Goal: Feedback & Contribution: Submit feedback/report problem

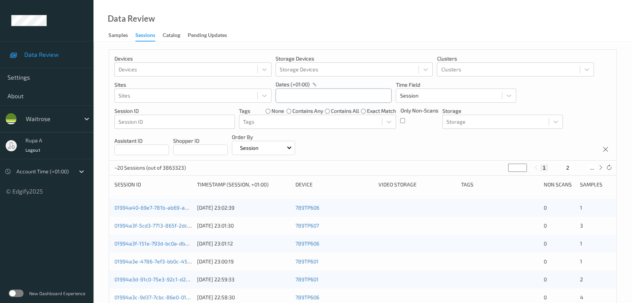
click at [287, 89] on input "text" at bounding box center [334, 96] width 116 height 14
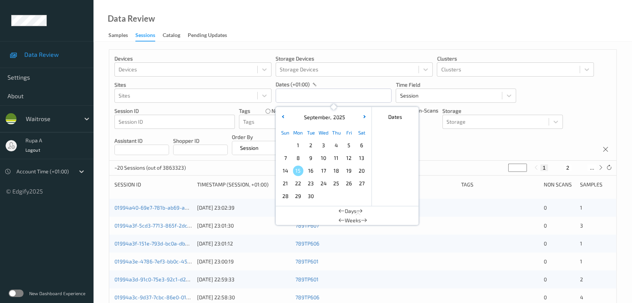
click at [351, 162] on span "12" at bounding box center [349, 158] width 10 height 10
type input "12/09/2025 00:00 -> 12/09/2025 23:59"
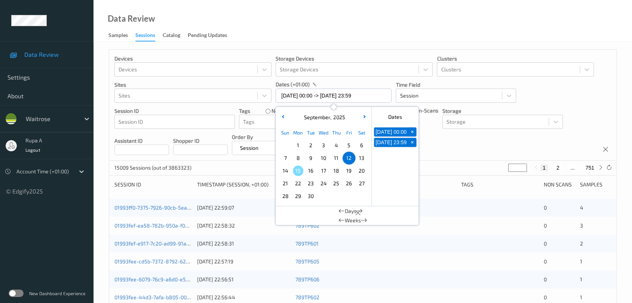
click at [479, 144] on div "Devices Devices Storage Devices Storage Devices Clusters Clusters Sites Sites d…" at bounding box center [362, 105] width 507 height 111
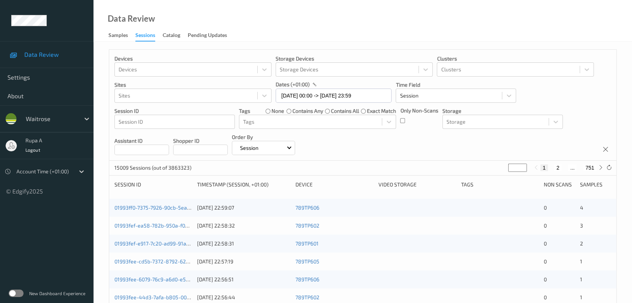
click at [515, 170] on input "*" at bounding box center [517, 168] width 19 height 8
type input "*"
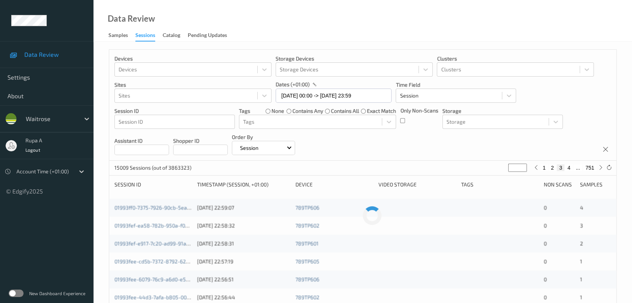
type input "**"
click at [402, 140] on div "Devices Devices Storage Devices Storage Devices Clusters Clusters Sites Sites d…" at bounding box center [362, 105] width 507 height 111
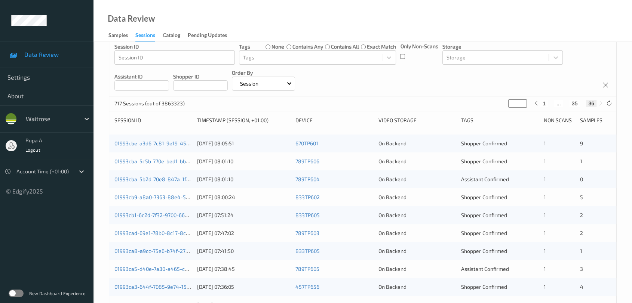
scroll to position [24, 0]
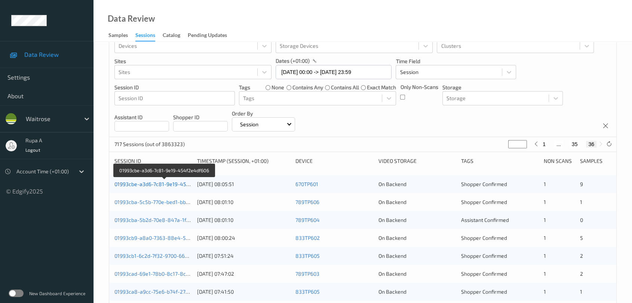
click at [145, 185] on link "01993cbe-a3d6-7c81-9e19-454f2e4df606" at bounding box center [164, 184] width 100 height 6
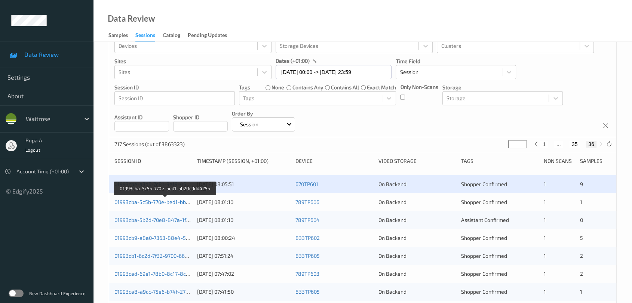
click at [164, 202] on link "01993cba-5c5b-770e-bed1-bb20c9dd425b" at bounding box center [164, 202] width 101 height 6
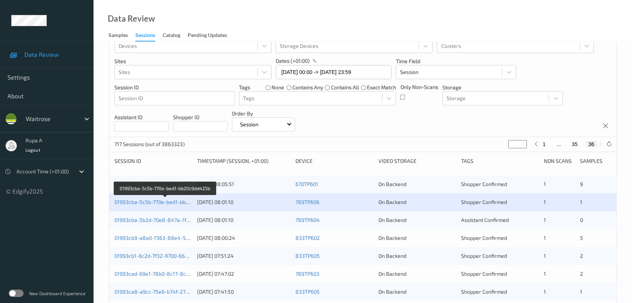
scroll to position [148, 0]
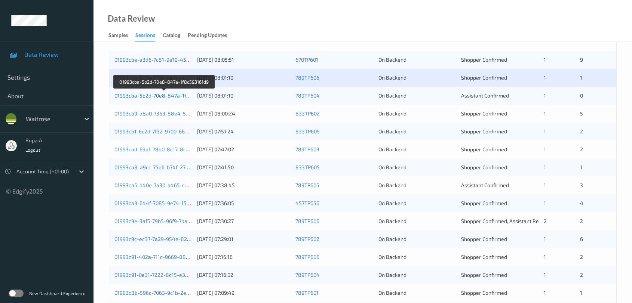
click at [178, 93] on link "01993cba-5b2d-70e8-847a-1f8c593161d9" at bounding box center [164, 95] width 100 height 6
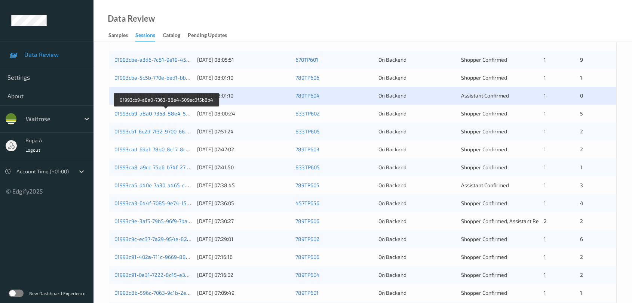
click at [181, 113] on link "01993cb9-a8a0-7363-88e4-509ec0f5b8b4" at bounding box center [166, 113] width 104 height 6
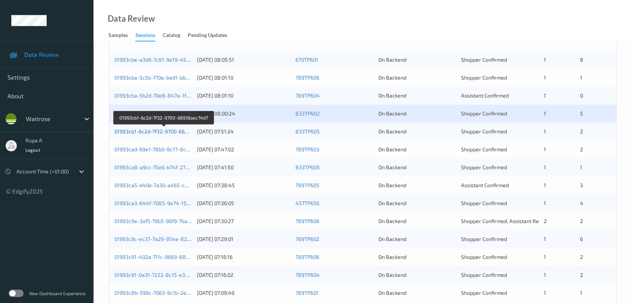
click at [180, 129] on link "01993cb1-6c2d-7f32-9700-66918aec74d7" at bounding box center [163, 131] width 99 height 6
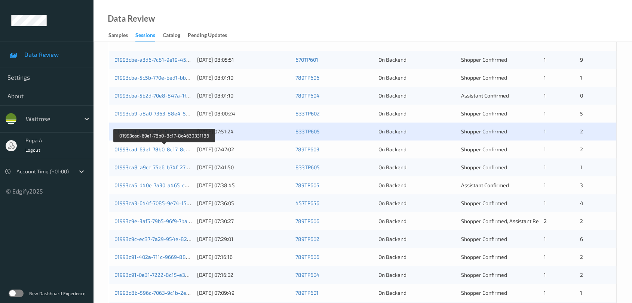
click at [180, 150] on link "01993cad-69e1-78b0-8c17-8c4630331186" at bounding box center [164, 149] width 101 height 6
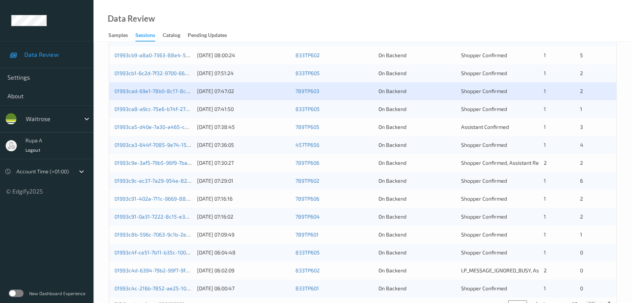
scroll to position [231, 0]
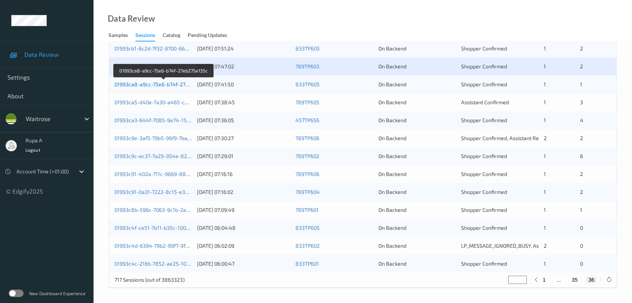
click at [178, 81] on link "01993ca8-a9cc-75e6-b74f-27eb275e135c" at bounding box center [163, 84] width 99 height 6
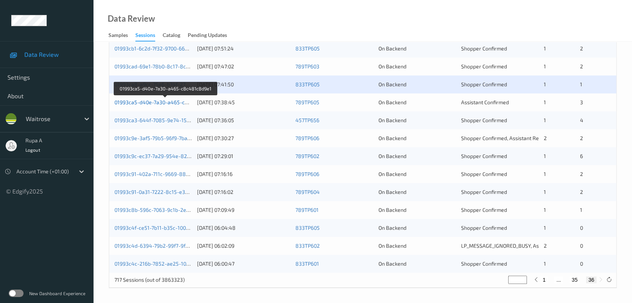
click at [154, 101] on link "01993ca5-d40e-7a30-a465-c8c481c8d9e1" at bounding box center [165, 102] width 102 height 6
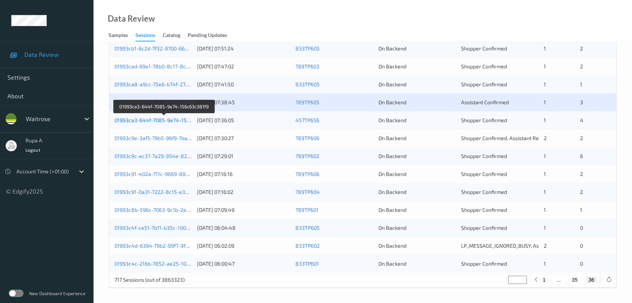
click at [185, 120] on link "01993ca3-644f-7085-9e74-156c63c381f9" at bounding box center [164, 120] width 100 height 6
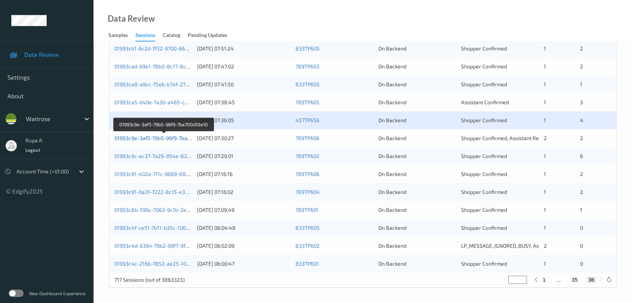
click at [180, 138] on link "01993c9e-3af5-79b5-96f9-7ba700d10e10" at bounding box center [163, 138] width 98 height 6
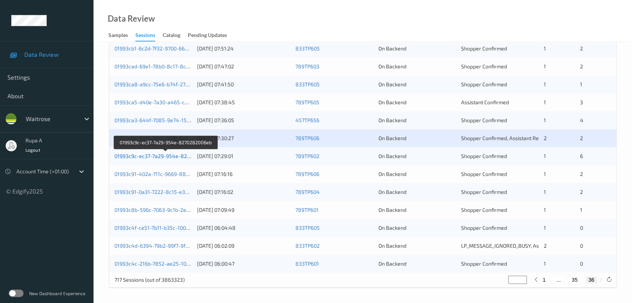
click at [162, 156] on link "01993c9c-ec37-7a29-954e-8270282006eb" at bounding box center [165, 156] width 102 height 6
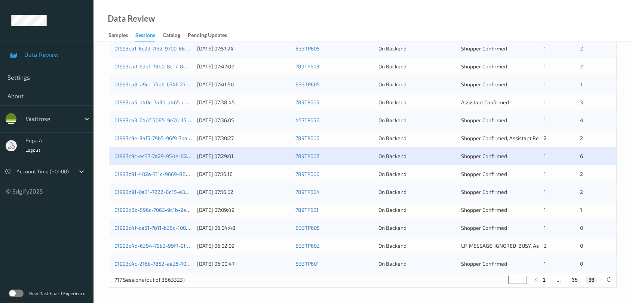
click at [176, 159] on div "01993c9c-ec37-7a29-954e-8270282006eb 12/09/2025 07:29:01 789TP602 On Backend Sh…" at bounding box center [362, 156] width 507 height 18
click at [171, 151] on div "01993c9c-ec37-7a29-954e-8270282006eb 12/09/2025 07:29:01 789TP602 On Backend Sh…" at bounding box center [362, 156] width 507 height 18
click at [170, 157] on link "01993c9c-ec37-7a29-954e-8270282006eb" at bounding box center [165, 156] width 102 height 6
click at [174, 174] on link "01993c91-402a-711c-9669-88aa7ca1277a" at bounding box center [163, 174] width 99 height 6
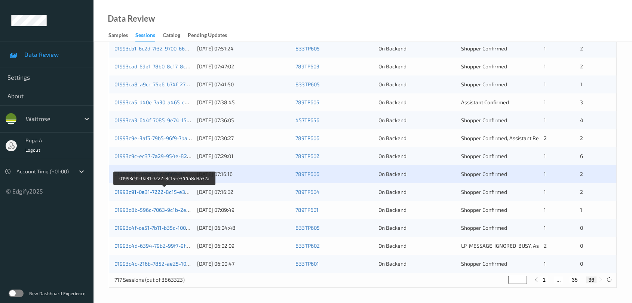
click at [168, 189] on link "01993c91-0a31-7222-8c15-e344a8d3a37a" at bounding box center [164, 192] width 101 height 6
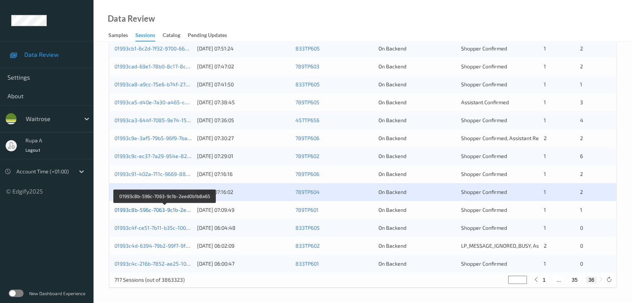
click at [174, 208] on link "01993c8b-596c-7063-9c1b-2eed0b1b8a65" at bounding box center [164, 210] width 101 height 6
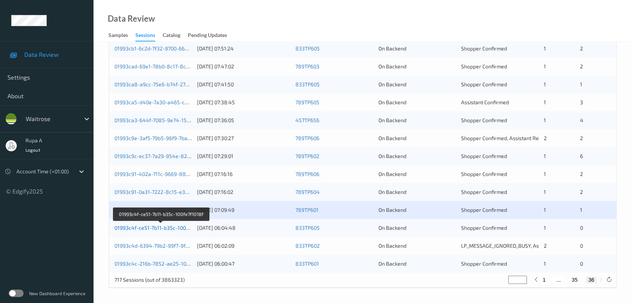
click at [176, 229] on link "01993c4f-ce51-7b11-b35c-100fe7f1018f" at bounding box center [161, 228] width 94 height 6
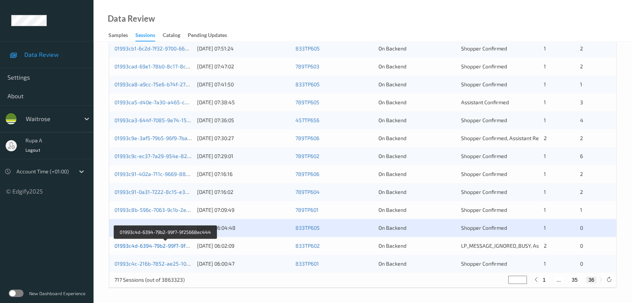
click at [186, 247] on link "01993c4d-6394-79b2-99f7-9f25668ec444" at bounding box center [165, 246] width 102 height 6
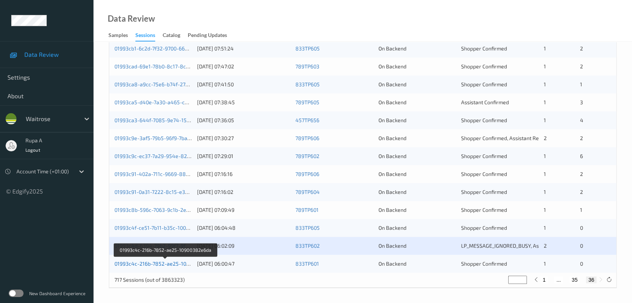
click at [186, 266] on link "01993c4c-216b-7852-ae25-10900382e6da" at bounding box center [165, 264] width 102 height 6
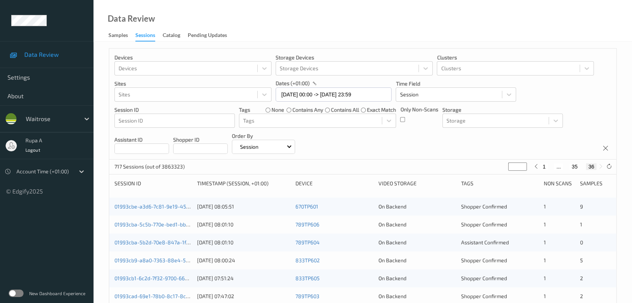
scroll to position [0, 0]
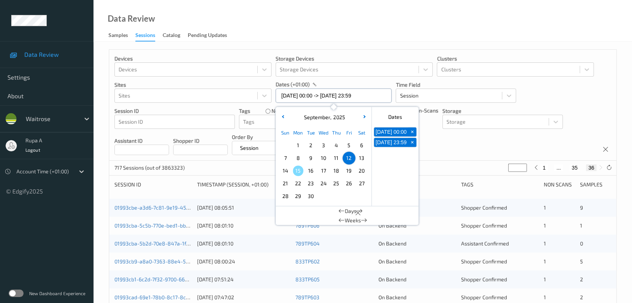
click at [315, 92] on input "12/09/2025 00:00 -> 12/09/2025 23:59" at bounding box center [334, 96] width 116 height 14
click at [364, 161] on span "13" at bounding box center [361, 158] width 10 height 10
type input "13/09/2025 00:00"
type input "*"
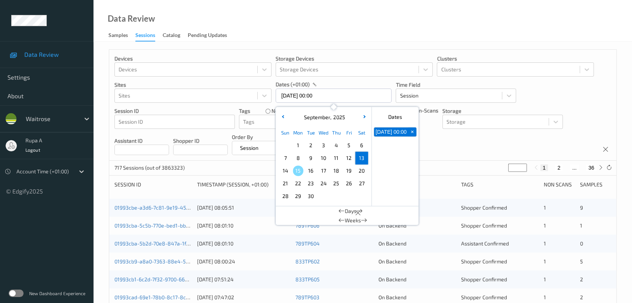
click at [363, 161] on span "13" at bounding box center [361, 158] width 10 height 10
type input "13/09/2025 00:00 -> 13/09/2025 23:59"
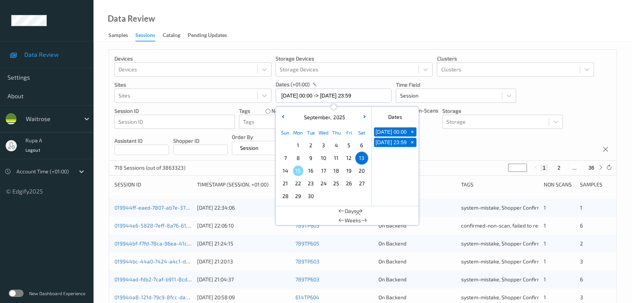
click at [445, 150] on div "Devices Devices Storage Devices Storage Devices Clusters Clusters Sites Sites d…" at bounding box center [362, 105] width 507 height 111
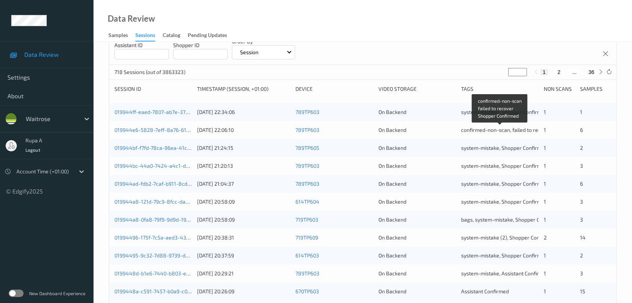
scroll to position [83, 0]
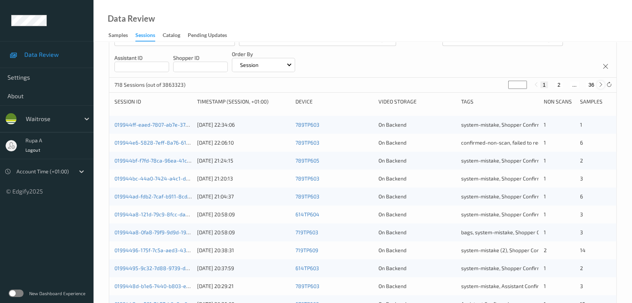
click at [597, 86] on div at bounding box center [601, 85] width 8 height 8
type input "*"
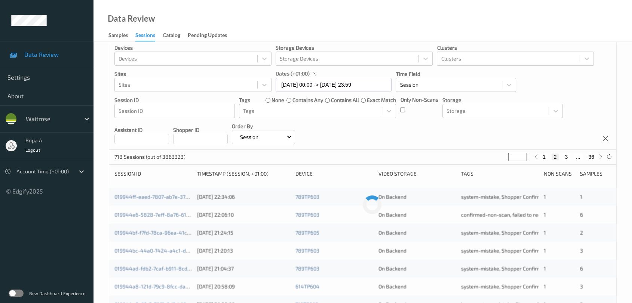
scroll to position [0, 0]
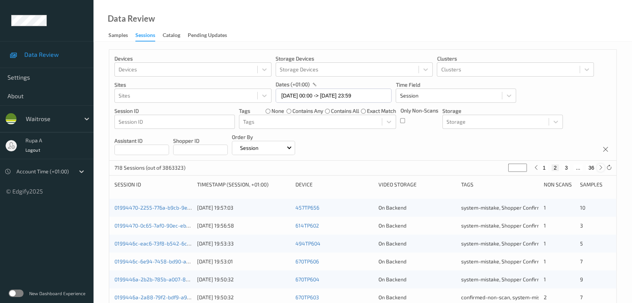
click at [598, 166] on icon at bounding box center [601, 168] width 6 height 6
type input "*"
click at [600, 170] on icon at bounding box center [601, 168] width 6 height 6
type input "*"
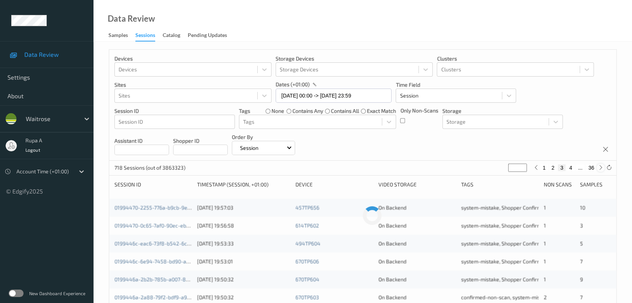
type input "*"
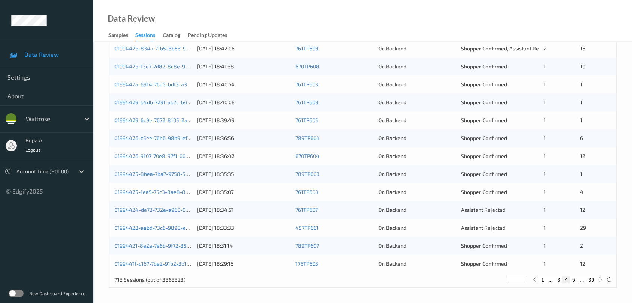
scroll to position [119, 0]
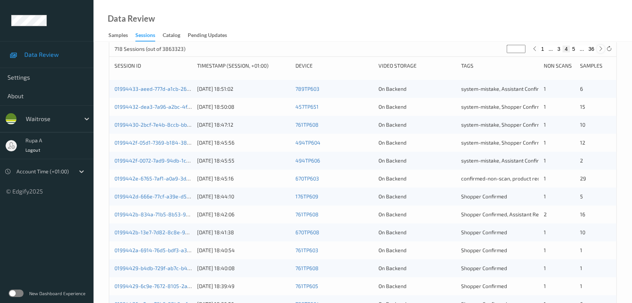
click at [601, 51] on icon at bounding box center [601, 49] width 6 height 6
type input "*"
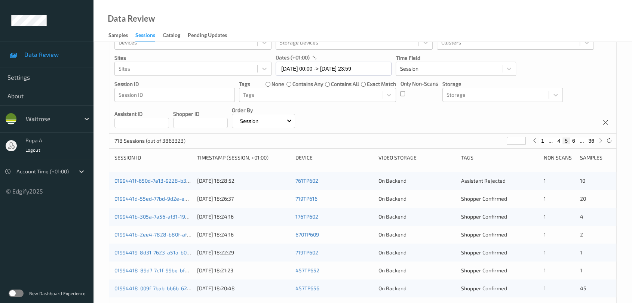
scroll to position [42, 0]
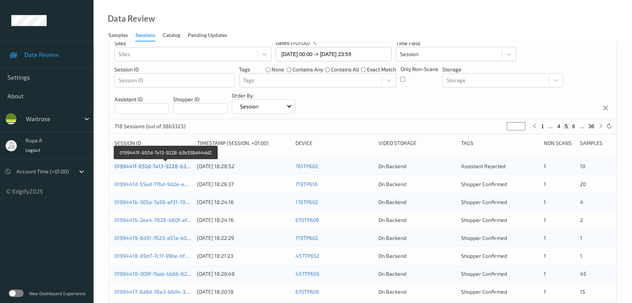
click at [149, 164] on link "0199441f-650d-7a13-9228-b3b338d44dd2" at bounding box center [165, 166] width 103 height 6
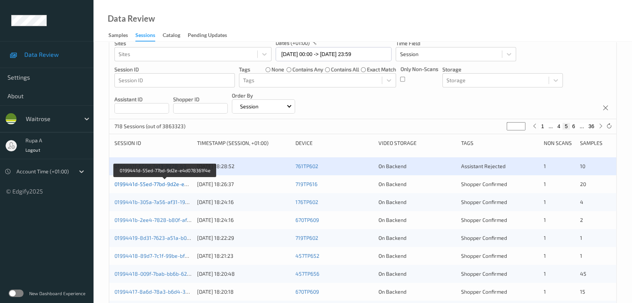
click at [184, 184] on link "0199441d-55ed-77bd-9d2e-e4d078361f4e" at bounding box center [165, 184] width 102 height 6
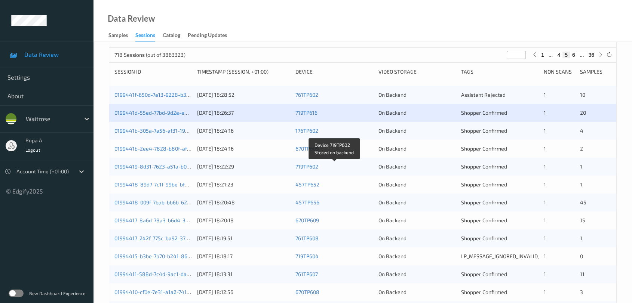
scroll to position [125, 0]
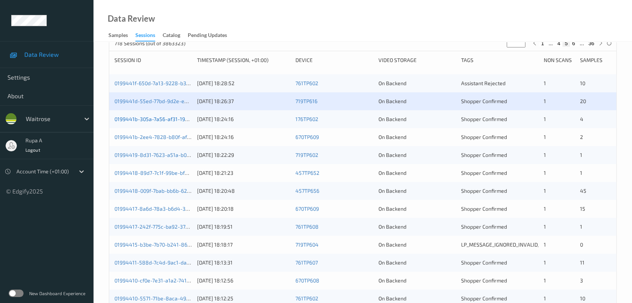
click at [165, 119] on link "0199441b-305a-7a56-af31-19d6b906dceb" at bounding box center [164, 119] width 100 height 6
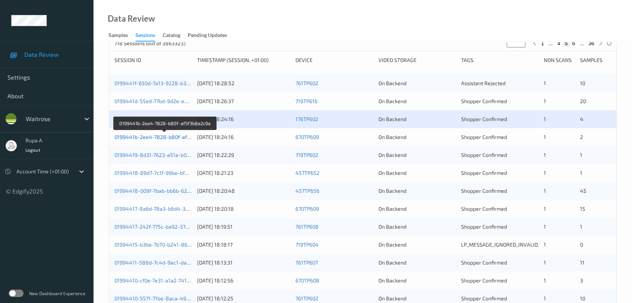
click at [152, 134] on link "0199441b-2ee4-7828-b80f-af5f3b8a2c9a" at bounding box center [164, 137] width 101 height 6
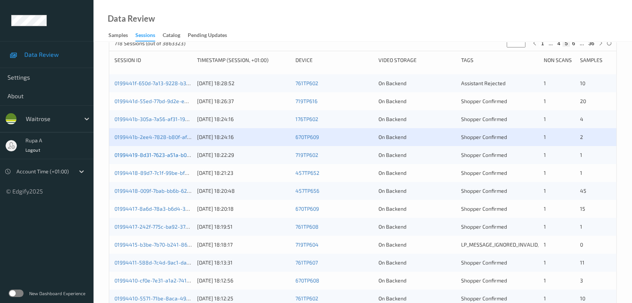
click at [183, 157] on link "01994419-8d31-7623-a51a-b0714663329a" at bounding box center [164, 155] width 101 height 6
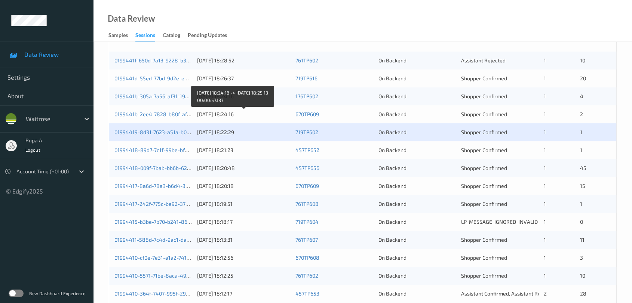
scroll to position [208, 0]
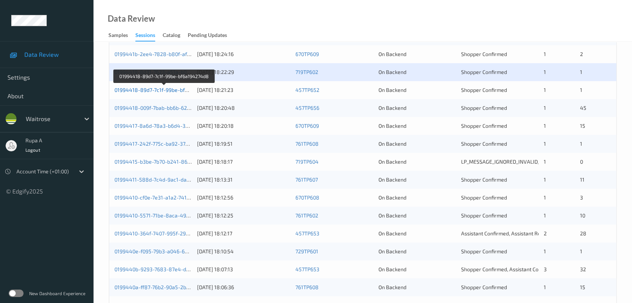
click at [153, 88] on link "01994418-89d7-7c1f-99be-bf6a194274d8" at bounding box center [164, 90] width 100 height 6
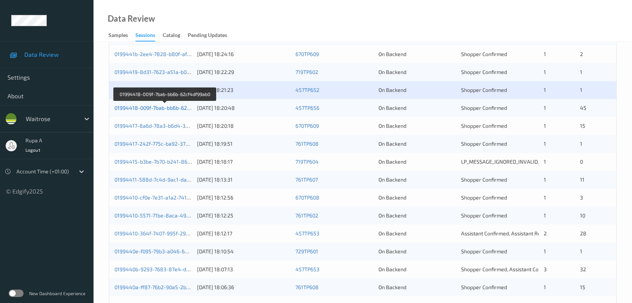
click at [180, 110] on link "01994418-009f-7bab-bb6b-62cf4df99ab0" at bounding box center [164, 108] width 100 height 6
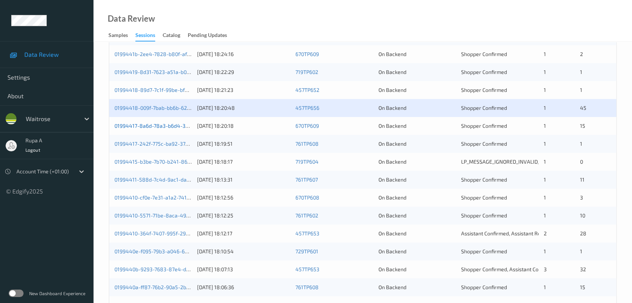
click at [188, 126] on link "01994417-8a6d-78a3-b6d4-32230aca410b" at bounding box center [165, 126] width 103 height 6
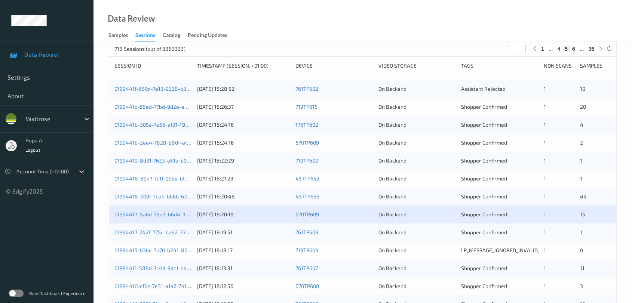
scroll to position [202, 0]
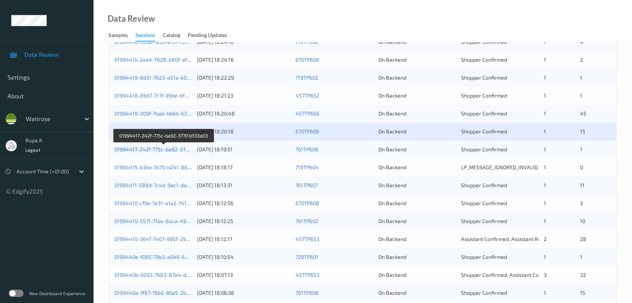
click at [188, 151] on link "01994417-242f-775c-ba92-37701d133a03" at bounding box center [163, 149] width 99 height 6
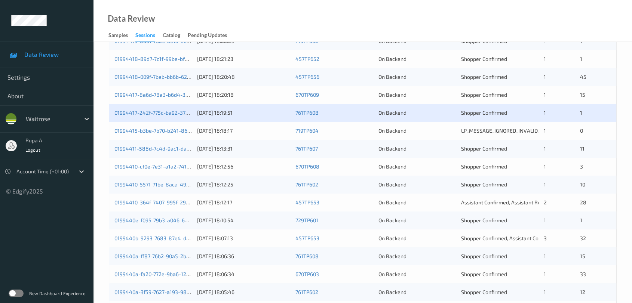
scroll to position [285, 0]
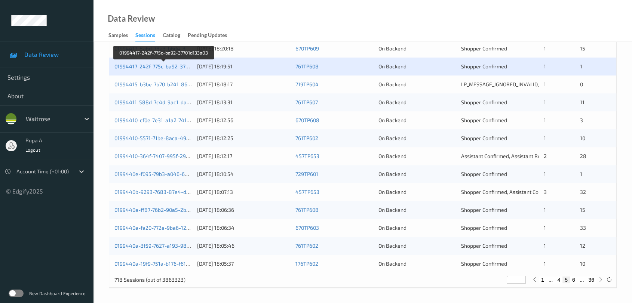
click at [179, 67] on link "01994417-242f-775c-ba92-37701d133a03" at bounding box center [163, 66] width 99 height 6
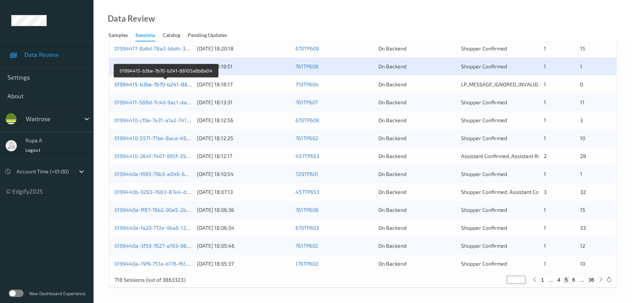
click at [190, 85] on link "01994415-b3be-7b70-b241-86105a8b8a04" at bounding box center [165, 84] width 103 height 6
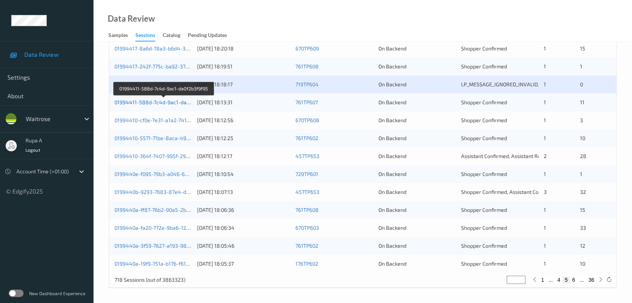
click at [187, 101] on link "01994411-588d-7c4d-9ac1-da0f2b3f9f95" at bounding box center [163, 102] width 99 height 6
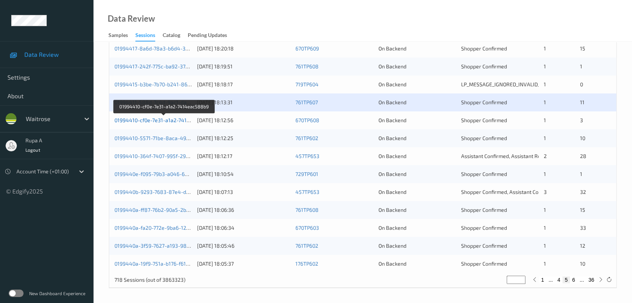
click at [168, 121] on link "01994410-cf0e-7e31-a1a2-7414eac588b9" at bounding box center [164, 120] width 100 height 6
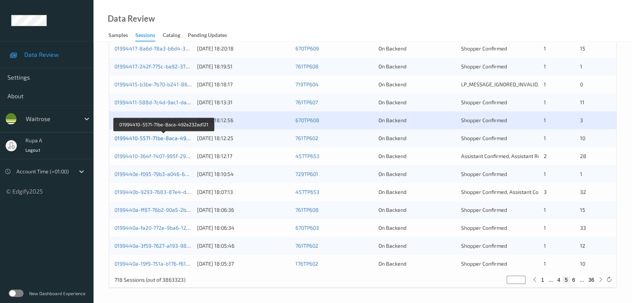
click at [165, 139] on link "01994410-5571-71be-8aca-492e232ad121" at bounding box center [164, 138] width 100 height 6
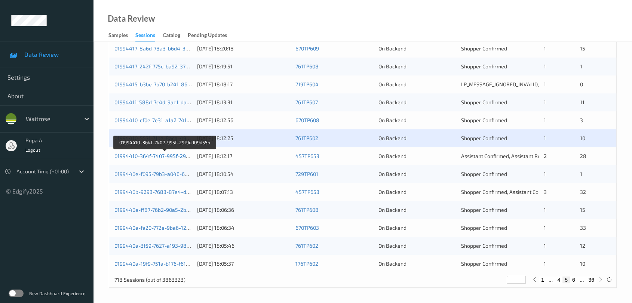
click at [180, 158] on link "01994410-364f-7407-995f-29f9dd09d55b" at bounding box center [164, 156] width 100 height 6
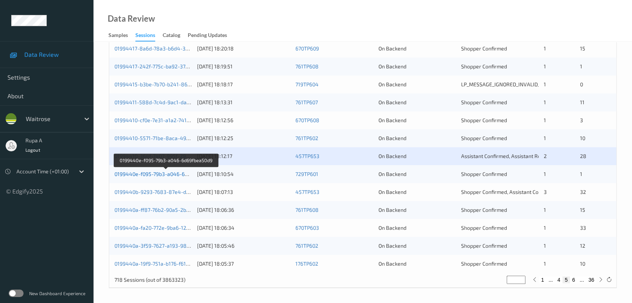
click at [183, 174] on link "0199440e-f095-79b3-a046-6d69fbea50d9" at bounding box center [165, 174] width 102 height 6
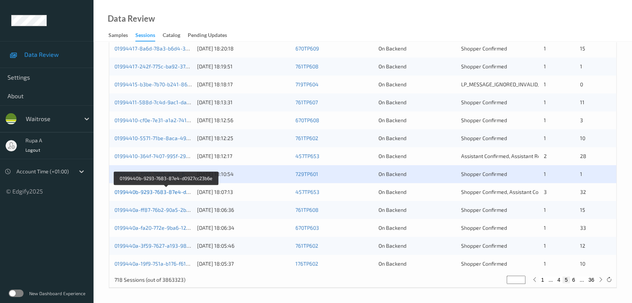
click at [166, 189] on link "0199440b-9293-7683-87e4-d0927cc23b6e" at bounding box center [166, 192] width 104 height 6
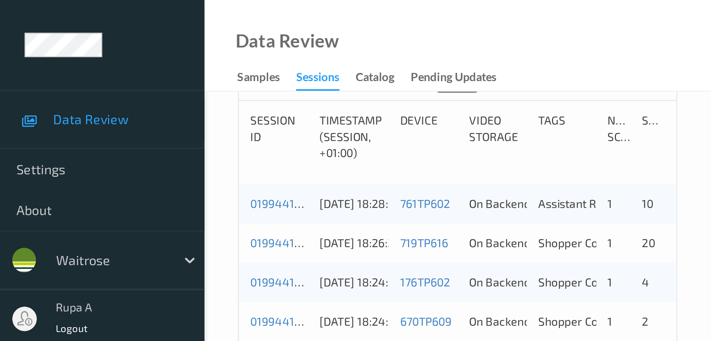
scroll to position [222, 0]
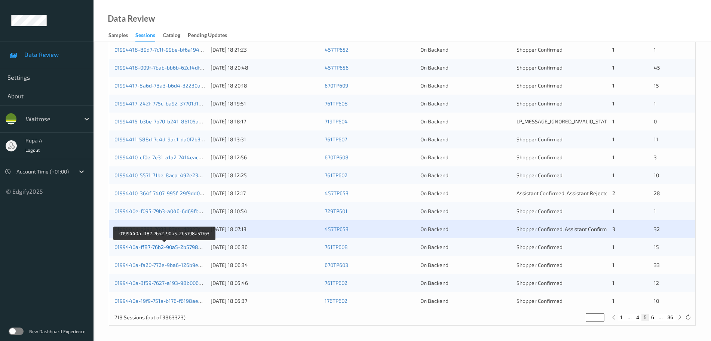
click at [184, 247] on link "0199440a-ff87-76b2-90a5-2b5798a51763" at bounding box center [164, 247] width 101 height 6
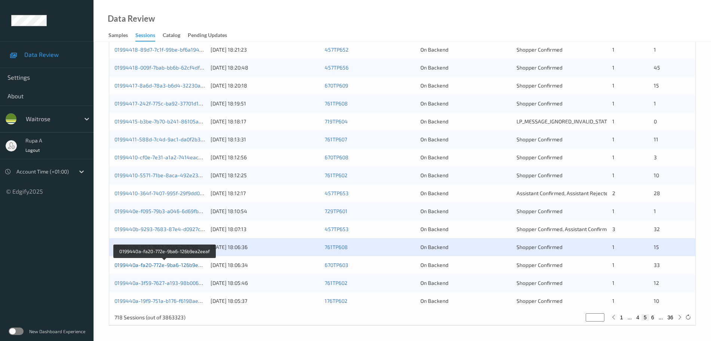
click at [191, 267] on link "0199440a-fa20-772e-9ba6-126b9ea2eeaf" at bounding box center [164, 265] width 101 height 6
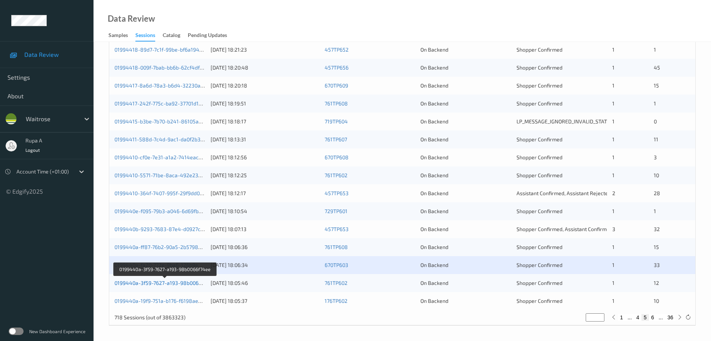
click at [189, 286] on link "0199440a-3f59-7627-a193-98b0066f74ee" at bounding box center [164, 283] width 101 height 6
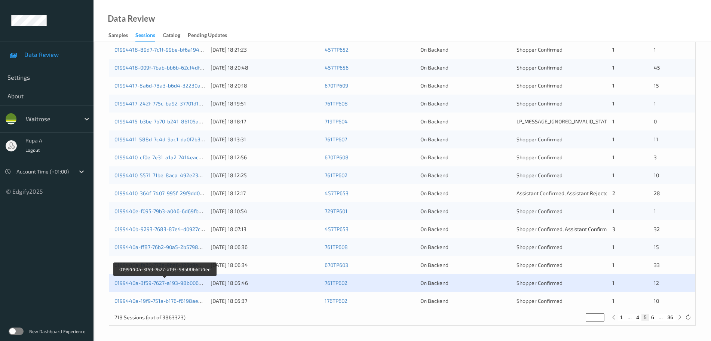
click at [165, 0] on div "Data Review Samples Sessions Catalog Pending Updates" at bounding box center [402, 21] width 617 height 42
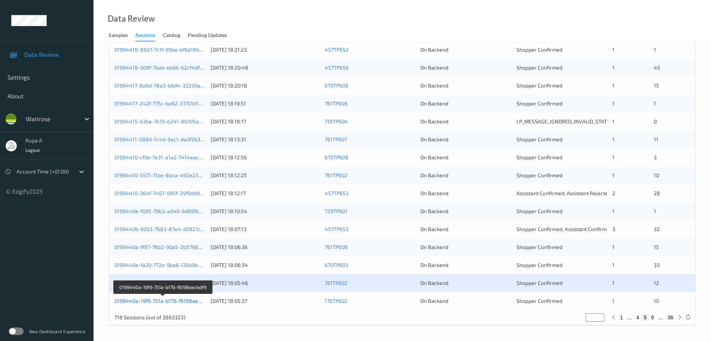
click at [172, 302] on link "0199440a-19f9-751a-b176-f6198aecbdf9" at bounding box center [162, 301] width 97 height 6
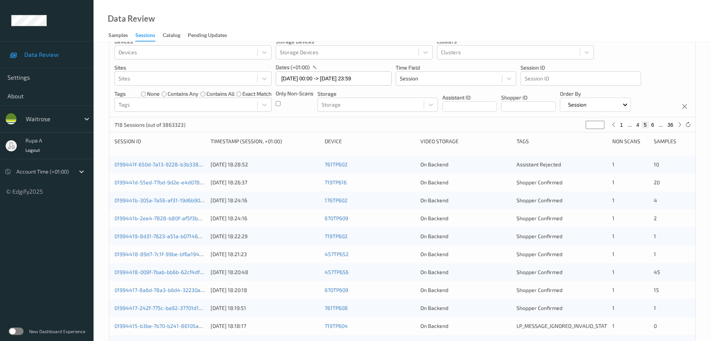
scroll to position [0, 0]
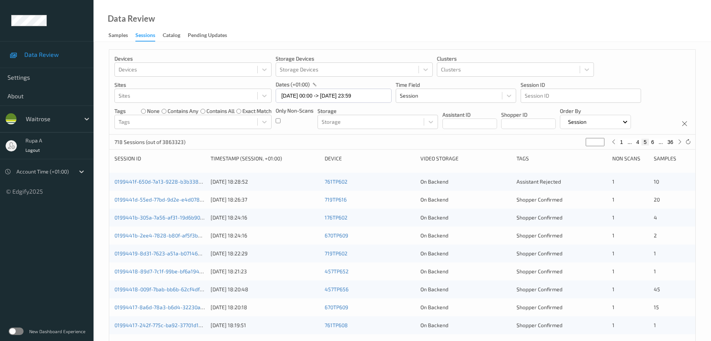
click at [597, 139] on input "*" at bounding box center [595, 142] width 19 height 8
type input "*"
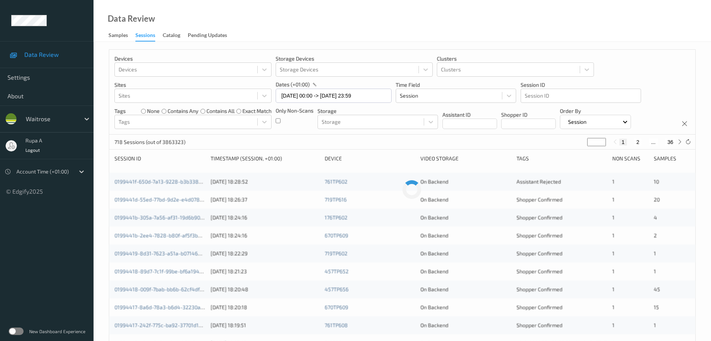
type input "**"
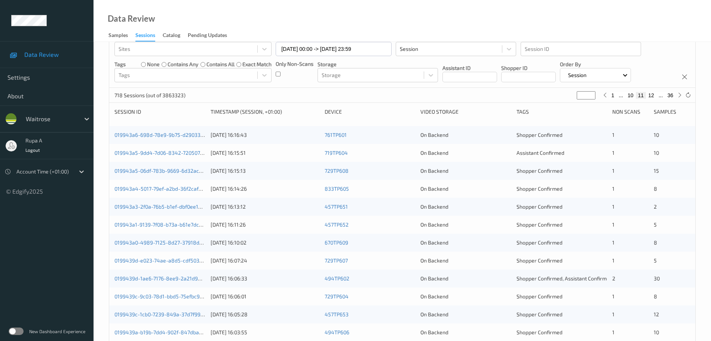
click at [399, 96] on div "718 Sessions (out of 3863323) ** 1 ... 10 11 12 ... 36" at bounding box center [402, 95] width 586 height 15
click at [187, 136] on link "019943a6-698d-78e9-9b75-d2903313e2ec" at bounding box center [165, 135] width 103 height 6
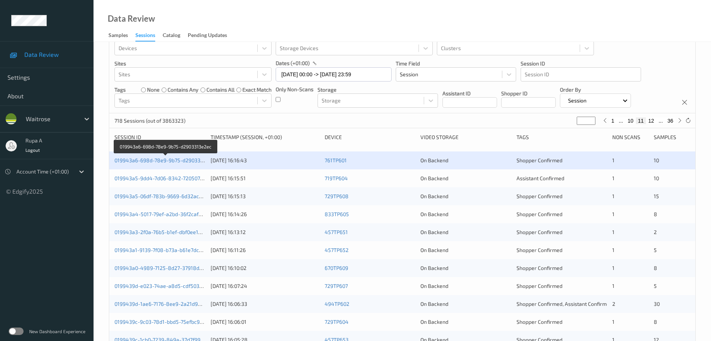
scroll to position [0, 0]
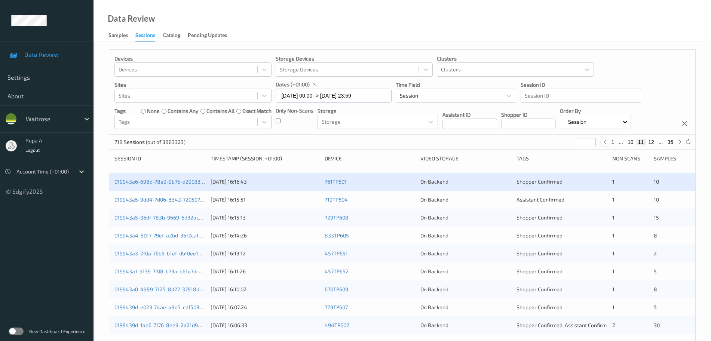
click at [607, 145] on div at bounding box center [605, 142] width 8 height 8
type input "**"
click at [607, 145] on div at bounding box center [605, 142] width 8 height 8
type input "*"
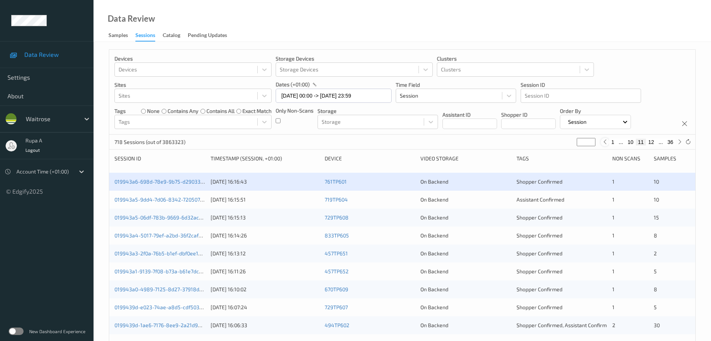
type input "*"
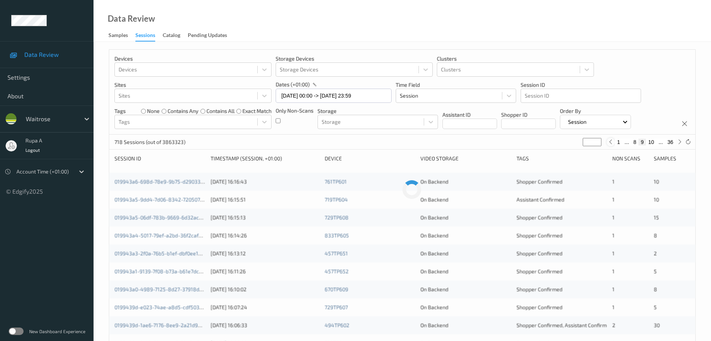
click at [607, 145] on div "1 ... 8 9 10 ... 36" at bounding box center [645, 142] width 77 height 8
click at [609, 144] on icon at bounding box center [611, 142] width 6 height 6
type input "*"
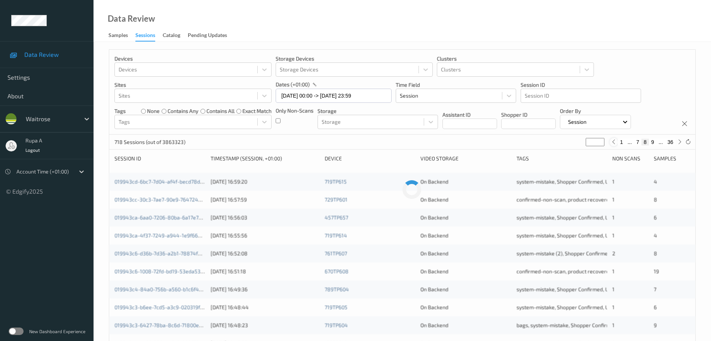
click at [609, 144] on div "718 Sessions (out of 3863323) * 1 ... 7 8 9 ... 36" at bounding box center [402, 142] width 586 height 15
click at [615, 142] on icon at bounding box center [614, 142] width 6 height 6
type input "*"
click at [615, 142] on icon at bounding box center [614, 142] width 6 height 6
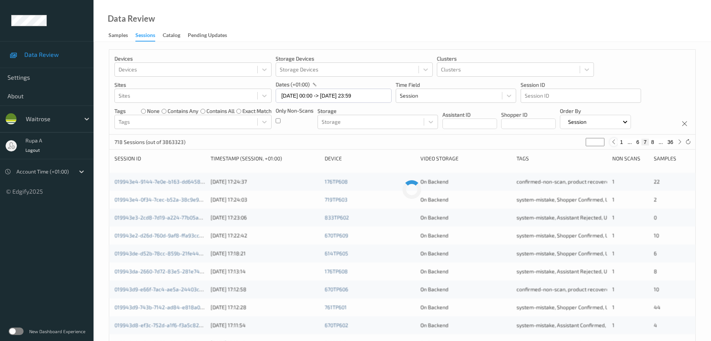
type input "*"
click at [615, 142] on icon at bounding box center [614, 142] width 6 height 6
type input "*"
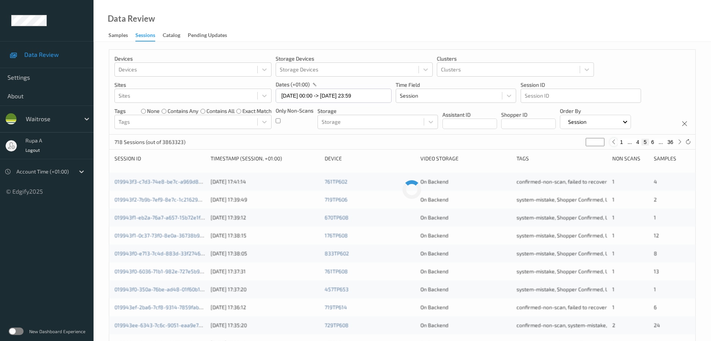
click at [615, 142] on icon at bounding box center [614, 142] width 6 height 6
type input "*"
click at [615, 142] on icon at bounding box center [614, 142] width 6 height 6
type input "*"
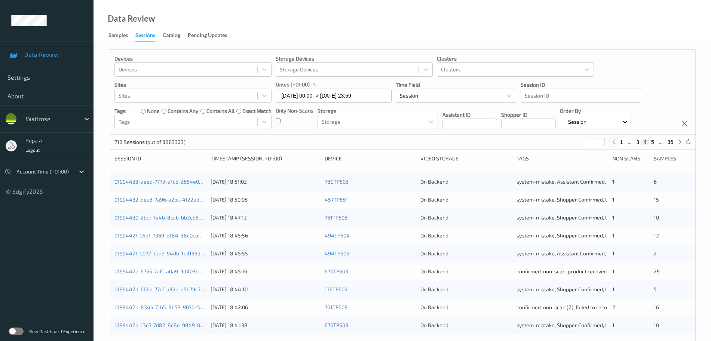
type input "*"
click at [638, 140] on icon at bounding box center [680, 142] width 6 height 6
type input "*"
click at [638, 140] on icon at bounding box center [680, 142] width 6 height 6
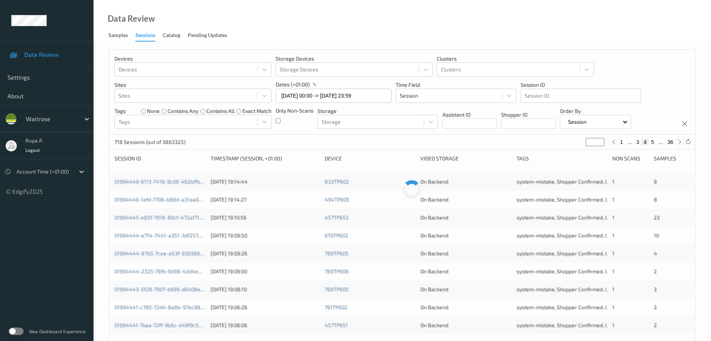
type input "*"
click at [594, 143] on input "*" at bounding box center [595, 142] width 19 height 8
drag, startPoint x: 593, startPoint y: 141, endPoint x: 541, endPoint y: 149, distance: 53.0
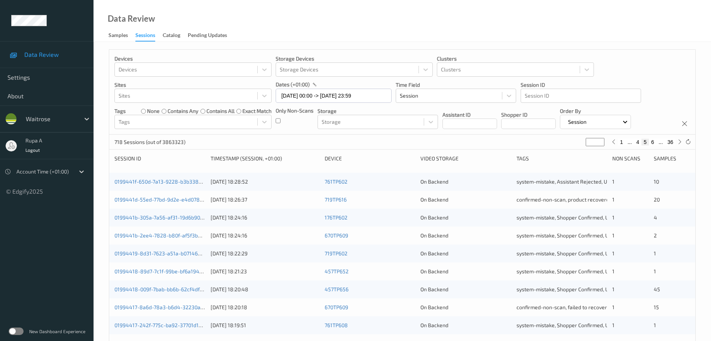
click at [542, 149] on div "718 Sessions (out of 3863323) * 1 ... 4 5 6 ... 36" at bounding box center [402, 142] width 586 height 15
type input "*"
type input "**"
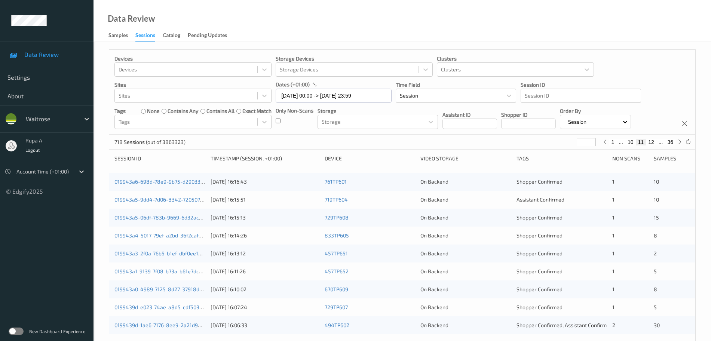
click at [205, 183] on div "019943a6-698d-78e9-9b75-d2903313e2ec 13/09/2025 16:16:43 761TP601 On Backend Sh…" at bounding box center [402, 182] width 586 height 18
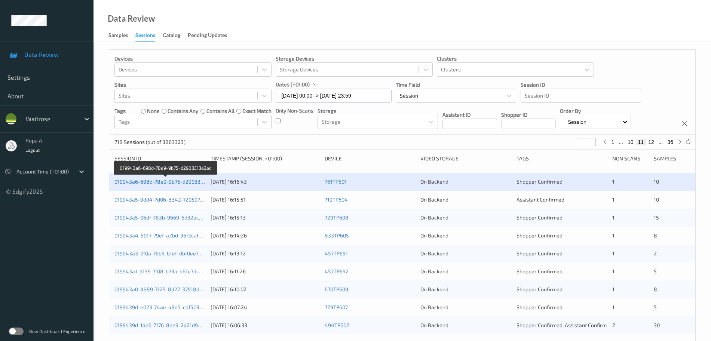
click at [195, 184] on link "019943a6-698d-78e9-9b75-d2903313e2ec" at bounding box center [165, 181] width 103 height 6
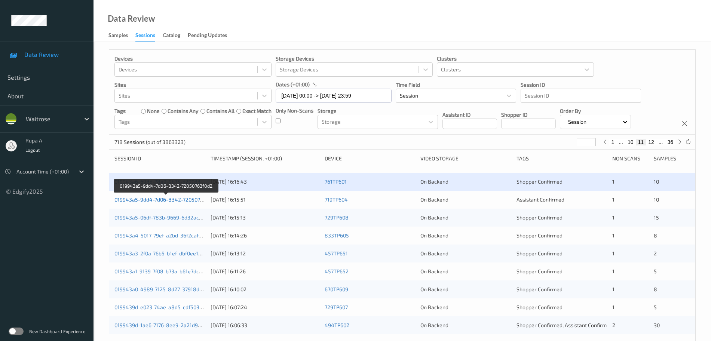
click at [195, 201] on link "019943a5-9dd4-7d06-8342-72050763f0d2" at bounding box center [165, 199] width 102 height 6
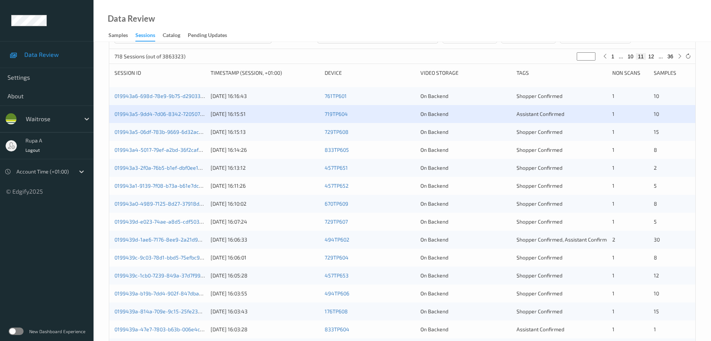
scroll to position [140, 0]
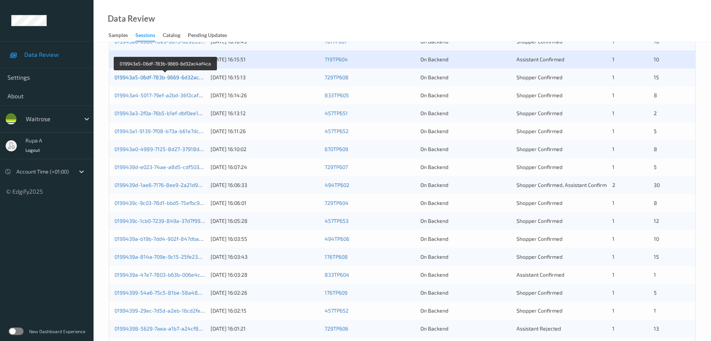
click at [176, 76] on link "019943a5-06df-783b-9669-6d32ac4af4ca" at bounding box center [165, 77] width 102 height 6
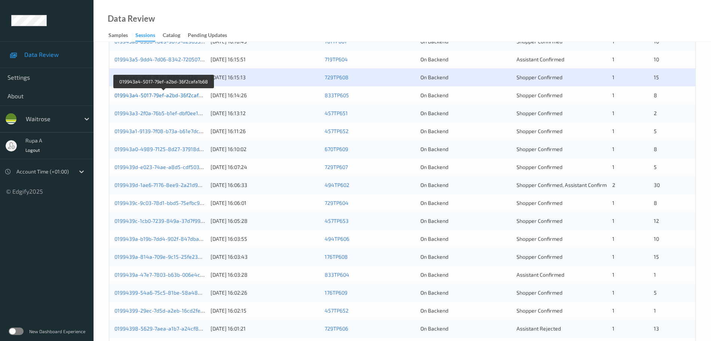
click at [184, 98] on link "019943a4-5017-79ef-a2bd-36f2cafa1b68" at bounding box center [163, 95] width 99 height 6
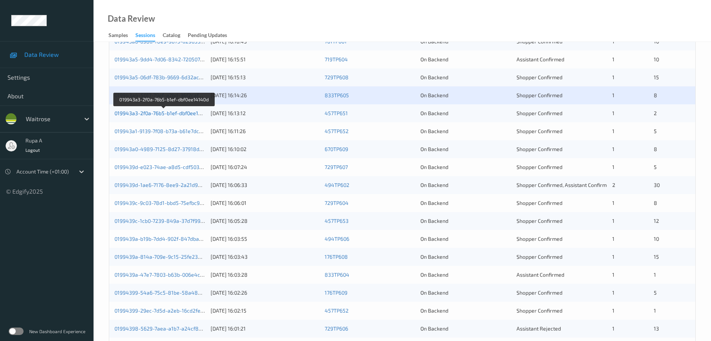
click at [195, 112] on link "019943a3-2f0a-76b5-b1ef-dbf0ee14140d" at bounding box center [163, 113] width 99 height 6
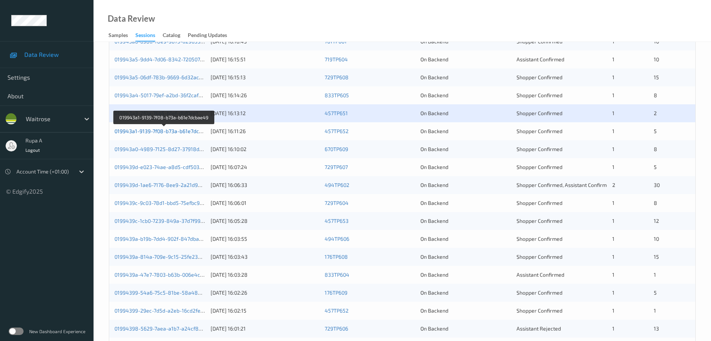
click at [192, 132] on link "019943a1-9139-7f08-b73a-b61e7dcbae49" at bounding box center [164, 131] width 100 height 6
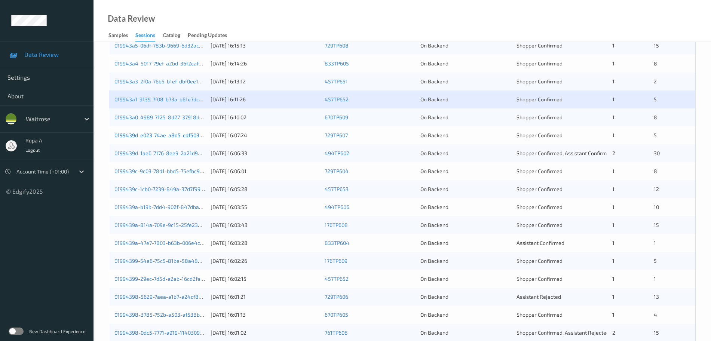
scroll to position [187, 0]
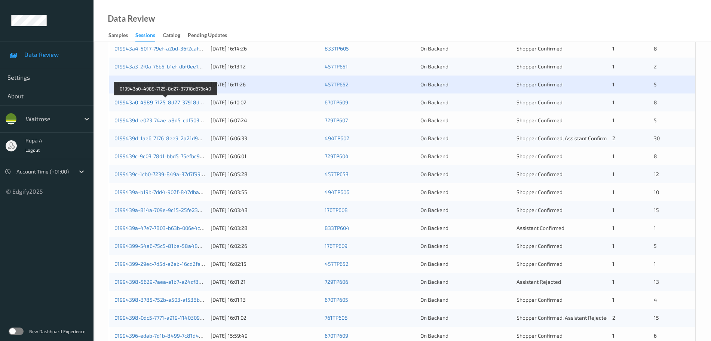
click at [179, 105] on link "019943a0-4989-7125-8d27-37918d676c40" at bounding box center [165, 102] width 102 height 6
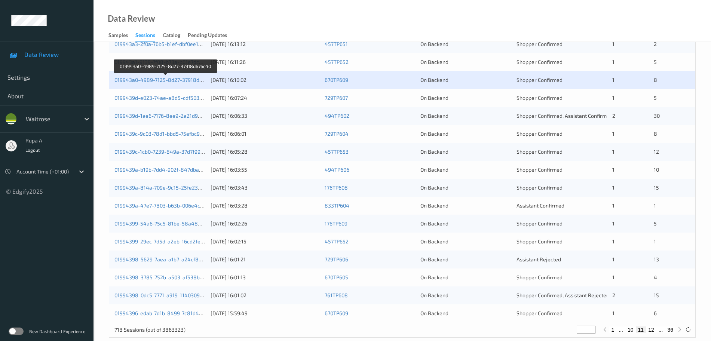
scroll to position [222, 0]
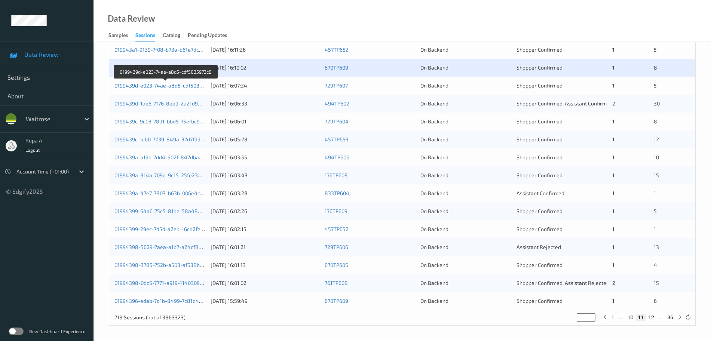
click at [190, 88] on link "0199439d-e023-74ae-a8d5-cdf5035973c8" at bounding box center [165, 85] width 102 height 6
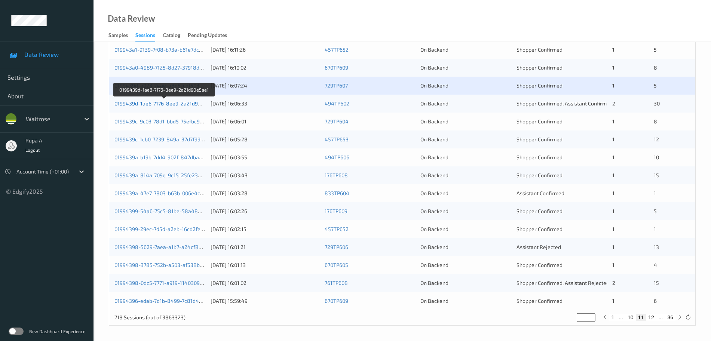
click at [186, 104] on link "0199439d-1ae6-7176-8ee9-2a21d90e5ae1" at bounding box center [164, 103] width 101 height 6
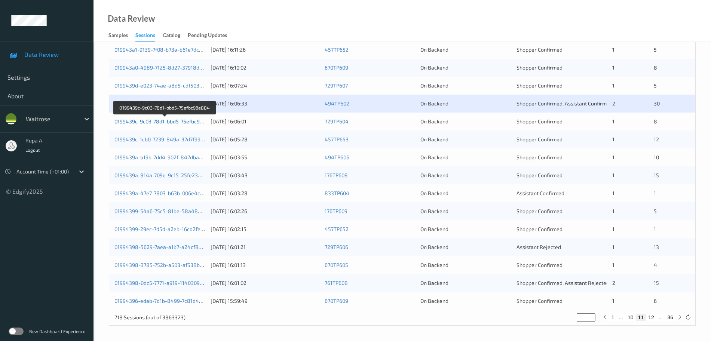
click at [187, 122] on link "0199439c-9c03-78d1-bbd5-75efbc96e884" at bounding box center [164, 121] width 101 height 6
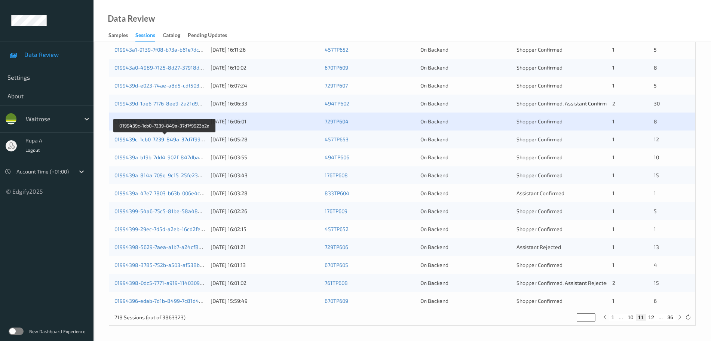
click at [176, 138] on link "0199439c-1cb0-7239-849a-37d7f9923b2a" at bounding box center [164, 139] width 101 height 6
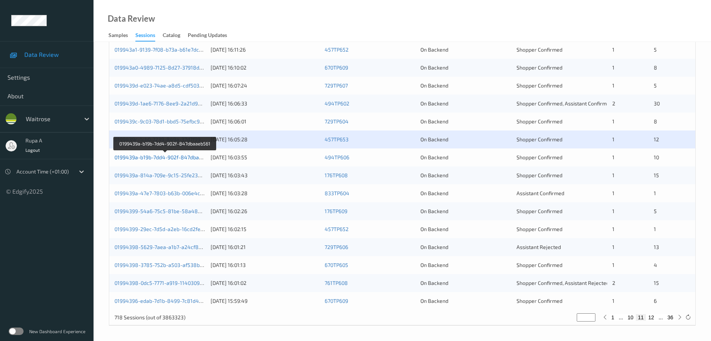
click at [197, 157] on link "0199439a-b19b-7dd4-902f-847dbaaeb561" at bounding box center [165, 157] width 102 height 6
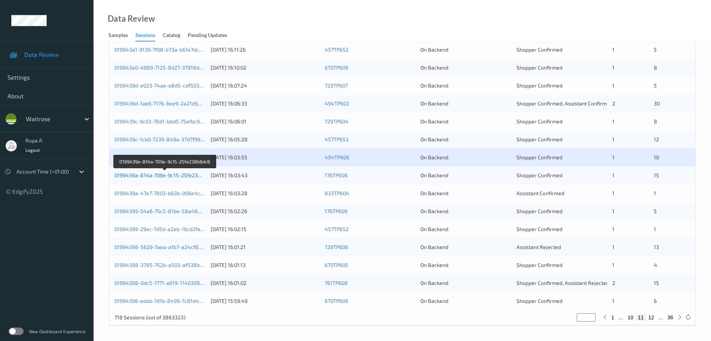
click at [197, 175] on link "0199439a-814a-709e-9c15-25fe238b6dc8" at bounding box center [165, 175] width 102 height 6
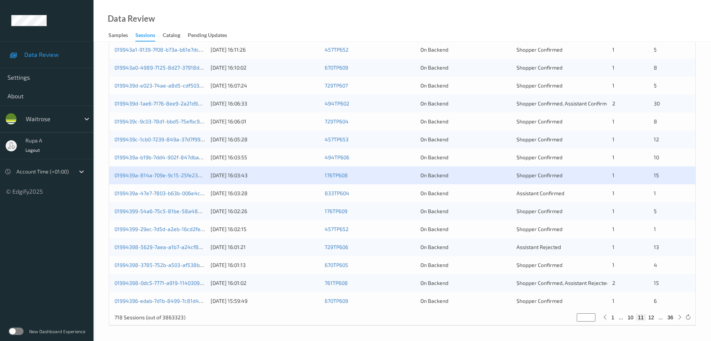
click at [168, 197] on div "0199439a-47e7-7803-b63b-006e4ca69b00" at bounding box center [159, 193] width 91 height 7
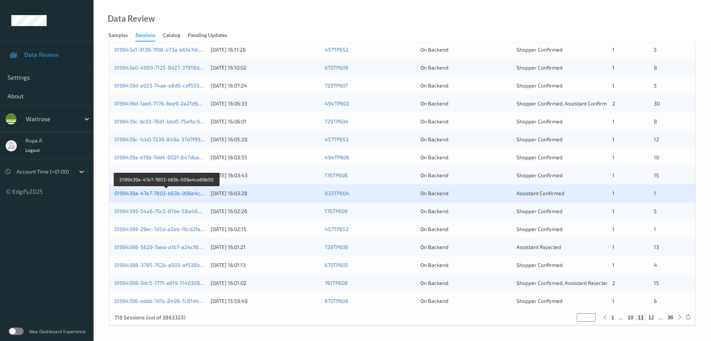
click at [183, 193] on link "0199439a-47e7-7803-b63b-006e4ca69b00" at bounding box center [166, 193] width 104 height 6
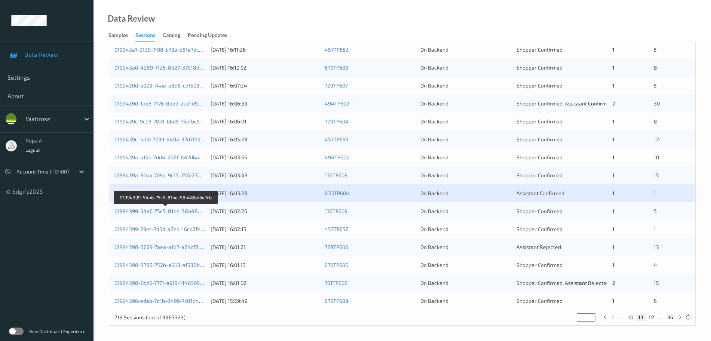
click at [181, 213] on link "01994399-54a6-75c5-81be-58a48bd6e7cb" at bounding box center [166, 211] width 104 height 6
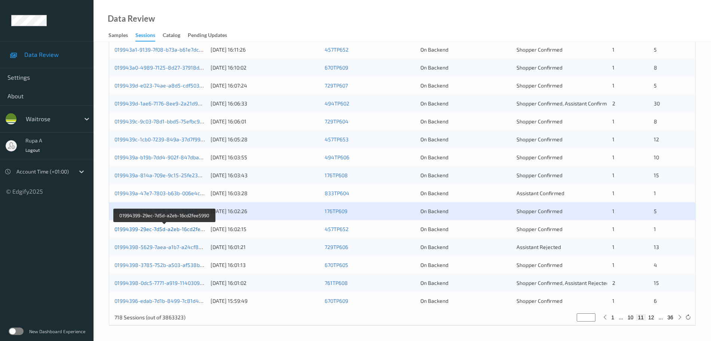
click at [175, 230] on link "01994399-29ec-7d5d-a2eb-16cd2fee5990" at bounding box center [164, 229] width 101 height 6
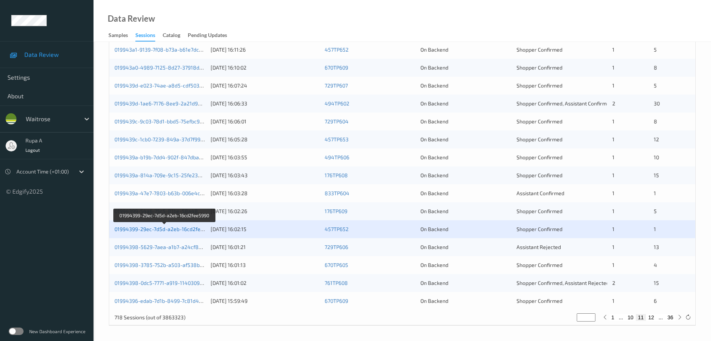
click at [178, 232] on link "01994399-29ec-7d5d-a2eb-16cd2fee5990" at bounding box center [164, 229] width 101 height 6
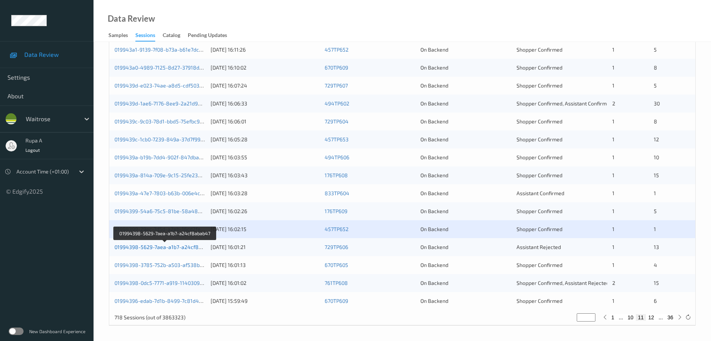
click at [178, 249] on link "01994398-5629-7aea-a1b7-a24cf8abab47" at bounding box center [165, 247] width 102 height 6
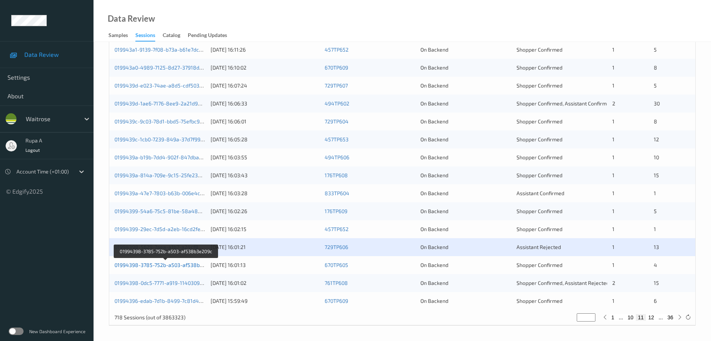
click at [184, 266] on link "01994398-3785-752b-a503-af538b3e209c" at bounding box center [165, 265] width 103 height 6
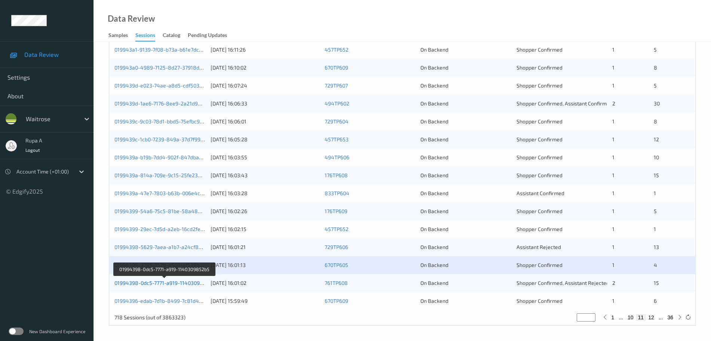
click at [196, 285] on link "01994398-0dc5-7771-a919-1140309852b5" at bounding box center [164, 283] width 101 height 6
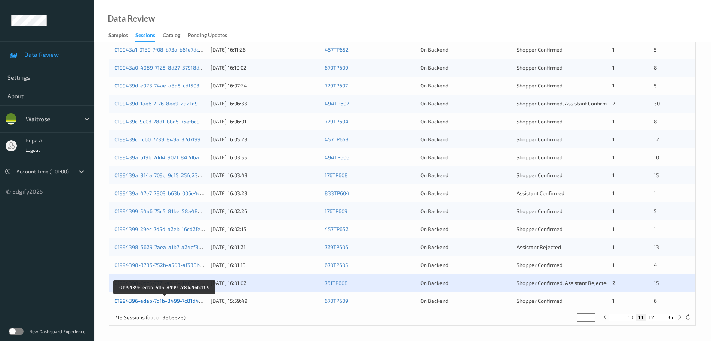
click at [196, 301] on link "01994396-edab-7d1b-8499-7c81d46bcf09" at bounding box center [164, 301] width 101 height 6
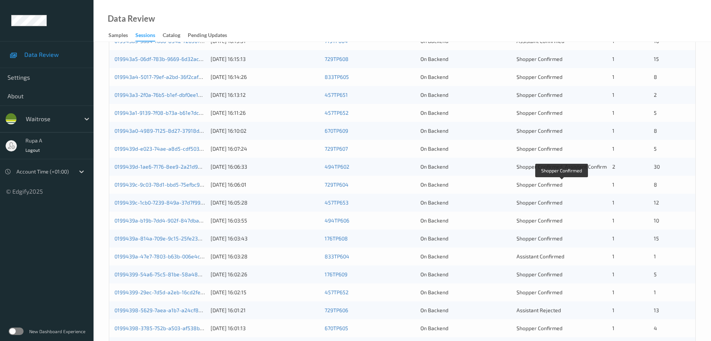
scroll to position [82, 0]
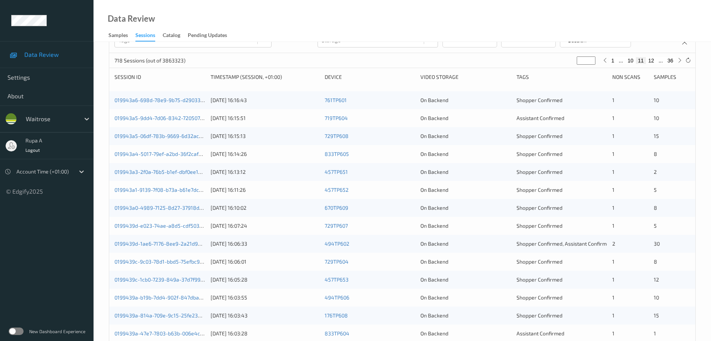
type input "**"
click at [589, 62] on input "**" at bounding box center [586, 60] width 19 height 8
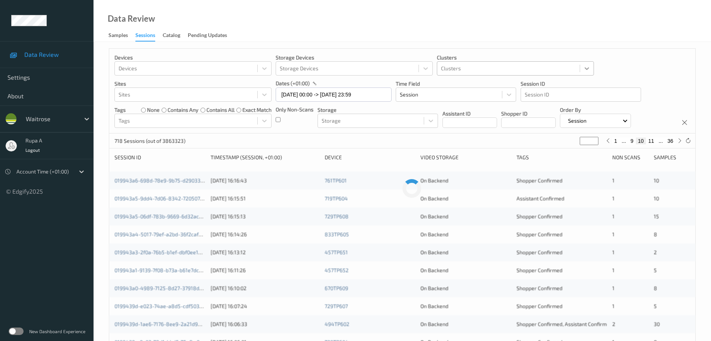
scroll to position [0, 0]
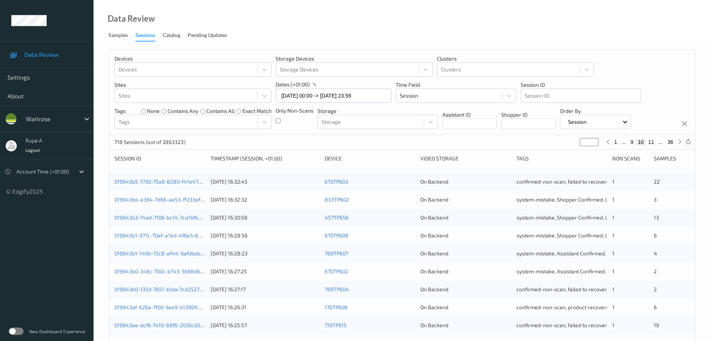
type input "*"
type input "**"
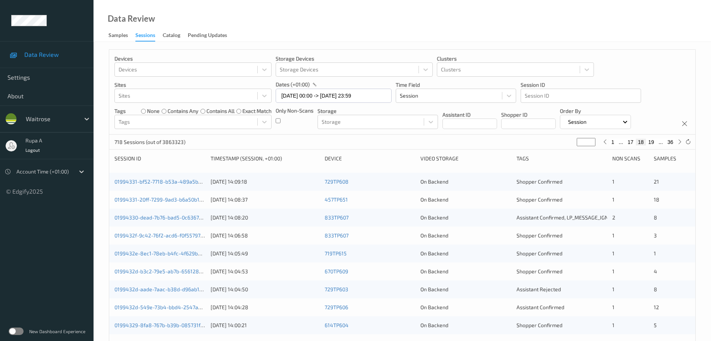
click at [255, 142] on div "718 Sessions (out of 3863323) ** 1 ... 17 18 19 ... 36" at bounding box center [402, 142] width 586 height 15
click at [160, 184] on link "01994331-bf52-7718-b53a-489a5bb62bf6" at bounding box center [164, 181] width 101 height 6
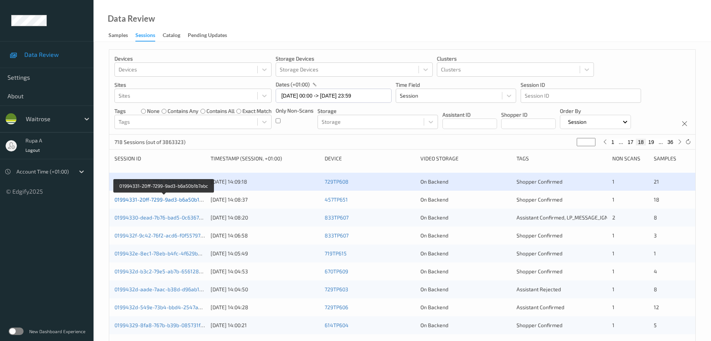
click at [183, 198] on link "01994331-20ff-7299-9ad3-b6a50b1b7abc" at bounding box center [163, 199] width 99 height 6
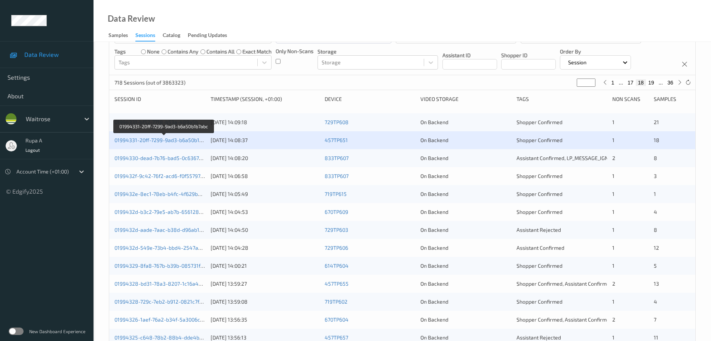
scroll to position [94, 0]
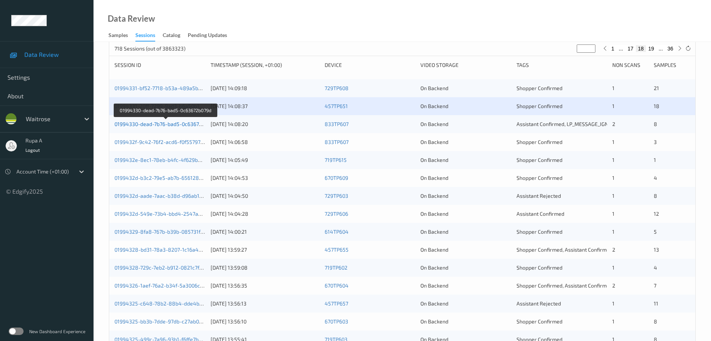
click at [191, 125] on link "01994330-dead-7b76-bad5-0c63672b079d" at bounding box center [165, 124] width 102 height 6
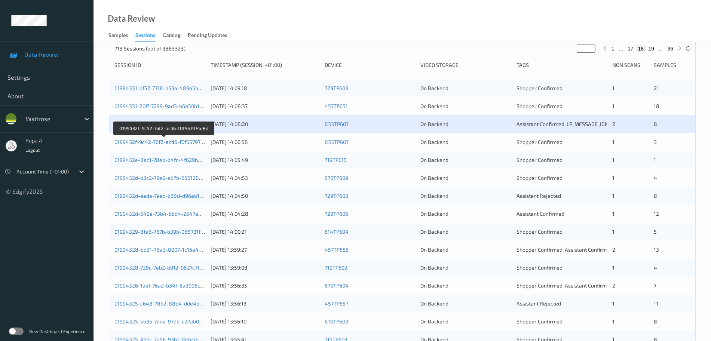
click at [190, 144] on link "0199432f-9c42-76f2-acd6-f0f557974e8d" at bounding box center [163, 142] width 99 height 6
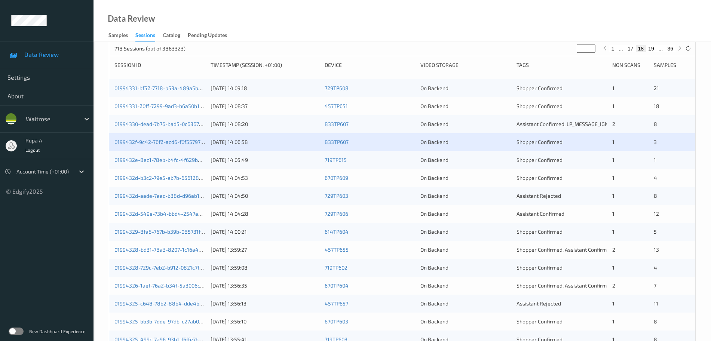
click at [206, 156] on div "0199432e-8ec1-78eb-b4fc-4f629baba283 13/09/2025 14:05:49 719TP615 On Backend Sh…" at bounding box center [402, 160] width 586 height 18
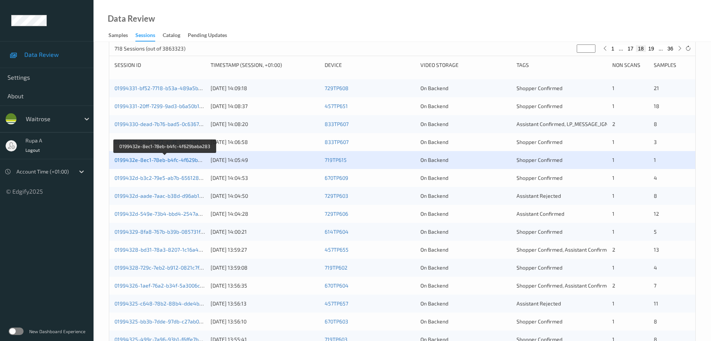
click at [169, 160] on link "0199432e-8ec1-78eb-b4fc-4f629baba283" at bounding box center [165, 160] width 102 height 6
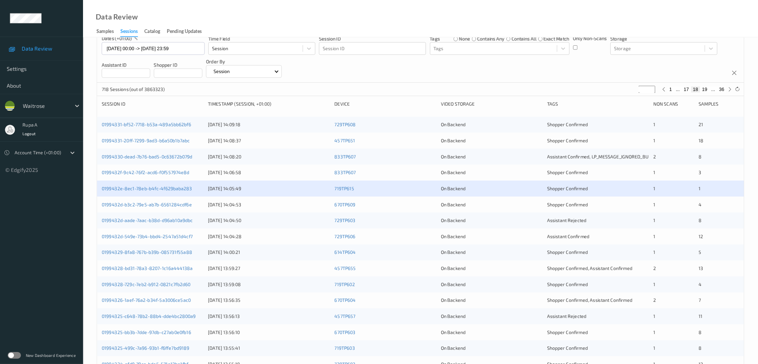
scroll to position [41, 0]
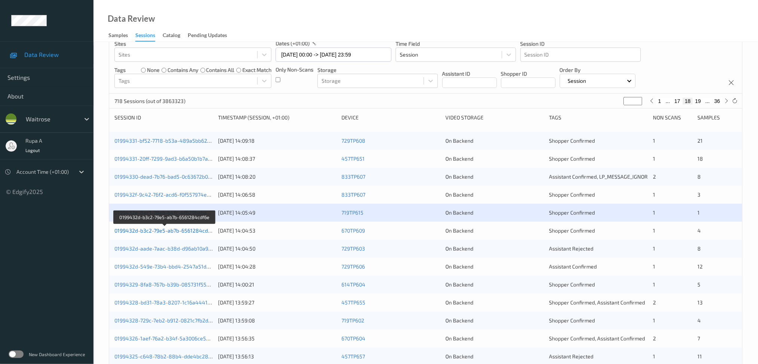
click at [206, 229] on link "0199432d-b3c2-79e5-ab7b-6561284cdf6e" at bounding box center [164, 230] width 101 height 6
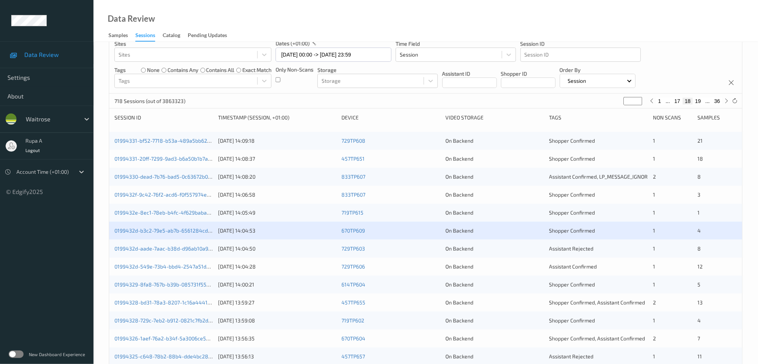
click at [209, 252] on div "0199432d-aade-7aac-b38d-d96ab10a9dbc 13/09/2025 14:04:50 729TP603 On Backend As…" at bounding box center [425, 248] width 633 height 18
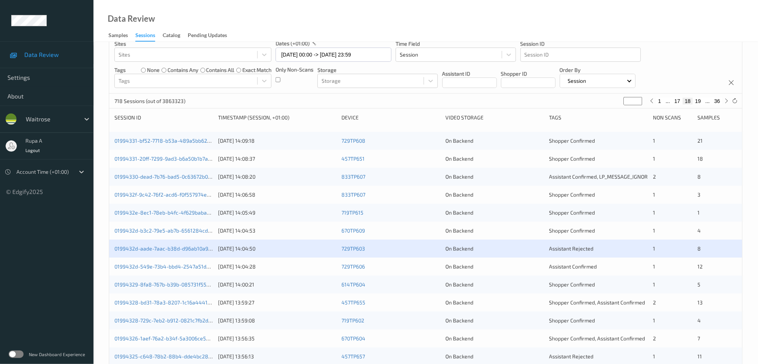
click at [209, 252] on div "0199432d-aade-7aac-b38d-d96ab10a9dbc" at bounding box center [163, 248] width 99 height 7
click at [200, 251] on link "0199432d-aade-7aac-b38d-d96ab10a9dbc" at bounding box center [165, 248] width 102 height 6
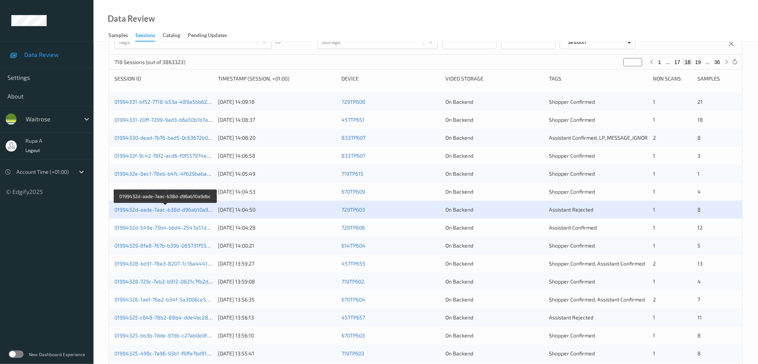
scroll to position [141, 0]
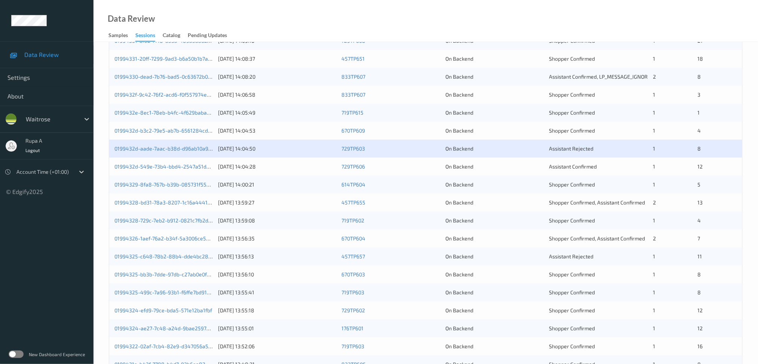
click at [203, 171] on div "0199432d-549e-73b4-bbd4-2547a51d4cf7 13/09/2025 14:04:28 729TP606 On Backend As…" at bounding box center [425, 166] width 633 height 18
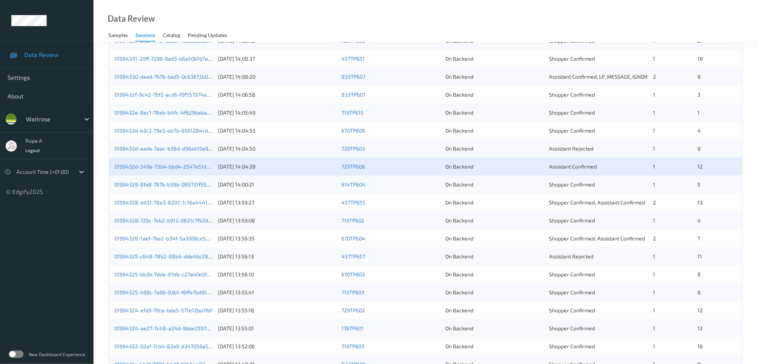
click at [202, 169] on div "0199432d-549e-73b4-bbd4-2547a51d4cf7" at bounding box center [163, 166] width 99 height 7
click at [194, 169] on div "0199432d-549e-73b4-bbd4-2547a51d4cf7" at bounding box center [163, 166] width 99 height 7
click at [197, 166] on link "0199432d-549e-73b4-bbd4-2547a51d4cf7" at bounding box center [165, 166] width 102 height 6
click at [200, 187] on link "01994329-8fa8-767b-b39b-085731f55a88" at bounding box center [165, 184] width 102 height 6
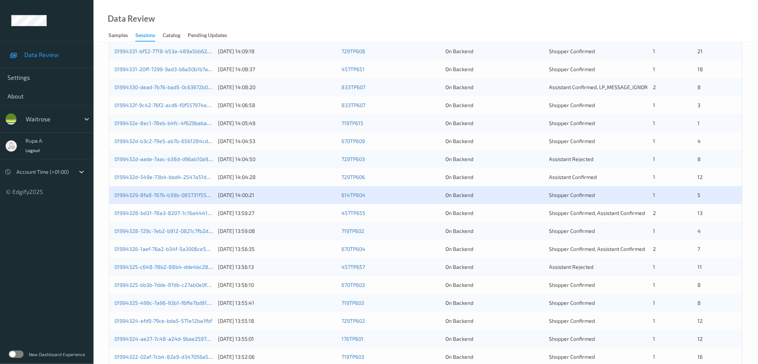
scroll to position [191, 0]
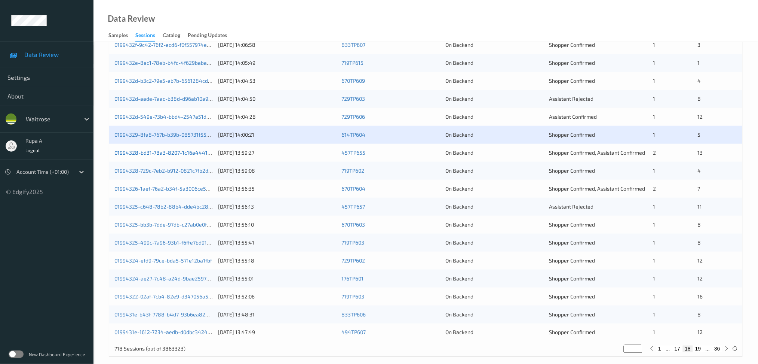
click at [191, 155] on link "01994328-bd31-78a3-8207-1c16a444138a" at bounding box center [165, 152] width 102 height 6
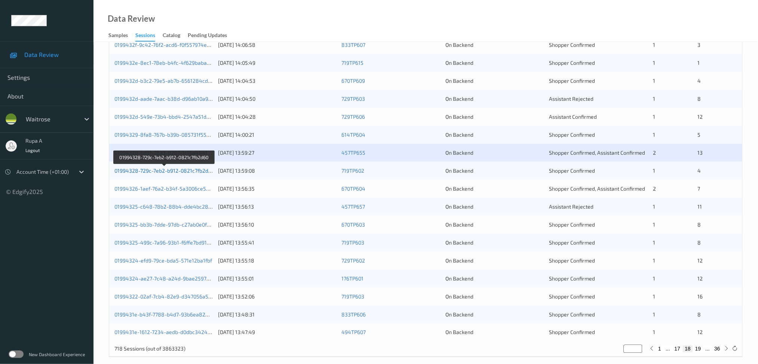
click at [195, 172] on link "01994328-729c-7eb2-b912-0821c7fb2d60" at bounding box center [164, 170] width 100 height 6
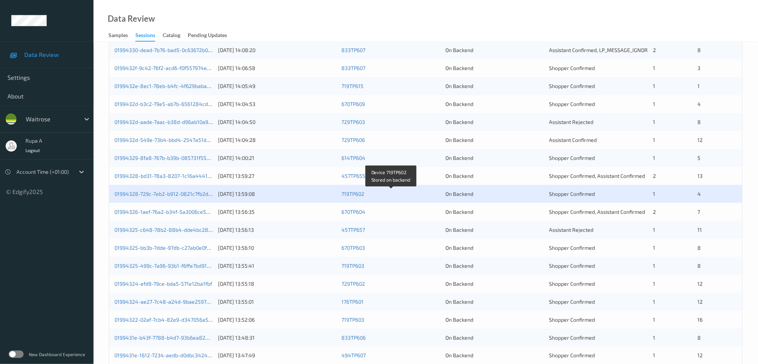
scroll to position [199, 0]
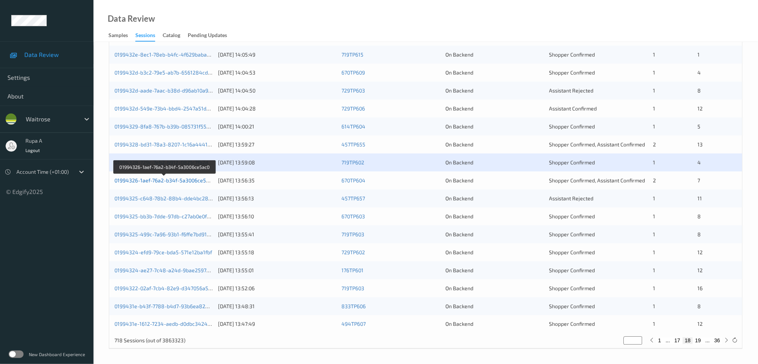
click at [181, 181] on link "01994326-1aef-76a2-b34f-5a3006ce5ac0" at bounding box center [164, 180] width 100 height 6
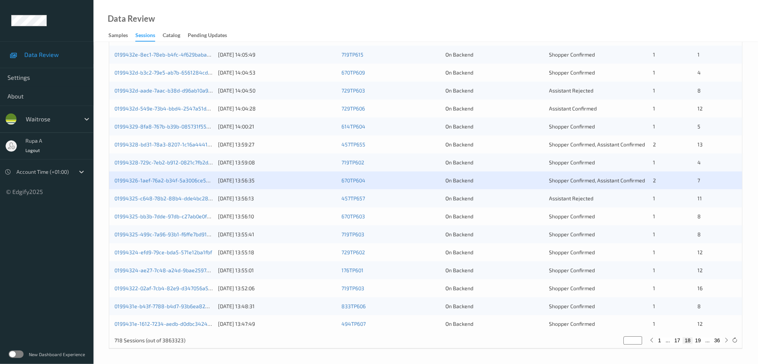
click at [210, 194] on div "01994325-c648-78b2-88b4-dde4bc2800a9" at bounding box center [163, 197] width 99 height 7
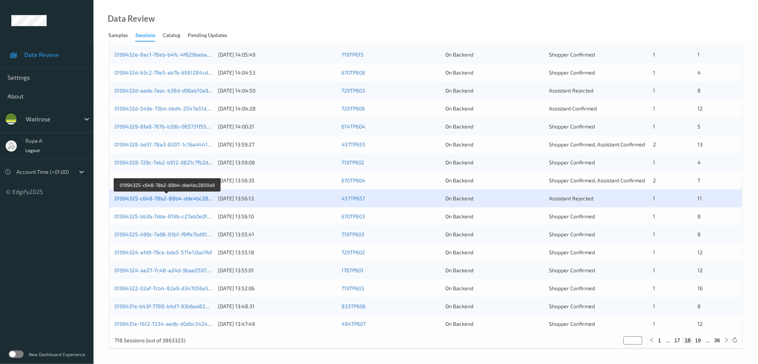
click at [200, 200] on link "01994325-c648-78b2-88b4-dde4bc2800a9" at bounding box center [167, 198] width 106 height 6
click at [205, 216] on link "01994325-bb3b-7dde-97db-c27ab0e0fb16" at bounding box center [164, 216] width 101 height 6
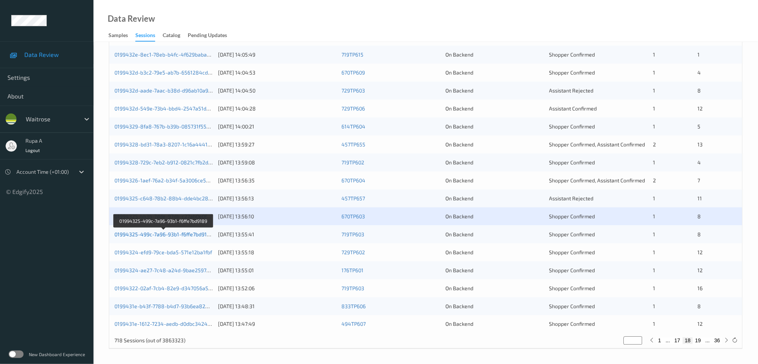
click at [198, 234] on link "01994325-499c-7a96-93b1-f6ffe7bd9189" at bounding box center [163, 234] width 99 height 6
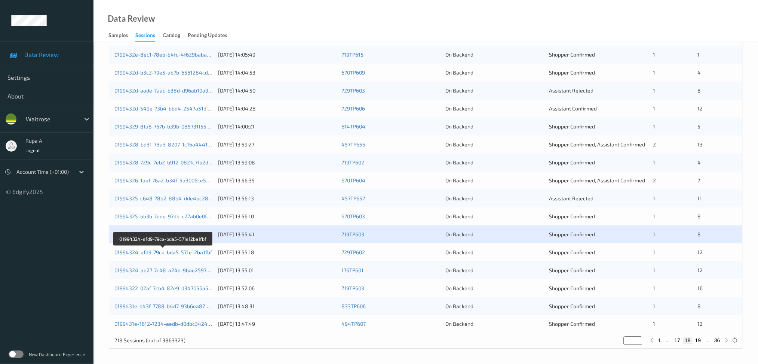
click at [183, 253] on link "01994324-efd9-79ce-bda5-571e12ba1fbf" at bounding box center [163, 252] width 98 height 6
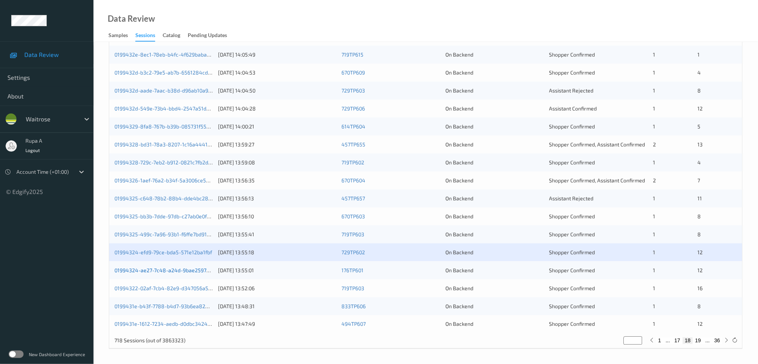
click at [199, 269] on link "01994324-ae27-7c48-a24d-9bae2597b716" at bounding box center [165, 270] width 103 height 6
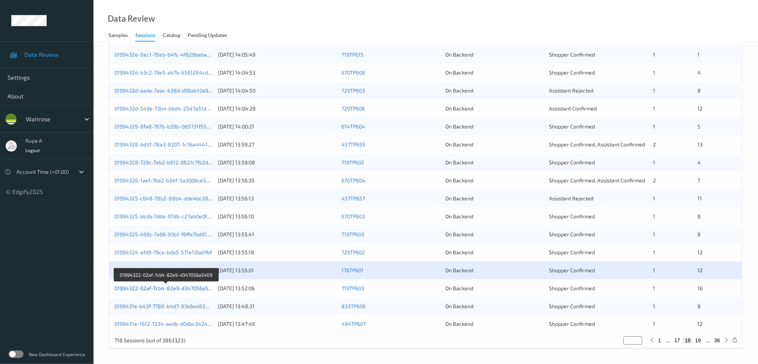
click at [197, 287] on link "01994322-02af-7cb4-82e9-d347056a5409" at bounding box center [165, 288] width 103 height 6
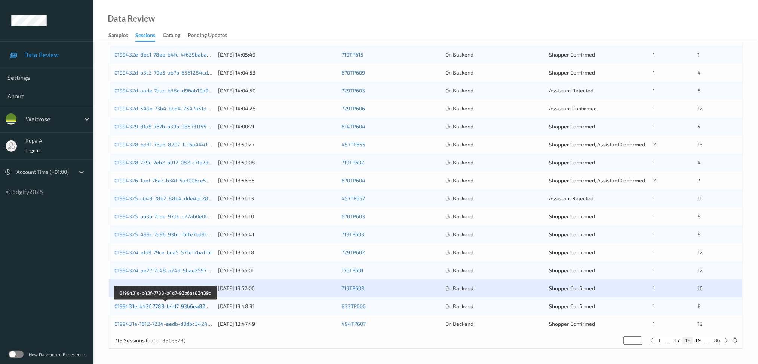
click at [186, 302] on link "0199431e-b43f-7788-b4d7-93b6ea82439c" at bounding box center [165, 306] width 103 height 6
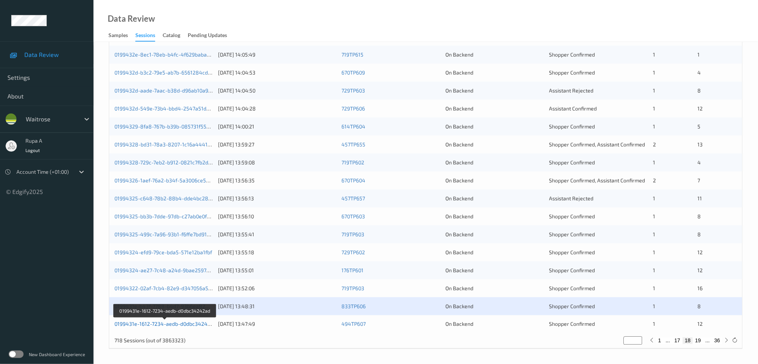
click at [178, 302] on link "0199431e-1612-7234-aedb-d0dbc34242ad" at bounding box center [165, 324] width 102 height 6
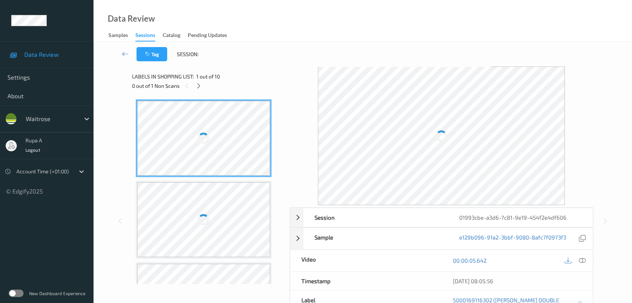
click at [221, 58] on div "Tag Session:" at bounding box center [363, 54] width 508 height 25
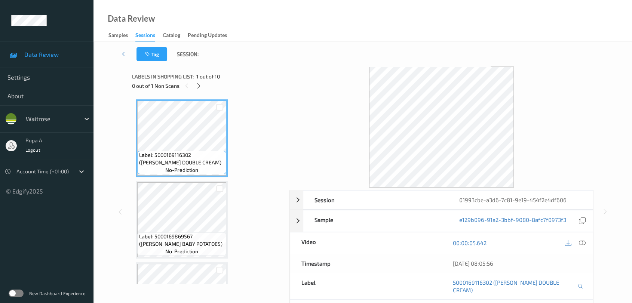
click at [212, 94] on div "Labels in shopping list: 1 out of 10 0 out of 1 Non Scans" at bounding box center [208, 81] width 152 height 29
click at [197, 82] on div at bounding box center [198, 85] width 9 height 9
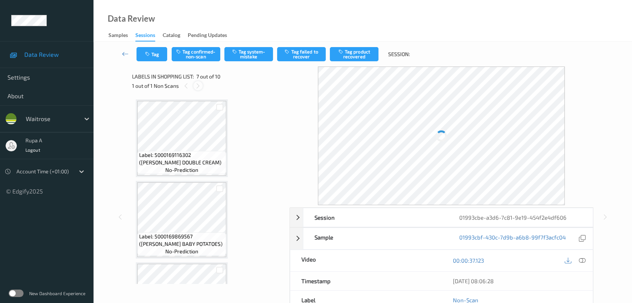
scroll to position [410, 0]
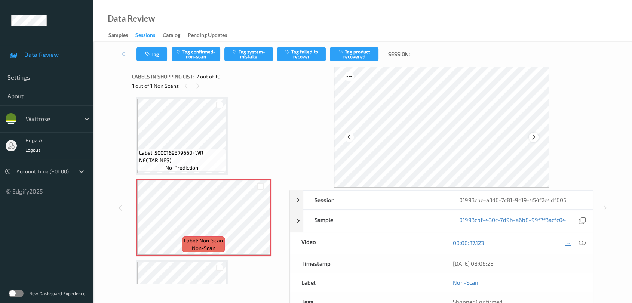
click at [535, 138] on icon at bounding box center [534, 137] width 6 height 7
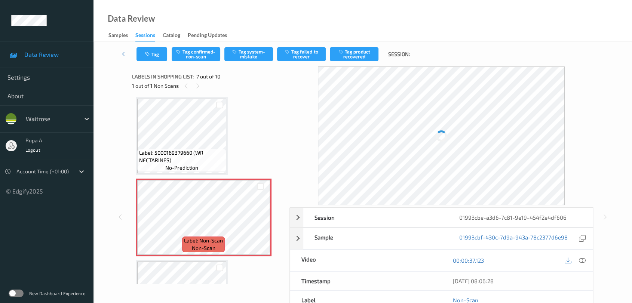
click at [535, 138] on div at bounding box center [441, 136] width 247 height 139
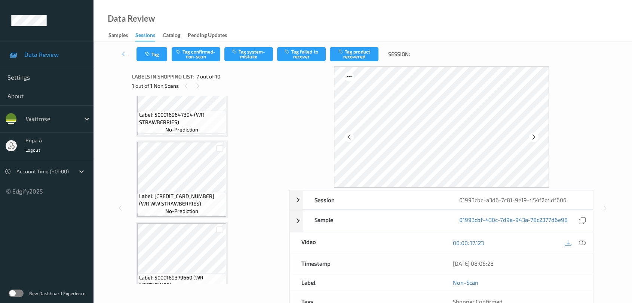
scroll to position [368, 0]
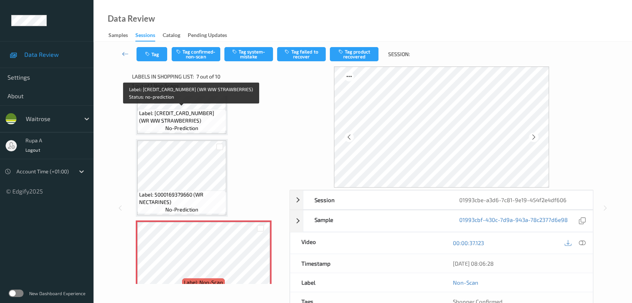
click at [196, 125] on span "no-prediction" at bounding box center [181, 128] width 33 height 7
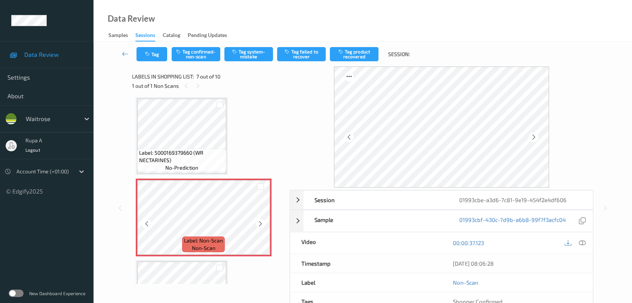
scroll to position [534, 0]
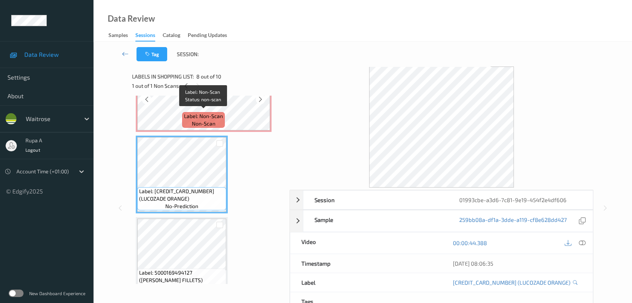
click at [212, 114] on span "Label: Non-Scan" at bounding box center [203, 116] width 39 height 7
click at [580, 242] on icon at bounding box center [582, 243] width 7 height 7
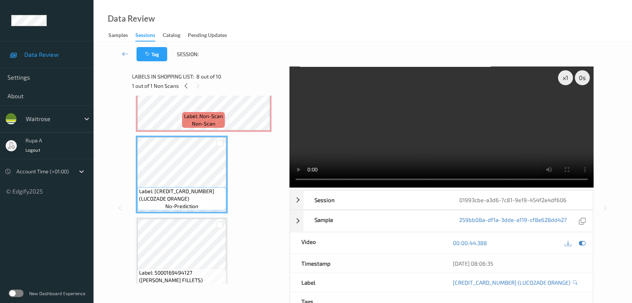
click at [586, 239] on div at bounding box center [575, 243] width 24 height 10
click at [581, 243] on icon at bounding box center [582, 243] width 7 height 7
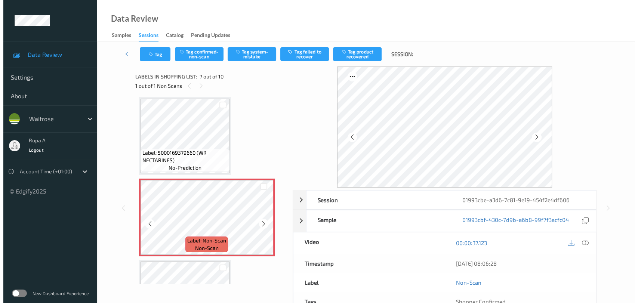
scroll to position [451, 0]
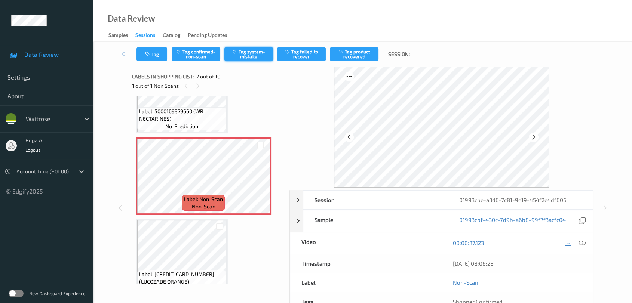
click at [248, 56] on button "Tag system-mistake" at bounding box center [248, 54] width 49 height 14
click at [148, 56] on icon "button" at bounding box center [148, 54] width 6 height 5
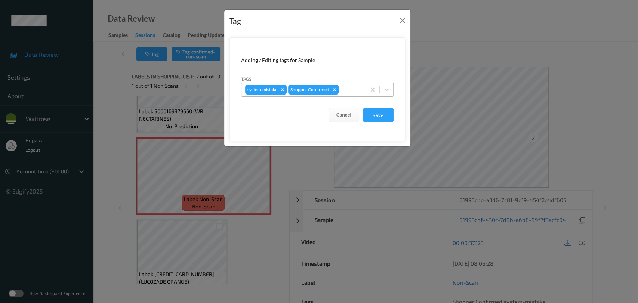
click at [340, 88] on input "text" at bounding box center [340, 89] width 1 height 7
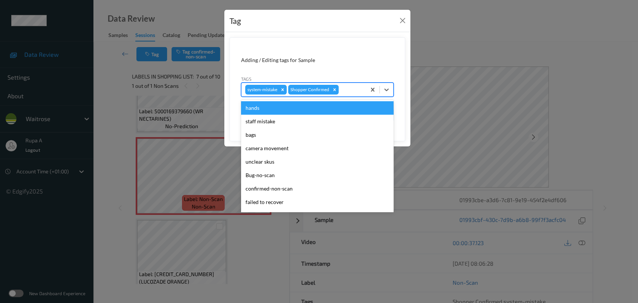
type input "I"
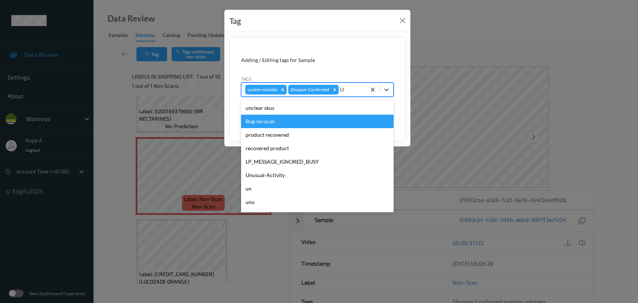
type input "UN"
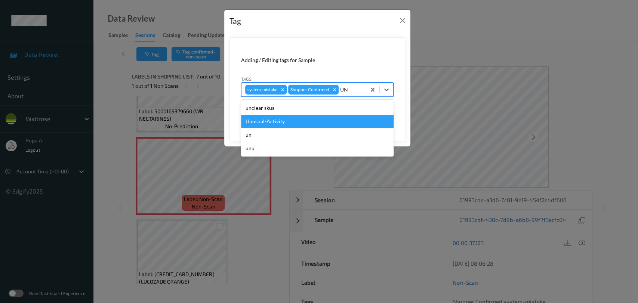
click at [310, 120] on div "Unusual-Activity" at bounding box center [317, 121] width 153 height 13
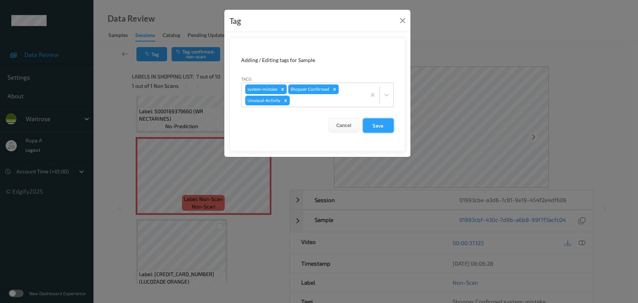
click at [386, 127] on button "Save" at bounding box center [378, 126] width 31 height 14
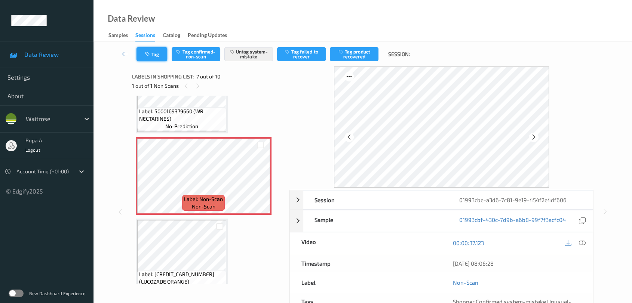
click at [154, 52] on button "Tag" at bounding box center [152, 54] width 31 height 14
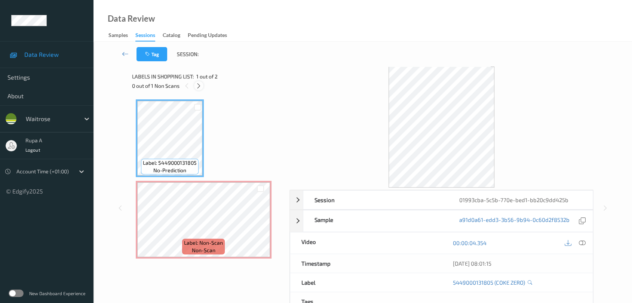
click at [200, 85] on icon at bounding box center [199, 86] width 6 height 7
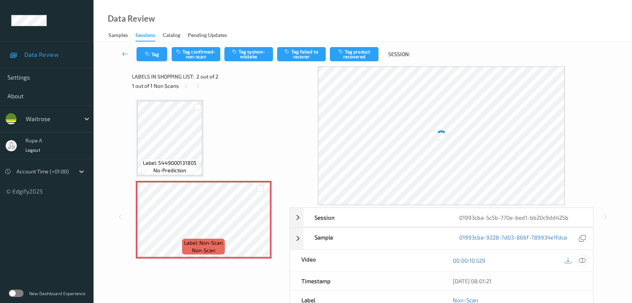
click at [578, 258] on div at bounding box center [582, 261] width 10 height 10
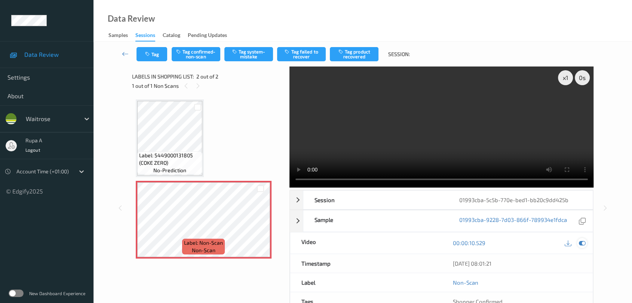
click at [584, 247] on div at bounding box center [582, 243] width 10 height 10
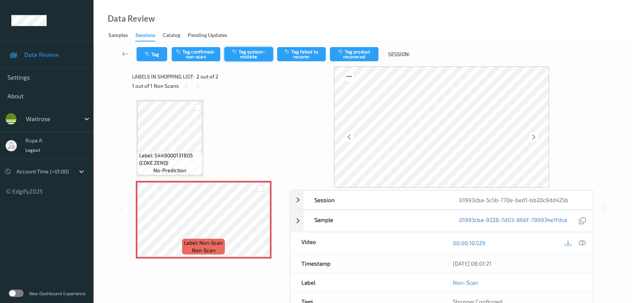
click at [249, 61] on button "Tag system-mistake" at bounding box center [248, 54] width 49 height 14
click at [257, 52] on button "Tag system-mistake" at bounding box center [248, 54] width 49 height 14
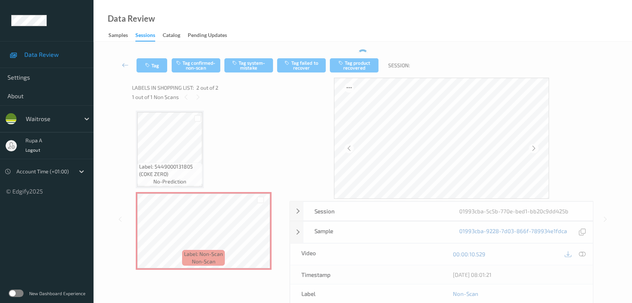
click at [173, 75] on div "Tag Tag confirmed-non-scan Tag system-mistake Tag failed to recover Tag product…" at bounding box center [363, 65] width 508 height 25
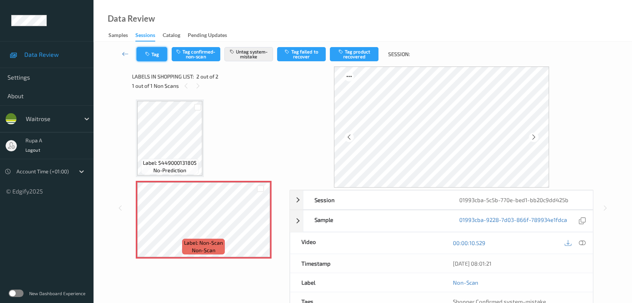
click at [159, 58] on button "Tag" at bounding box center [152, 54] width 31 height 14
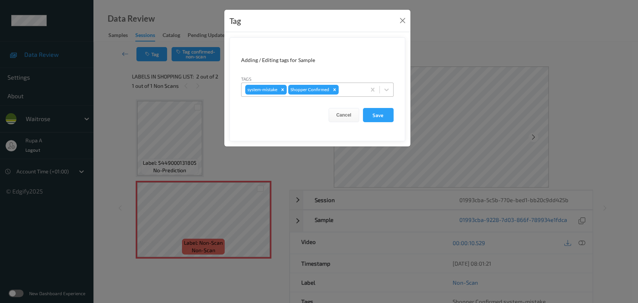
click at [363, 88] on div "system-mistake Shopper Confirmed" at bounding box center [304, 89] width 125 height 13
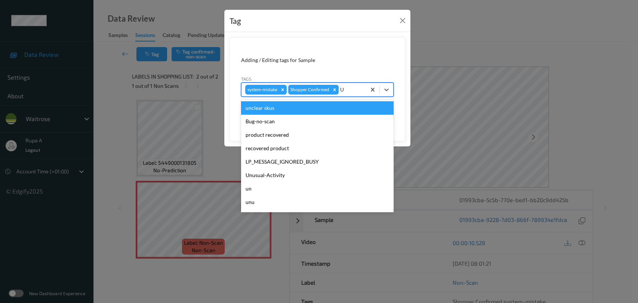
type input "UN"
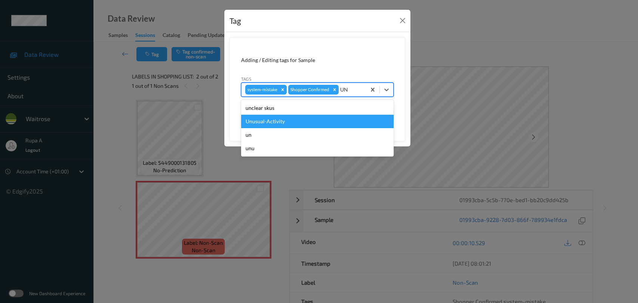
click at [278, 118] on div "Unusual-Activity" at bounding box center [317, 121] width 153 height 13
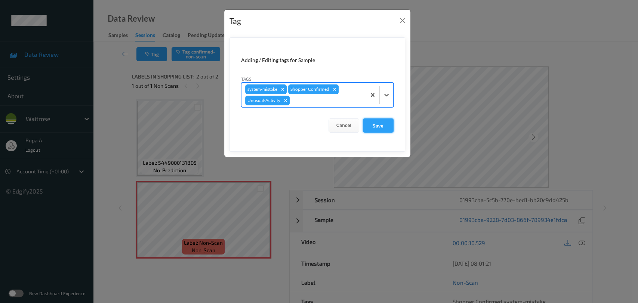
click at [375, 121] on button "Save" at bounding box center [378, 126] width 31 height 14
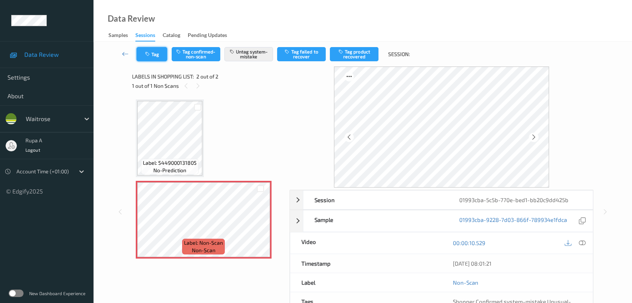
click at [150, 52] on icon "button" at bounding box center [148, 54] width 6 height 5
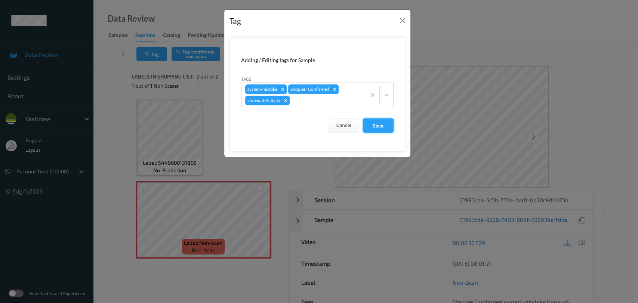
click at [383, 124] on button "Save" at bounding box center [378, 126] width 31 height 14
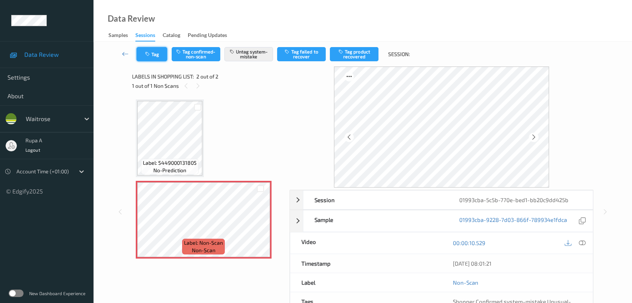
click at [157, 50] on button "Tag" at bounding box center [152, 54] width 31 height 14
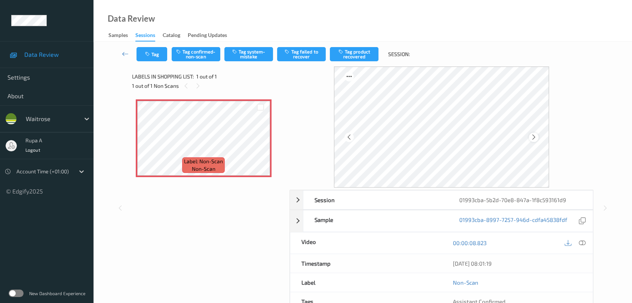
click at [535, 141] on div at bounding box center [533, 137] width 9 height 9
click at [535, 140] on icon at bounding box center [534, 137] width 6 height 7
click at [581, 242] on icon at bounding box center [582, 243] width 7 height 7
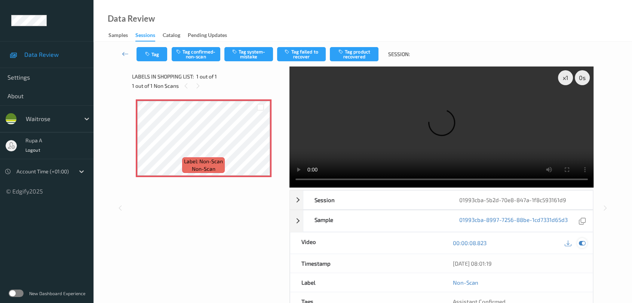
click at [582, 243] on icon at bounding box center [582, 243] width 7 height 7
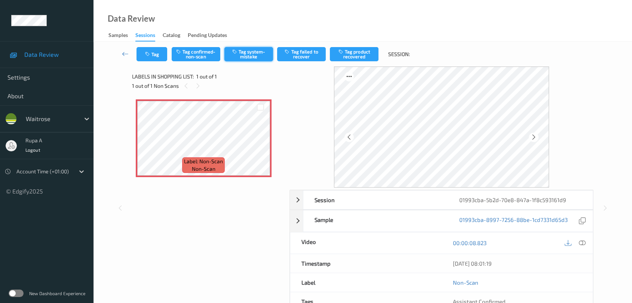
click at [242, 56] on button "Tag system-mistake" at bounding box center [248, 54] width 49 height 14
click at [147, 57] on button "Tag" at bounding box center [152, 54] width 31 height 14
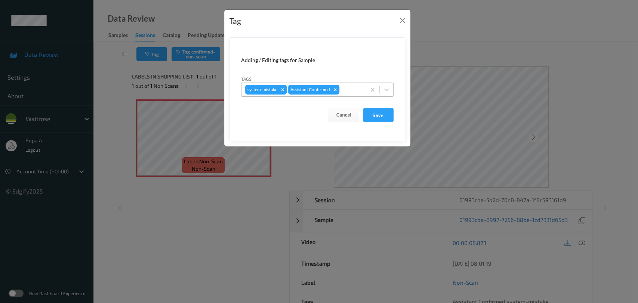
click at [346, 84] on div "system-mistake Assistant Confirmed" at bounding box center [304, 89] width 125 height 13
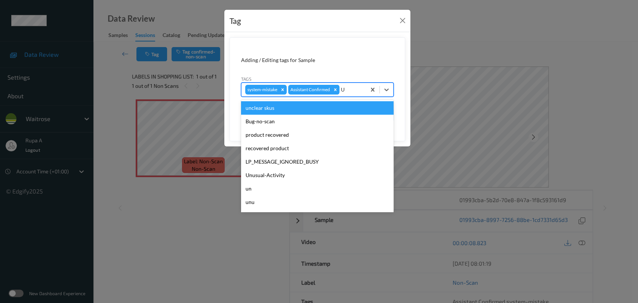
type input "UN"
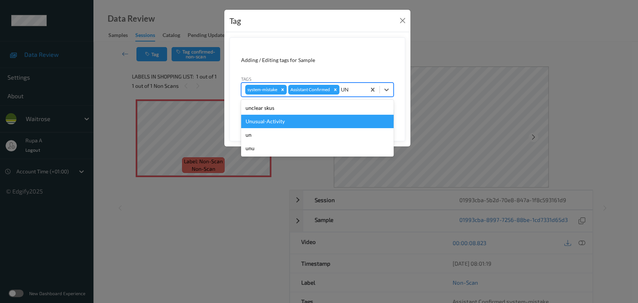
click at [293, 116] on div "Unusual-Activity" at bounding box center [317, 121] width 153 height 13
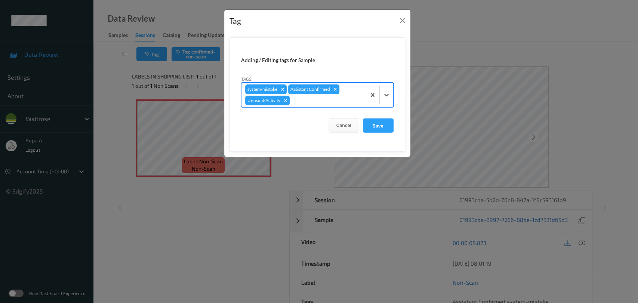
click at [306, 102] on div at bounding box center [326, 100] width 71 height 9
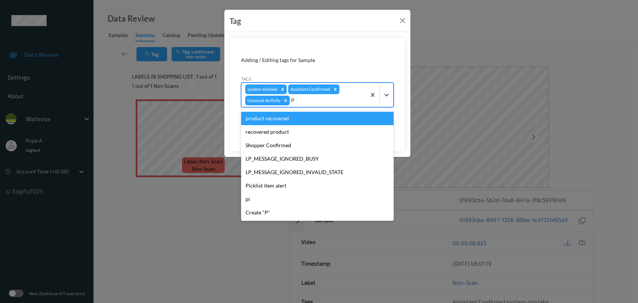
type input "PI"
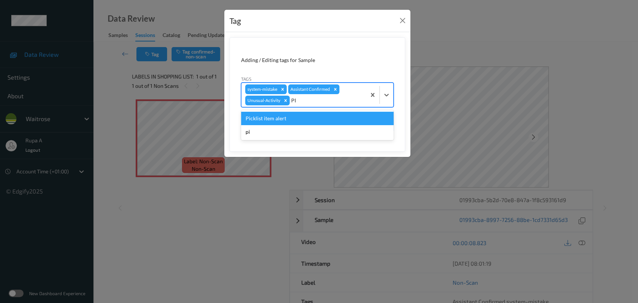
click at [286, 114] on div "Picklist item alert" at bounding box center [317, 118] width 153 height 13
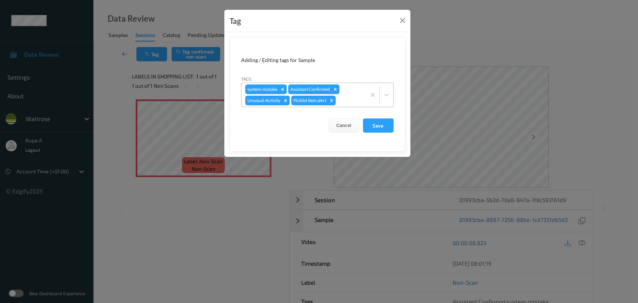
drag, startPoint x: 370, startPoint y: 122, endPoint x: 360, endPoint y: 106, distance: 19.2
click at [371, 122] on button "Save" at bounding box center [378, 126] width 31 height 14
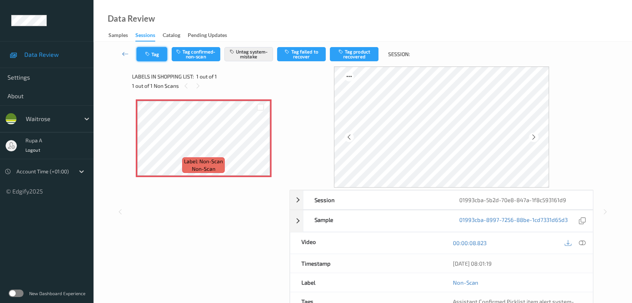
drag, startPoint x: 155, startPoint y: 64, endPoint x: 154, endPoint y: 59, distance: 4.2
click at [155, 64] on div "Tag Tag confirmed-non-scan Untag system-mistake Tag failed to recover Tag produ…" at bounding box center [363, 54] width 508 height 25
click at [154, 58] on button "Tag" at bounding box center [152, 54] width 31 height 14
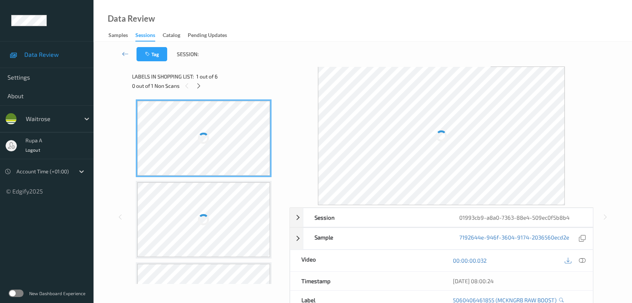
click at [243, 51] on div "Tag Session:" at bounding box center [363, 54] width 508 height 25
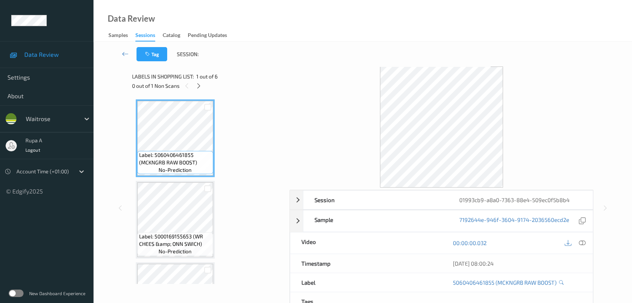
click at [206, 86] on div "0 out of 1 Non Scans" at bounding box center [208, 85] width 152 height 9
click at [201, 87] on icon at bounding box center [199, 86] width 6 height 7
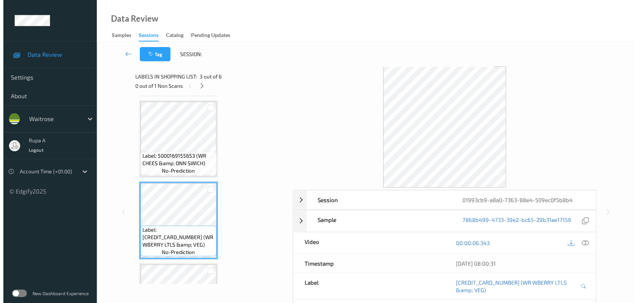
scroll to position [206, 0]
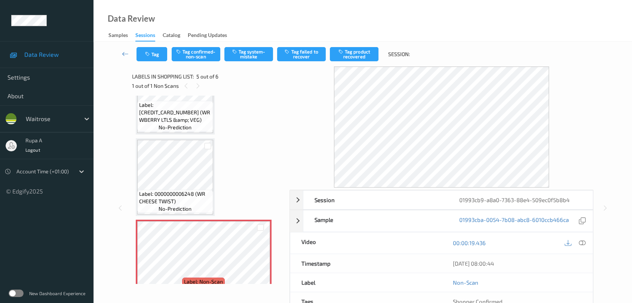
click at [580, 242] on icon at bounding box center [582, 243] width 7 height 7
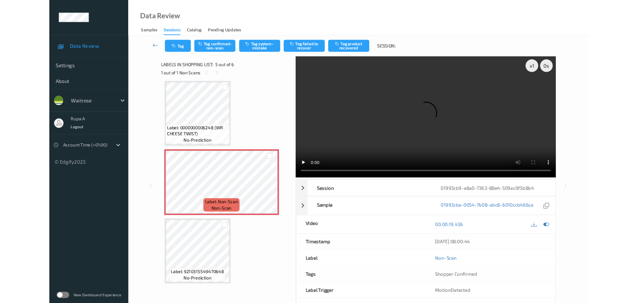
scroll to position [246, 0]
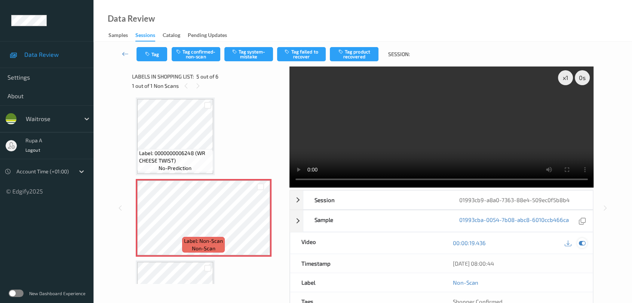
click at [582, 238] on div at bounding box center [582, 243] width 10 height 10
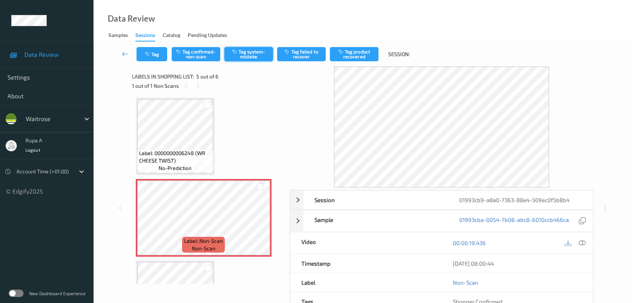
click at [260, 53] on button "Tag system-mistake" at bounding box center [248, 54] width 49 height 14
click at [157, 54] on button "Tag" at bounding box center [152, 54] width 31 height 14
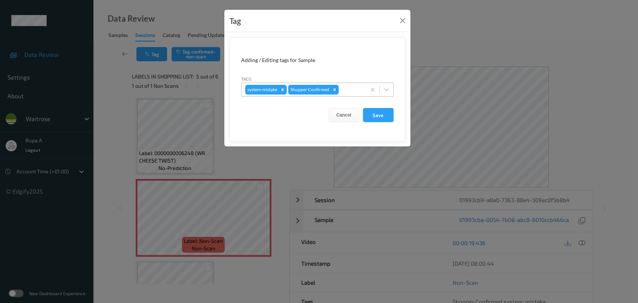
click at [362, 87] on div "system-mistake Shopper Confirmed" at bounding box center [304, 89] width 125 height 13
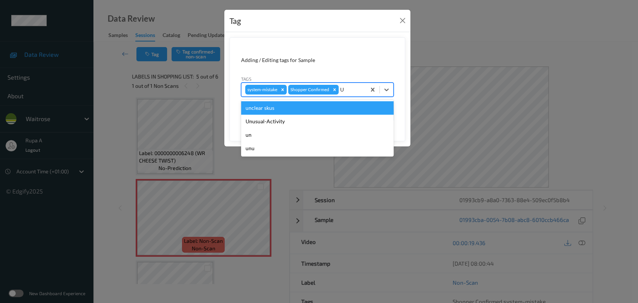
type input "UN"
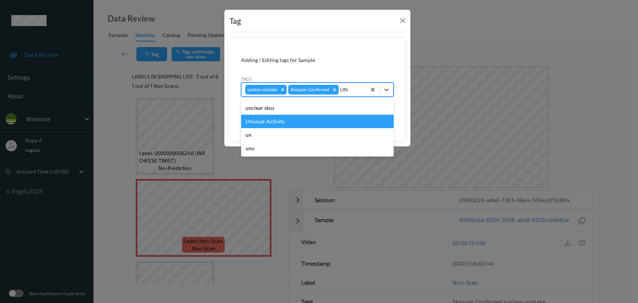
click at [275, 123] on div "Unusual-Activity" at bounding box center [317, 121] width 153 height 13
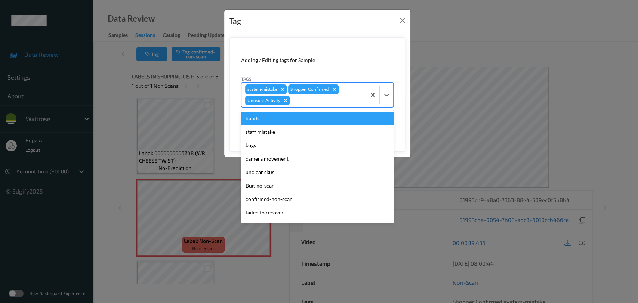
click at [294, 102] on div at bounding box center [326, 100] width 71 height 9
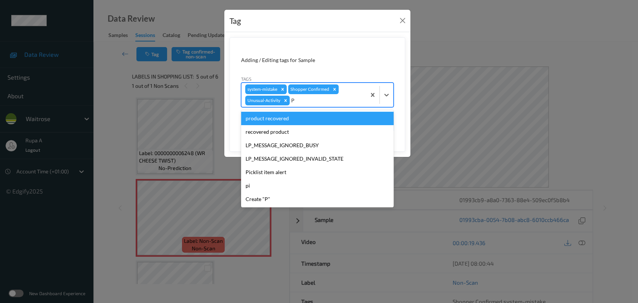
type input "PI"
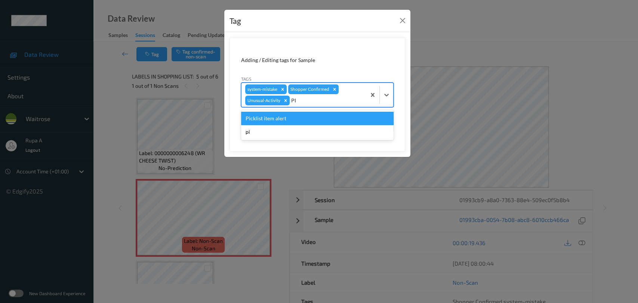
click at [271, 114] on div "Picklist item alert" at bounding box center [317, 118] width 153 height 13
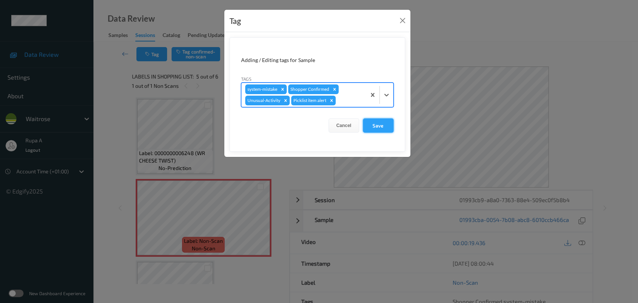
click at [375, 127] on button "Save" at bounding box center [378, 126] width 31 height 14
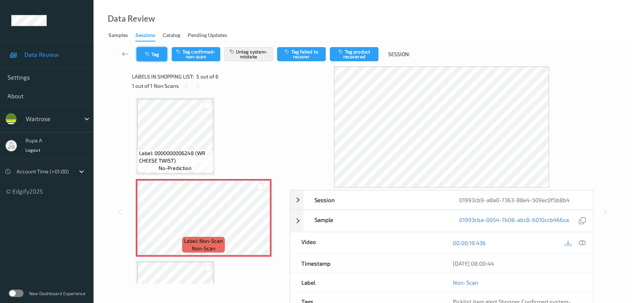
click at [152, 57] on button "Tag" at bounding box center [152, 54] width 31 height 14
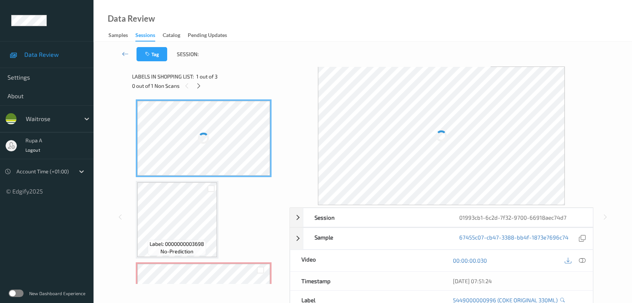
click at [245, 73] on div "Labels in shopping list: 1 out of 3" at bounding box center [208, 76] width 152 height 9
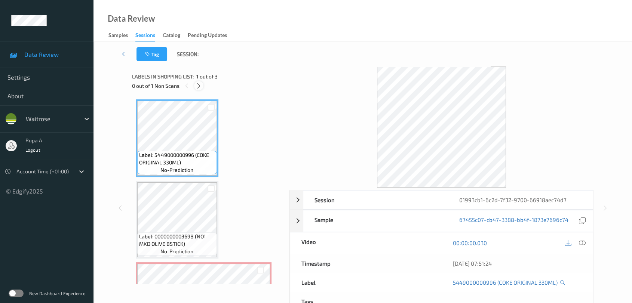
click at [200, 85] on icon at bounding box center [199, 86] width 6 height 7
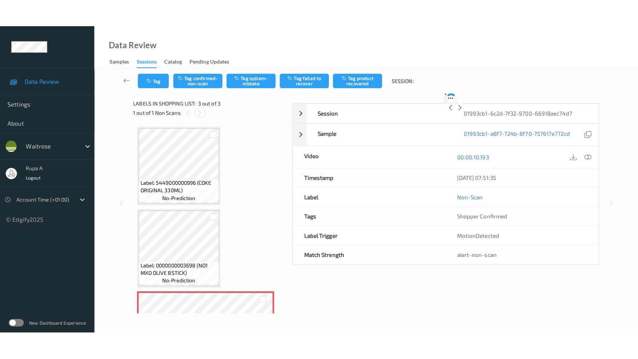
scroll to position [59, 0]
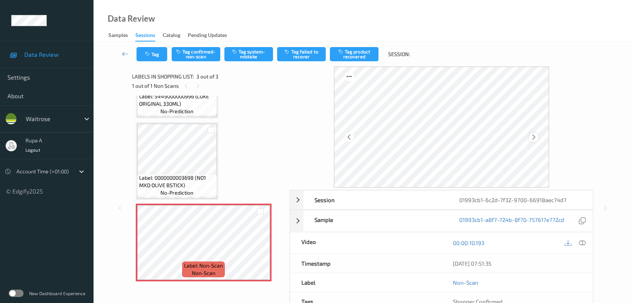
click at [534, 137] on icon at bounding box center [534, 137] width 6 height 7
click at [245, 61] on div "Tag Tag confirmed-non-scan Tag system-mistake Tag failed to recover Tag product…" at bounding box center [363, 54] width 508 height 25
click at [255, 58] on button "Tag system-mistake" at bounding box center [248, 54] width 49 height 14
click at [584, 243] on icon at bounding box center [582, 243] width 7 height 7
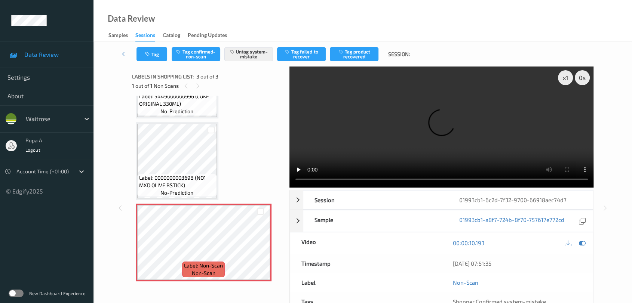
scroll to position [3, 0]
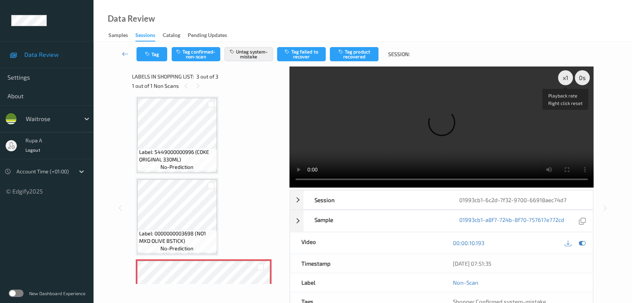
drag, startPoint x: 563, startPoint y: 80, endPoint x: 585, endPoint y: 136, distance: 60.5
click at [564, 80] on div "x 1" at bounding box center [565, 77] width 15 height 15
drag, startPoint x: 581, startPoint y: 243, endPoint x: 494, endPoint y: 196, distance: 98.9
click at [581, 243] on icon at bounding box center [582, 243] width 7 height 7
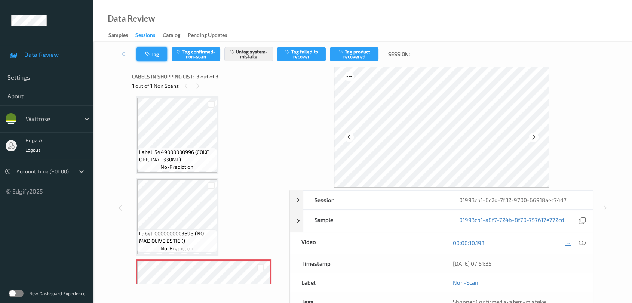
click at [151, 47] on button "Tag" at bounding box center [152, 54] width 31 height 14
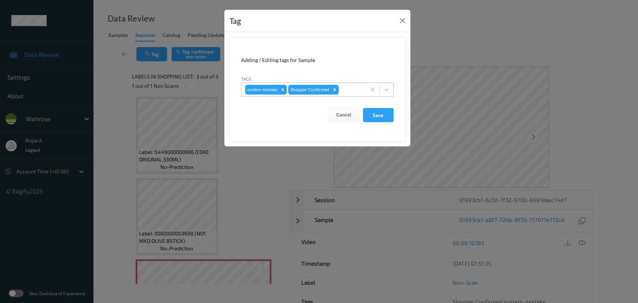
click at [348, 89] on div at bounding box center [351, 89] width 22 height 9
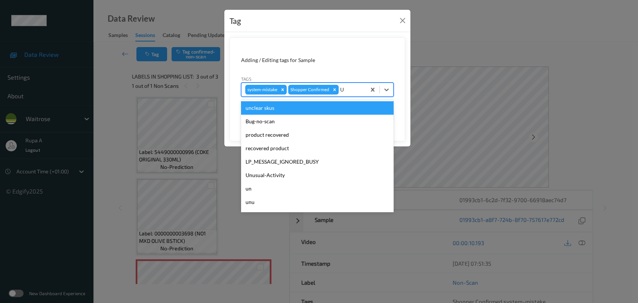
type input "UN"
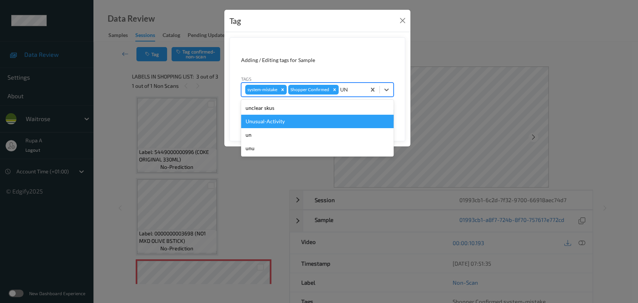
click at [272, 126] on div "Unusual-Activity" at bounding box center [317, 121] width 153 height 13
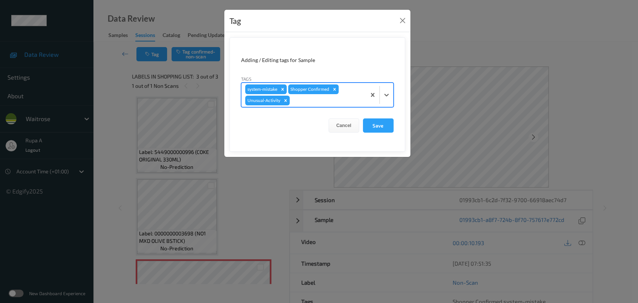
click at [302, 102] on div at bounding box center [326, 100] width 71 height 9
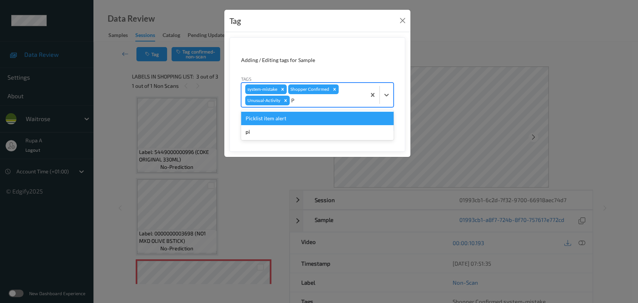
type input "PI"
click at [285, 122] on div "Picklist item alert" at bounding box center [317, 118] width 153 height 13
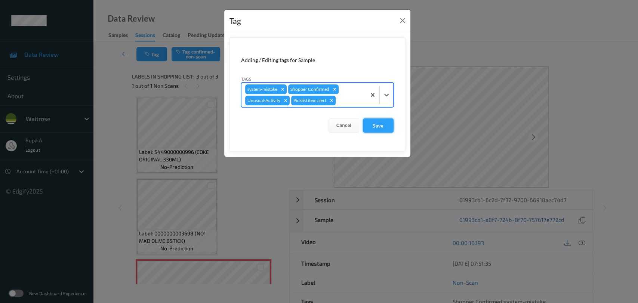
click at [368, 126] on button "Save" at bounding box center [378, 126] width 31 height 14
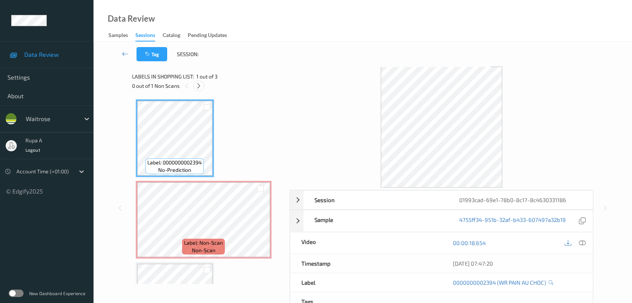
click at [200, 85] on icon at bounding box center [199, 86] width 6 height 7
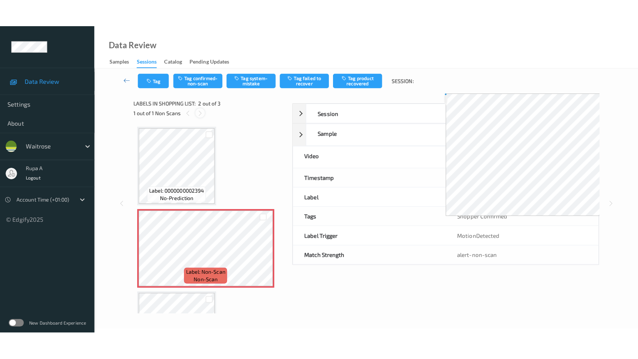
scroll to position [3, 0]
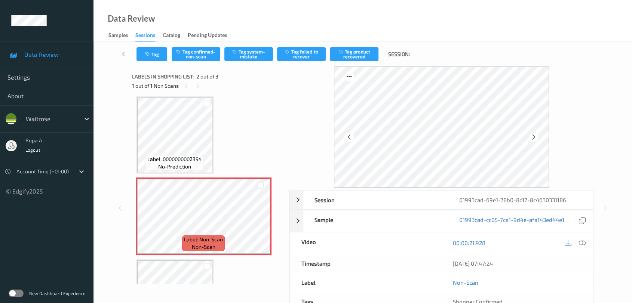
click at [529, 138] on div at bounding box center [533, 137] width 9 height 9
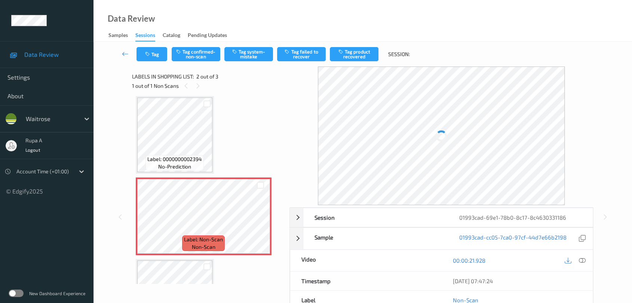
click at [530, 138] on div at bounding box center [441, 136] width 247 height 139
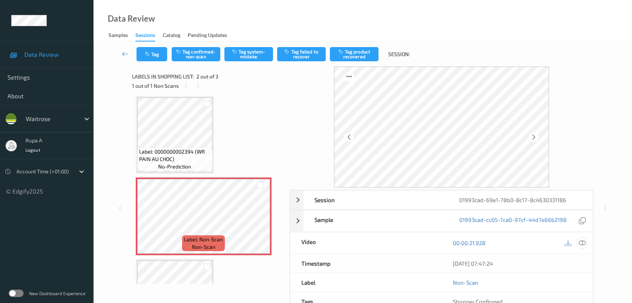
click at [579, 241] on icon at bounding box center [582, 243] width 7 height 7
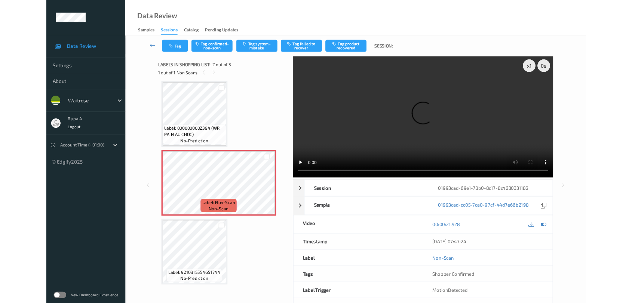
scroll to position [3, 0]
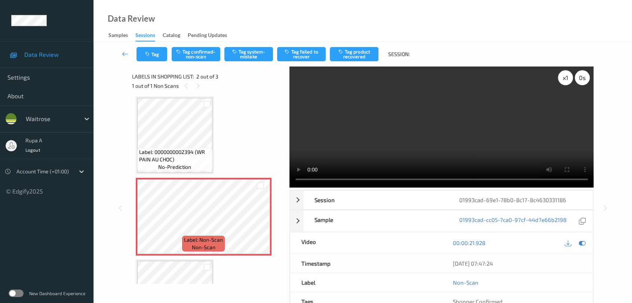
click at [563, 82] on div "x 1" at bounding box center [565, 77] width 15 height 15
click at [583, 241] on icon at bounding box center [582, 243] width 7 height 7
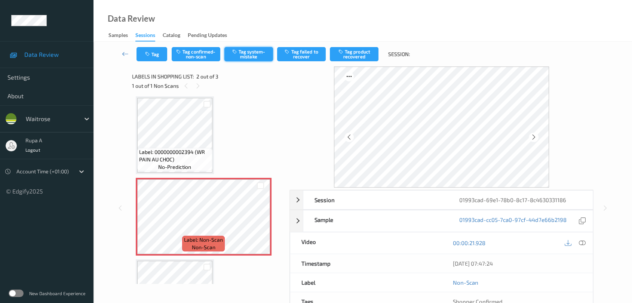
click at [257, 61] on button "Tag system-mistake" at bounding box center [248, 54] width 49 height 14
click at [150, 55] on icon "button" at bounding box center [148, 54] width 6 height 5
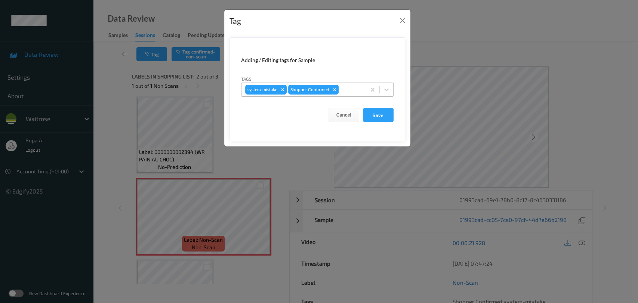
click at [355, 92] on div at bounding box center [351, 89] width 22 height 9
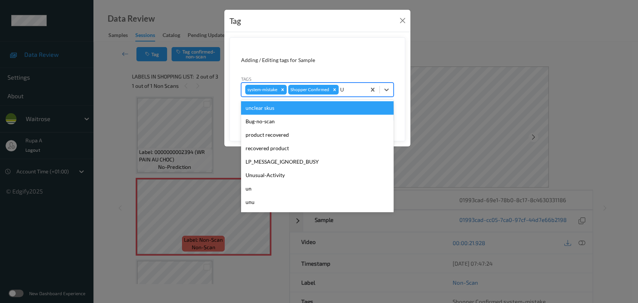
type input "UN"
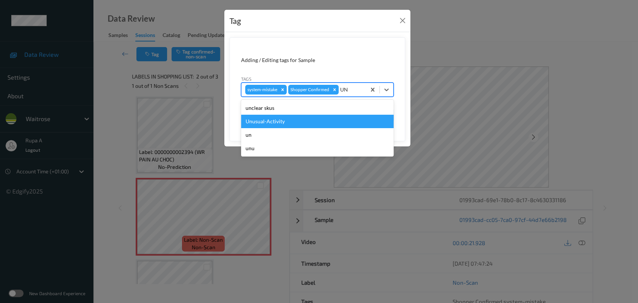
drag, startPoint x: 289, startPoint y: 122, endPoint x: 307, endPoint y: 105, distance: 24.1
click at [289, 122] on div "Unusual-Activity" at bounding box center [317, 121] width 153 height 13
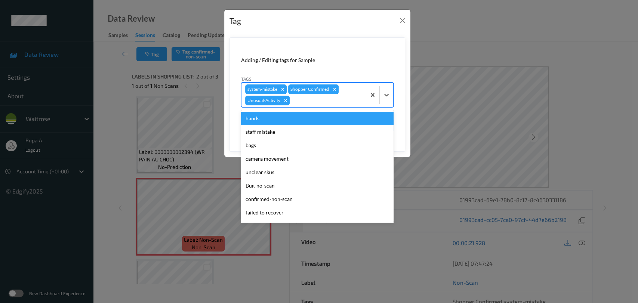
click at [312, 102] on div at bounding box center [326, 100] width 71 height 9
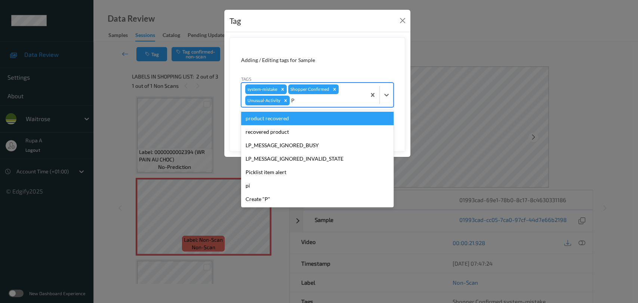
type input "PI"
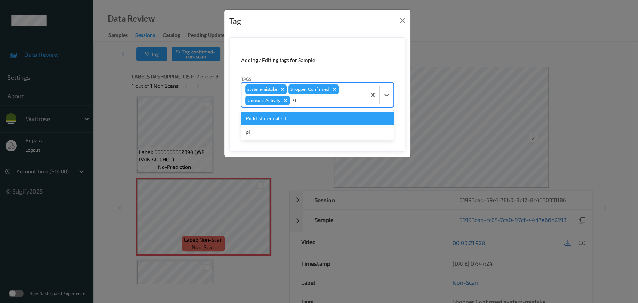
click at [275, 120] on div "Picklist item alert" at bounding box center [317, 118] width 153 height 13
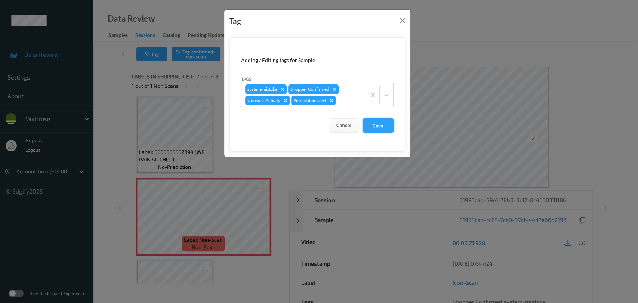
click at [371, 120] on button "Save" at bounding box center [378, 126] width 31 height 14
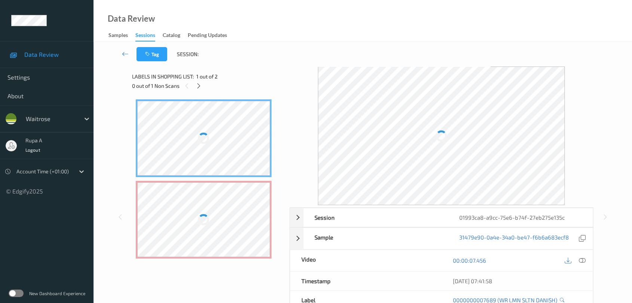
click at [341, 112] on div at bounding box center [441, 136] width 247 height 139
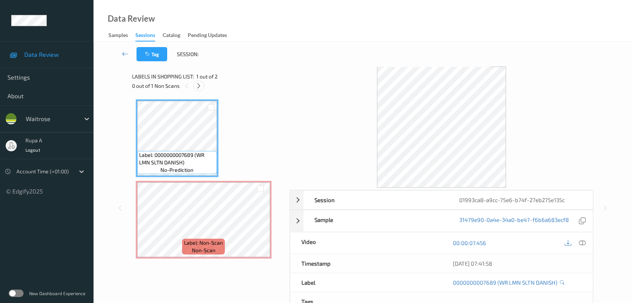
click at [199, 89] on div at bounding box center [198, 85] width 9 height 9
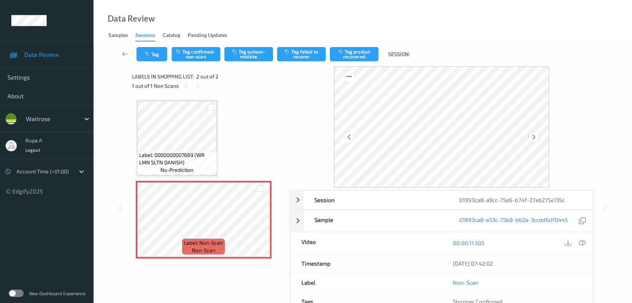
click at [533, 138] on icon at bounding box center [534, 137] width 6 height 7
click at [533, 137] on icon at bounding box center [534, 137] width 6 height 7
click at [581, 243] on icon at bounding box center [582, 243] width 7 height 7
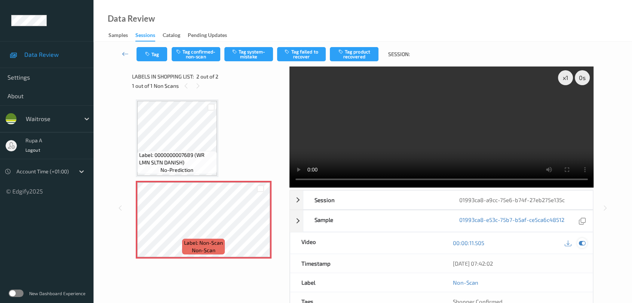
click at [580, 243] on icon at bounding box center [582, 243] width 7 height 7
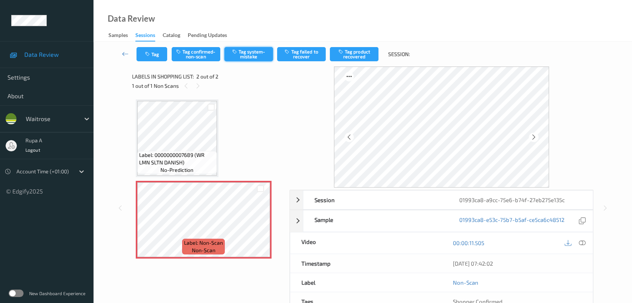
click at [259, 57] on button "Tag system-mistake" at bounding box center [248, 54] width 49 height 14
click at [148, 50] on button "Tag" at bounding box center [152, 54] width 31 height 14
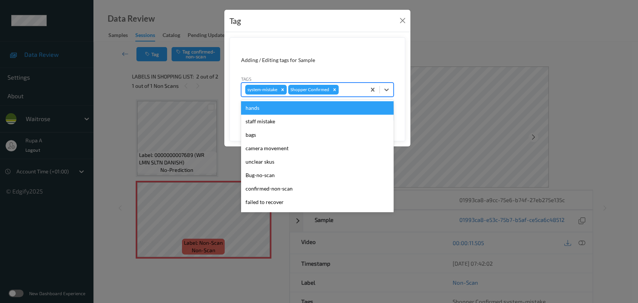
click at [349, 90] on div at bounding box center [351, 89] width 22 height 9
type input "UN"
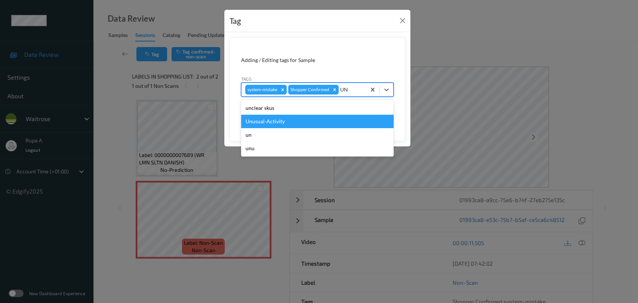
click at [300, 122] on div "Unusual-Activity" at bounding box center [317, 121] width 153 height 13
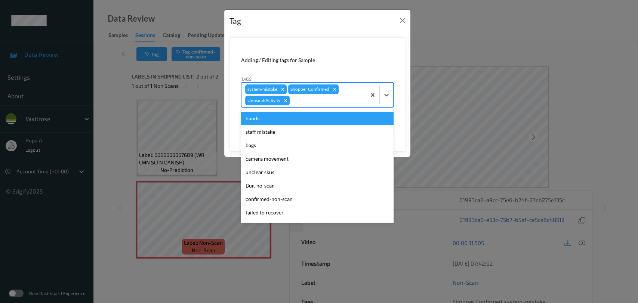
click at [313, 103] on div at bounding box center [326, 100] width 71 height 9
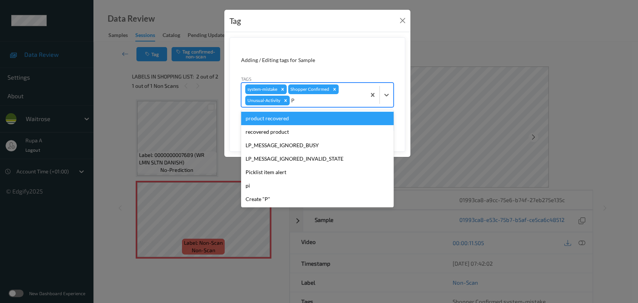
type input "PI"
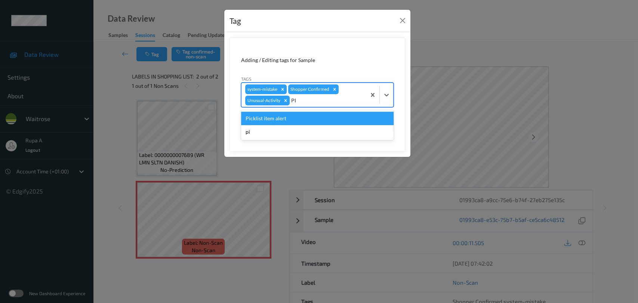
click at [297, 116] on div "Picklist item alert" at bounding box center [317, 118] width 153 height 13
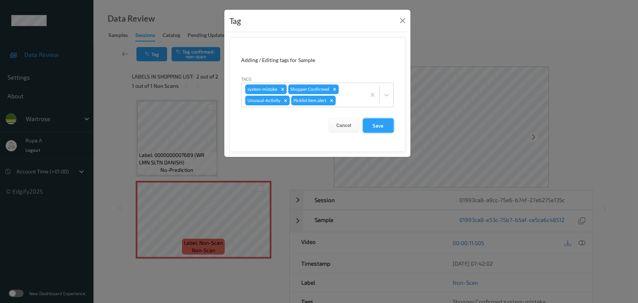
click at [381, 125] on button "Save" at bounding box center [378, 126] width 31 height 14
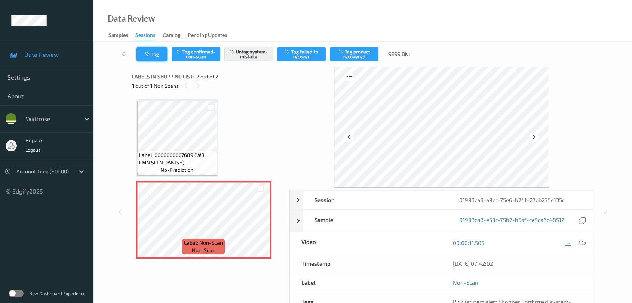
click at [160, 58] on button "Tag" at bounding box center [152, 54] width 31 height 14
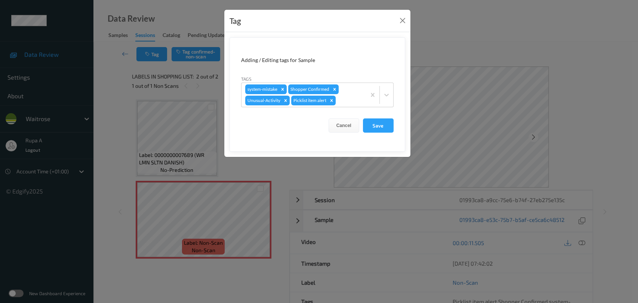
click at [378, 120] on button "Save" at bounding box center [378, 126] width 31 height 14
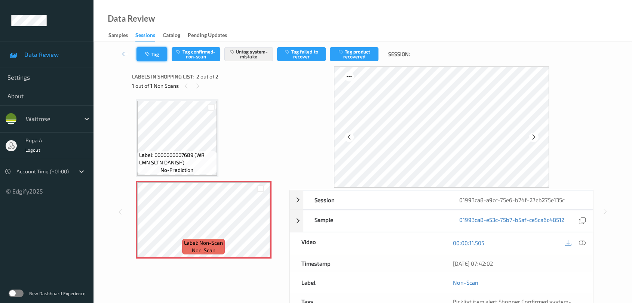
click at [153, 60] on button "Tag" at bounding box center [152, 54] width 31 height 14
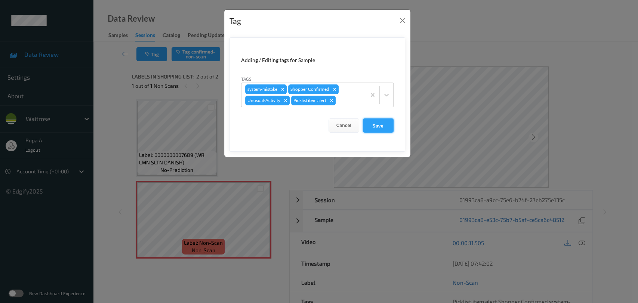
click at [381, 128] on button "Save" at bounding box center [378, 126] width 31 height 14
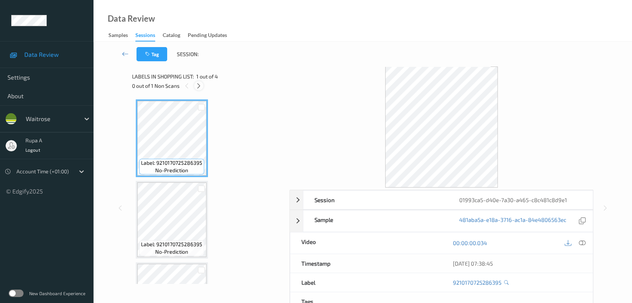
click at [199, 85] on icon at bounding box center [199, 86] width 6 height 7
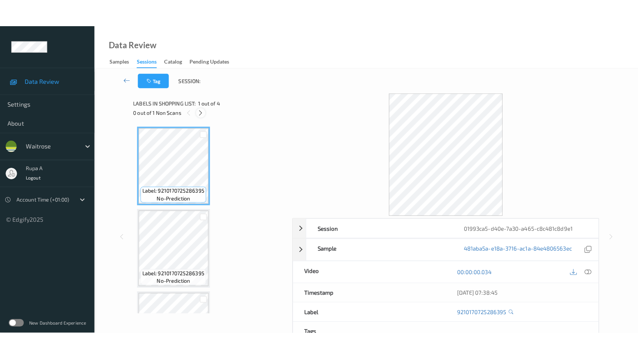
scroll to position [140, 0]
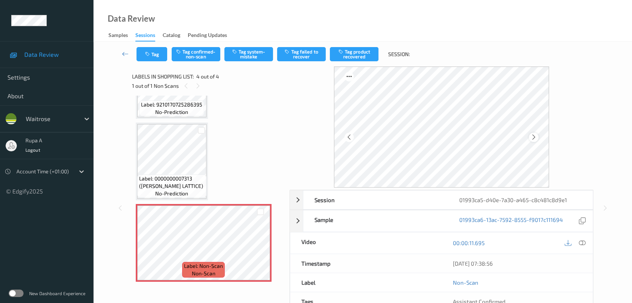
click at [534, 140] on icon at bounding box center [534, 137] width 6 height 7
click at [582, 245] on icon at bounding box center [582, 243] width 7 height 7
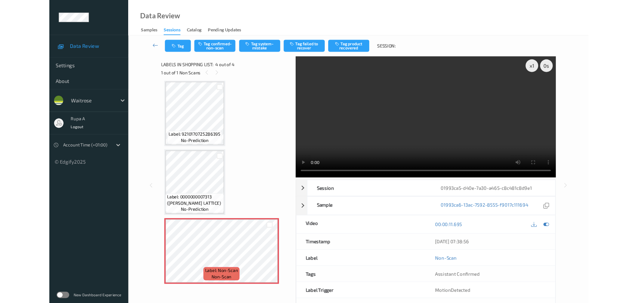
scroll to position [84, 0]
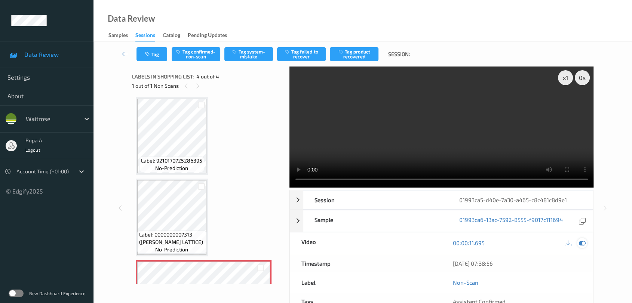
click at [586, 244] on div at bounding box center [582, 243] width 10 height 10
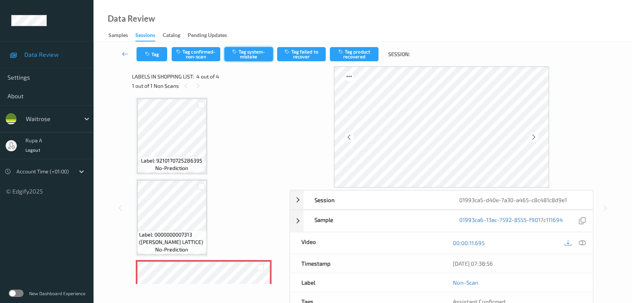
click at [251, 53] on button "Tag system-mistake" at bounding box center [248, 54] width 49 height 14
click at [153, 55] on button "Tag" at bounding box center [152, 54] width 31 height 14
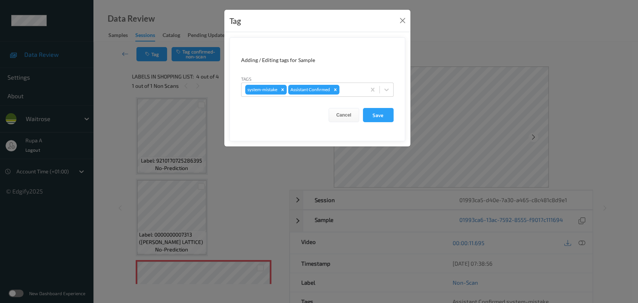
click at [350, 81] on div "Tags system-mistake Assistant Confirmed" at bounding box center [317, 86] width 153 height 22
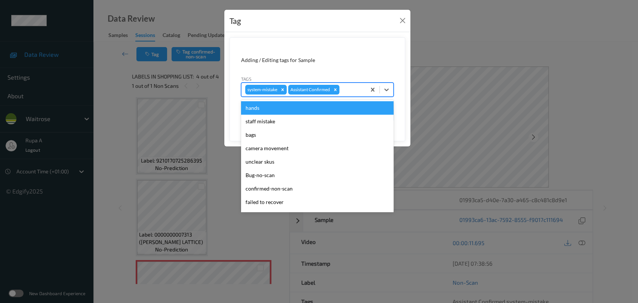
click at [348, 91] on div at bounding box center [351, 89] width 21 height 9
type input "UN"
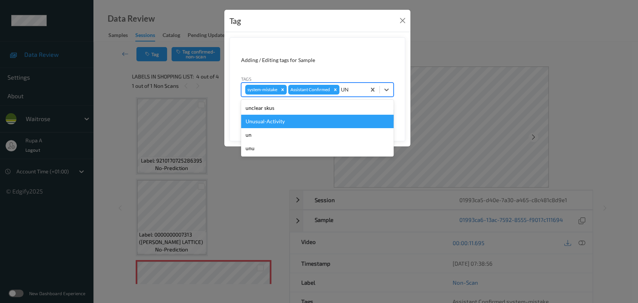
click at [302, 117] on div "Unusual-Activity" at bounding box center [317, 121] width 153 height 13
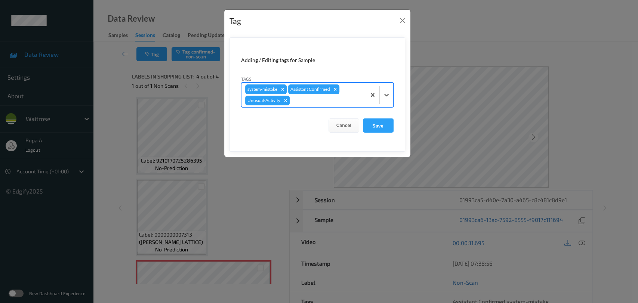
click at [317, 104] on div at bounding box center [326, 100] width 71 height 9
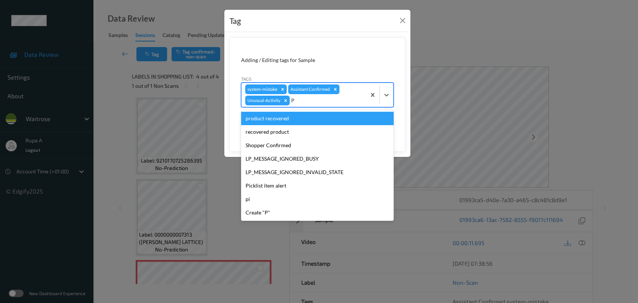
type input "PI"
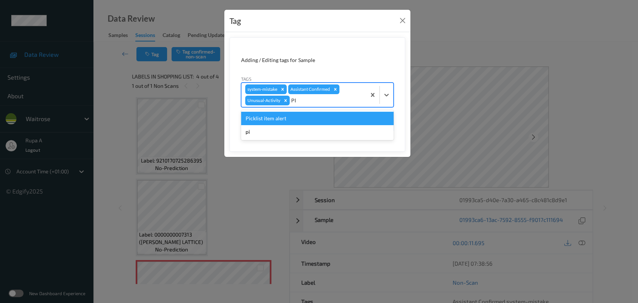
click at [301, 120] on div "Picklist item alert" at bounding box center [317, 118] width 153 height 13
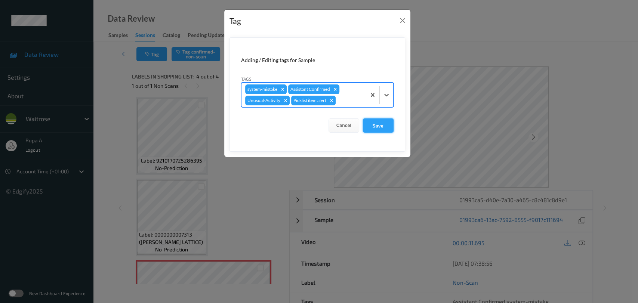
click at [383, 126] on button "Save" at bounding box center [378, 126] width 31 height 14
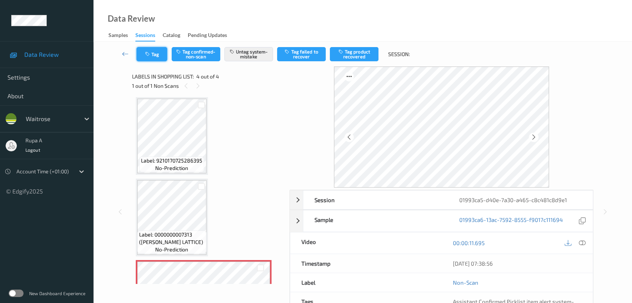
click at [166, 53] on button "Tag" at bounding box center [152, 54] width 31 height 14
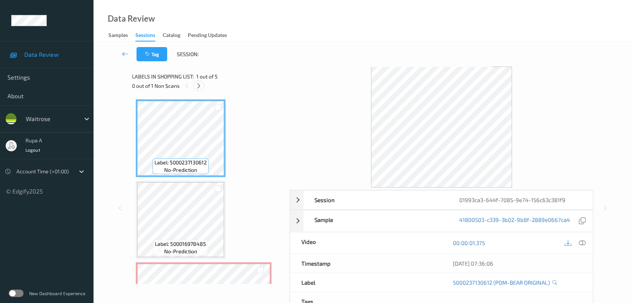
click at [200, 87] on icon at bounding box center [199, 86] width 6 height 7
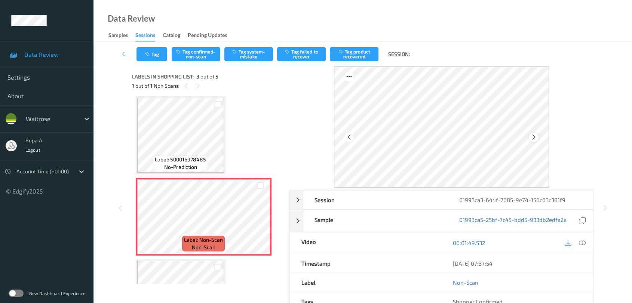
click at [536, 135] on icon at bounding box center [534, 137] width 6 height 7
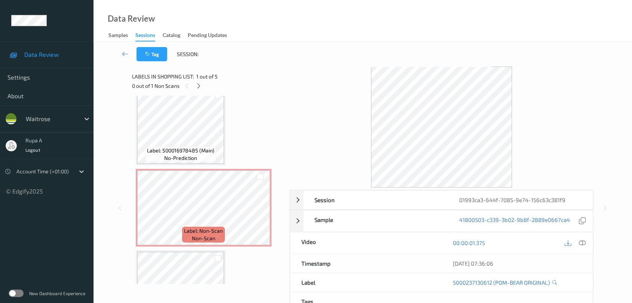
scroll to position [126, 0]
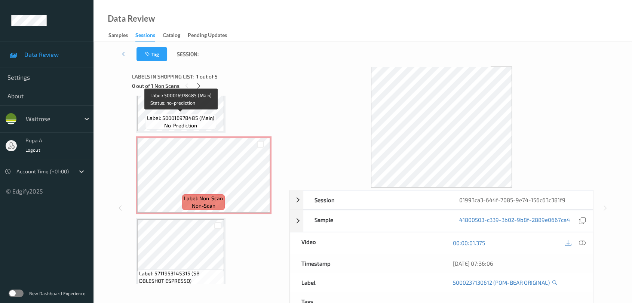
click at [189, 116] on span "Label: 500016978485 (Main)" at bounding box center [180, 117] width 67 height 7
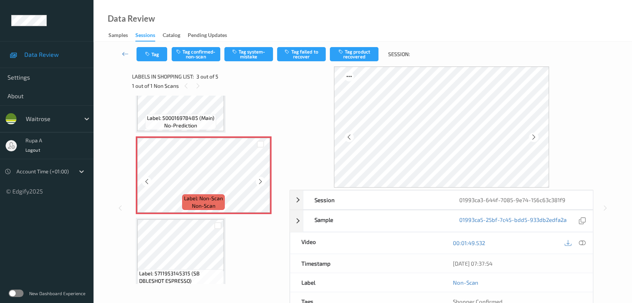
scroll to position [43, 0]
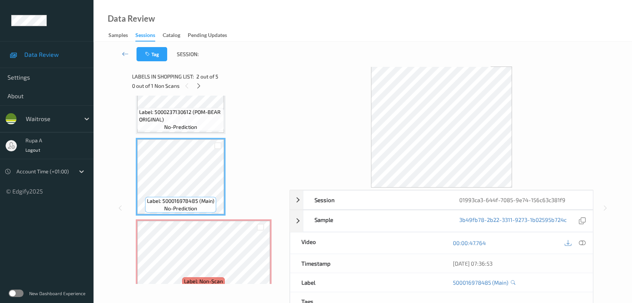
click at [180, 208] on span "no-prediction" at bounding box center [180, 208] width 33 height 7
click at [171, 214] on div "Label: 500016978485 (Main) no-prediction" at bounding box center [181, 177] width 90 height 78
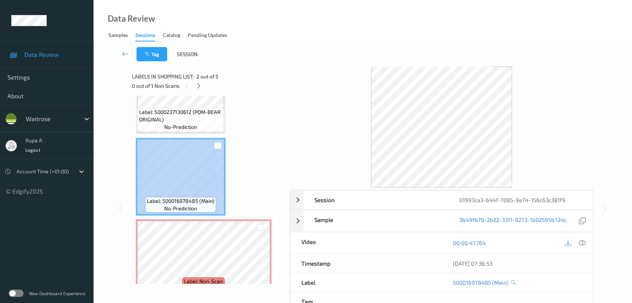
click at [171, 214] on div "Label: 500016978485 (Main) no-prediction" at bounding box center [181, 177] width 90 height 78
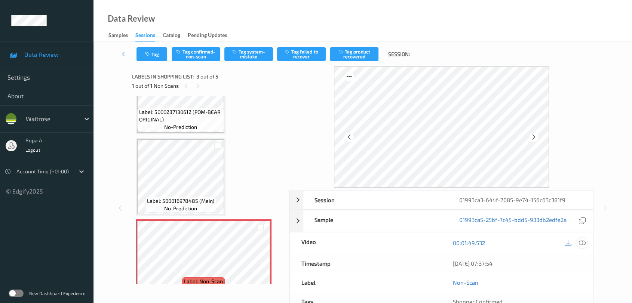
click at [586, 245] on div at bounding box center [582, 243] width 10 height 10
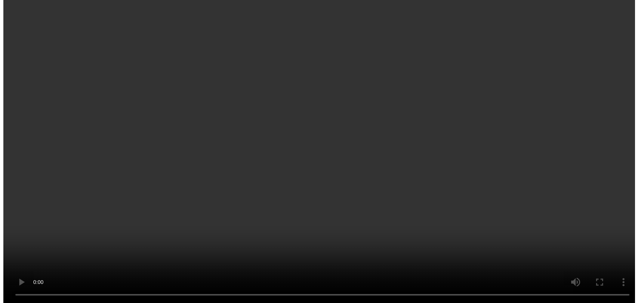
scroll to position [0, 0]
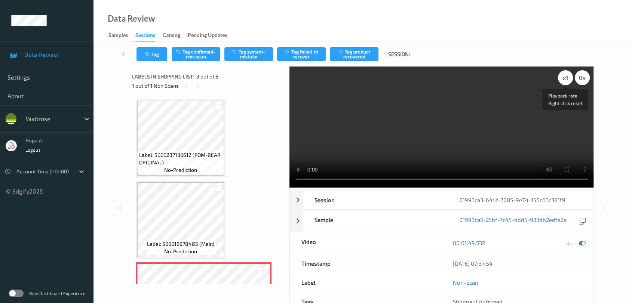
click at [563, 79] on div "x 1" at bounding box center [565, 77] width 15 height 15
click at [582, 245] on icon at bounding box center [582, 243] width 7 height 7
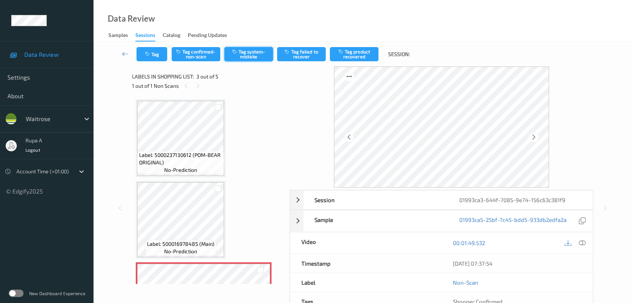
click at [249, 49] on button "Tag system-mistake" at bounding box center [248, 54] width 49 height 14
click at [141, 46] on div "Tag Tag confirmed-non-scan Untag system-mistake Tag failed to recover Tag produ…" at bounding box center [363, 54] width 508 height 25
click at [159, 55] on button "Tag" at bounding box center [152, 54] width 31 height 14
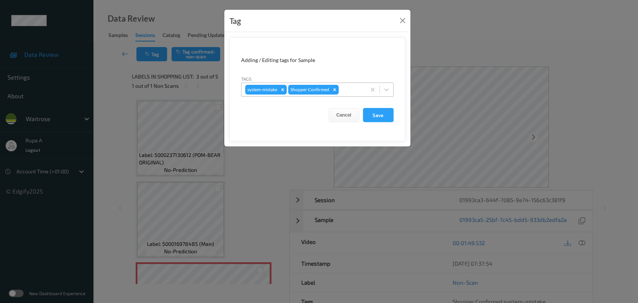
click at [344, 87] on div at bounding box center [351, 89] width 22 height 9
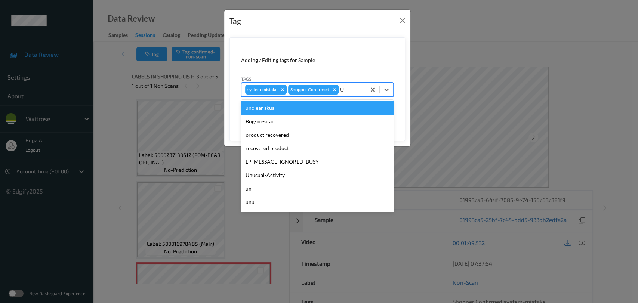
type input "UN"
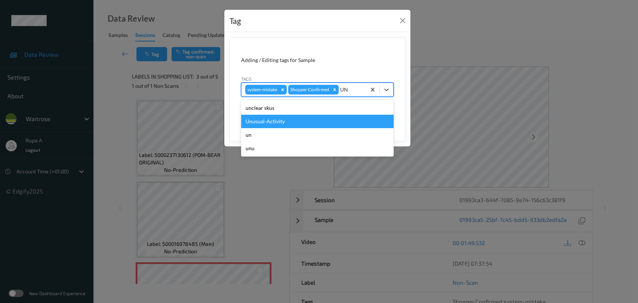
click at [314, 120] on div "Unusual-Activity" at bounding box center [317, 121] width 153 height 13
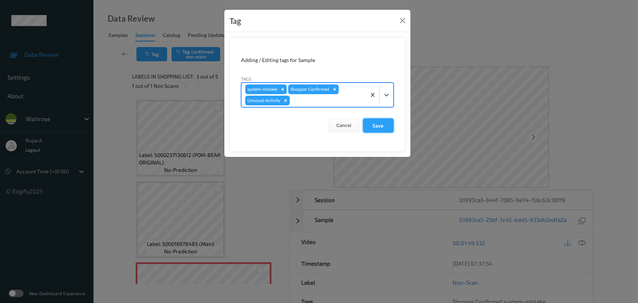
click at [373, 126] on button "Save" at bounding box center [378, 126] width 31 height 14
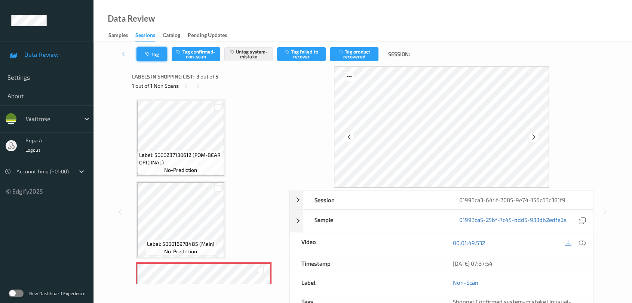
click at [157, 55] on button "Tag" at bounding box center [152, 54] width 31 height 14
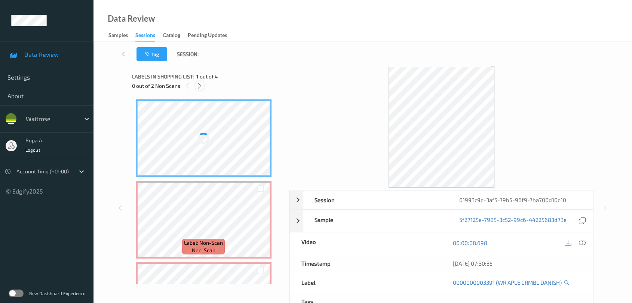
click at [203, 86] on div at bounding box center [199, 85] width 9 height 9
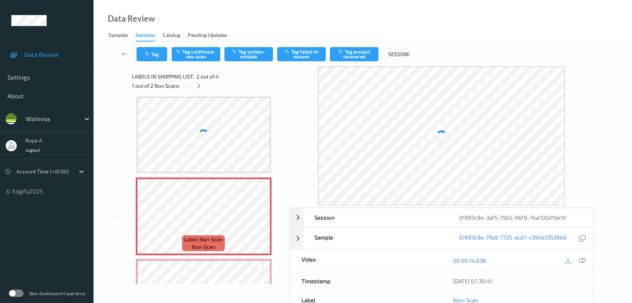
click at [195, 81] on div "1 out of 2 Non Scans" at bounding box center [208, 85] width 152 height 9
click at [197, 88] on icon at bounding box center [199, 86] width 6 height 7
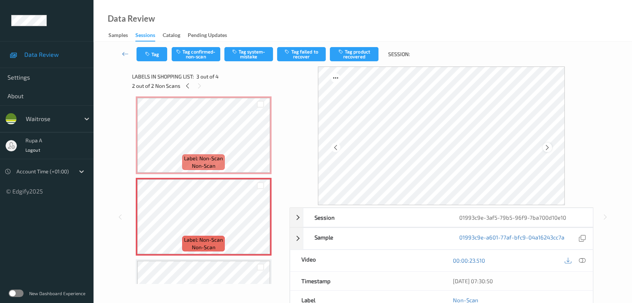
click at [548, 149] on icon at bounding box center [547, 147] width 6 height 7
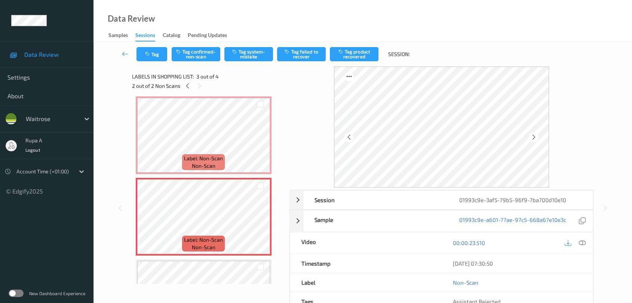
scroll to position [1, 0]
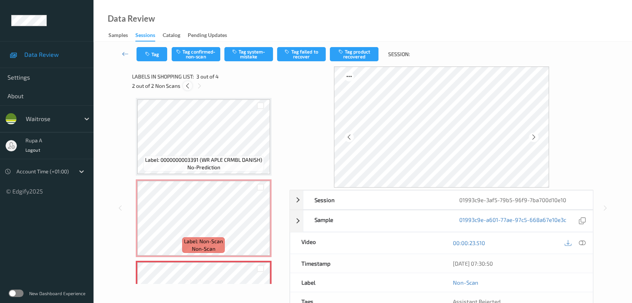
click at [191, 85] on div at bounding box center [187, 85] width 9 height 9
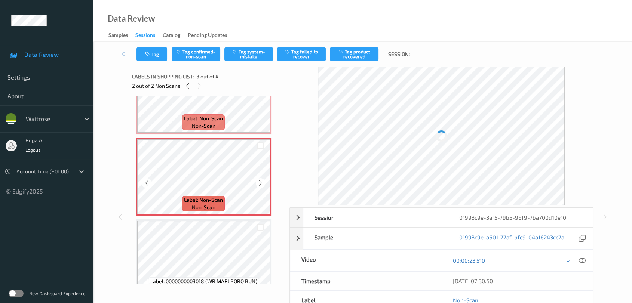
scroll to position [83, 0]
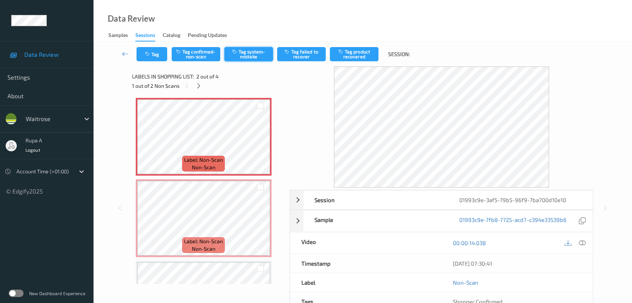
click at [243, 53] on button "Tag system-mistake" at bounding box center [248, 54] width 49 height 14
click at [150, 49] on button "Tag" at bounding box center [152, 54] width 31 height 14
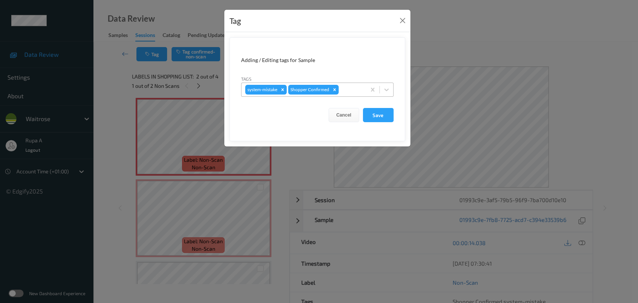
click at [360, 85] on div "system-mistake Shopper Confirmed" at bounding box center [304, 89] width 125 height 13
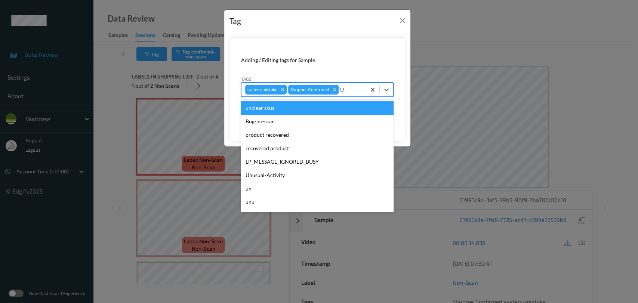
type input "UN"
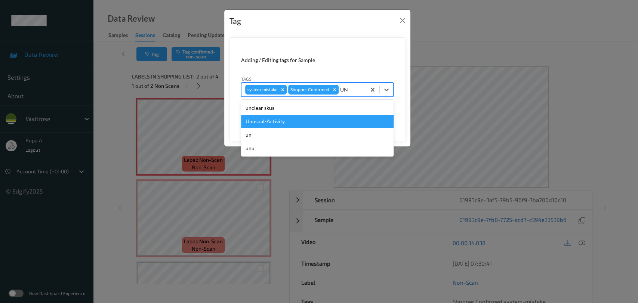
drag, startPoint x: 300, startPoint y: 118, endPoint x: 313, endPoint y: 104, distance: 18.5
click at [300, 118] on div "Unusual-Activity" at bounding box center [317, 121] width 153 height 13
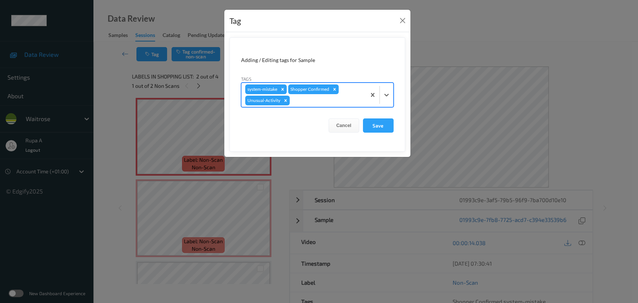
click at [313, 103] on div at bounding box center [326, 100] width 71 height 9
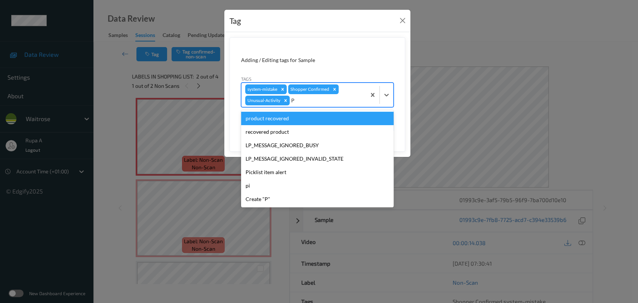
type input "PI"
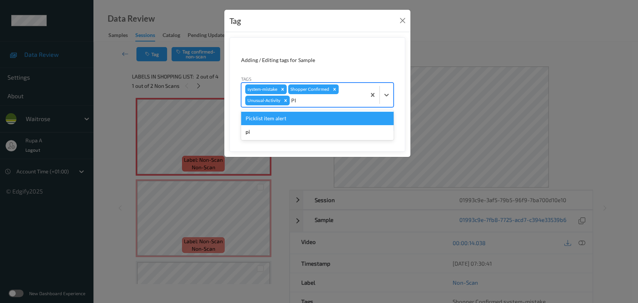
click at [288, 114] on div "Picklist item alert" at bounding box center [317, 118] width 153 height 13
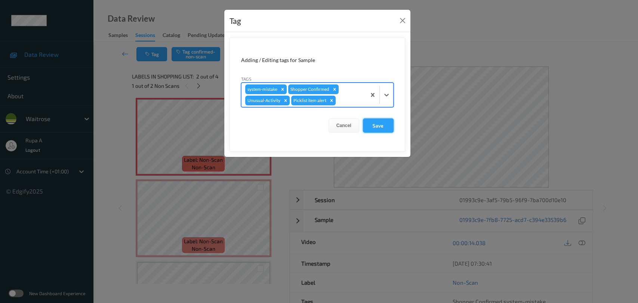
click at [380, 128] on button "Save" at bounding box center [378, 126] width 31 height 14
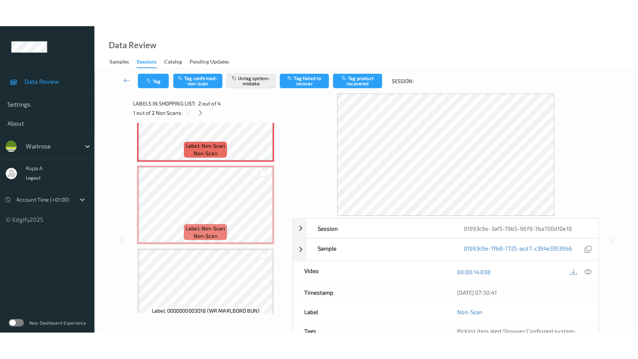
scroll to position [140, 0]
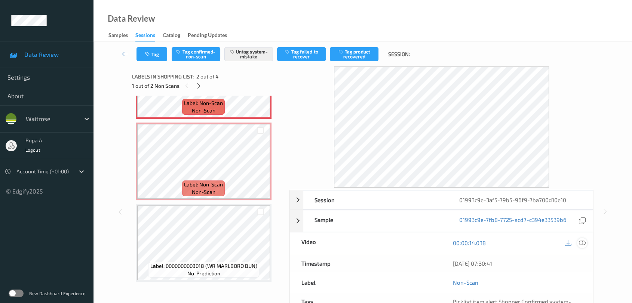
click at [583, 242] on icon at bounding box center [582, 243] width 7 height 7
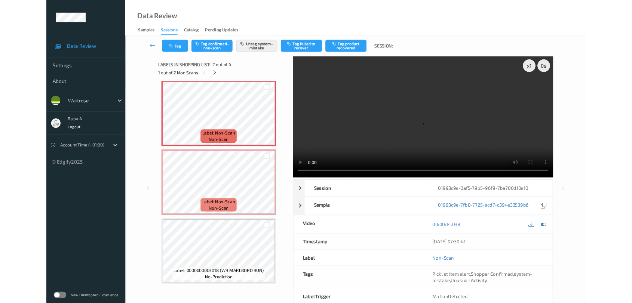
scroll to position [84, 0]
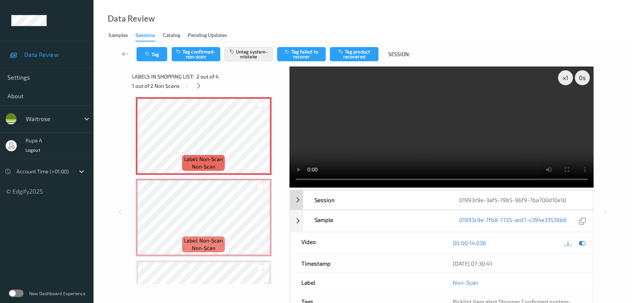
drag, startPoint x: 579, startPoint y: 243, endPoint x: 501, endPoint y: 208, distance: 84.9
click at [579, 242] on icon at bounding box center [582, 243] width 7 height 7
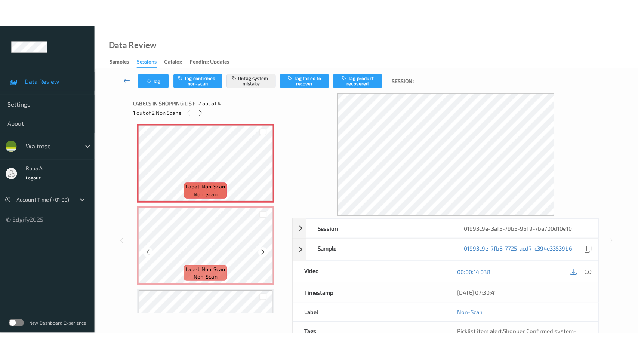
scroll to position [126, 0]
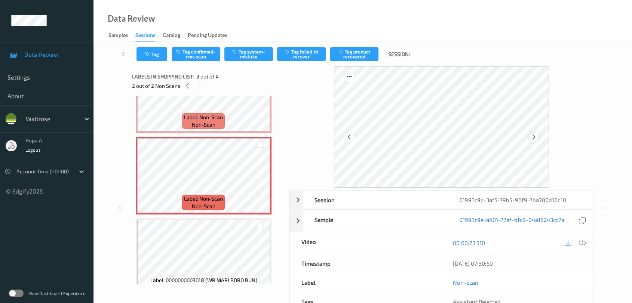
click at [532, 134] on icon at bounding box center [534, 137] width 6 height 7
click at [532, 135] on icon at bounding box center [534, 137] width 6 height 7
click at [581, 242] on icon at bounding box center [582, 243] width 7 height 7
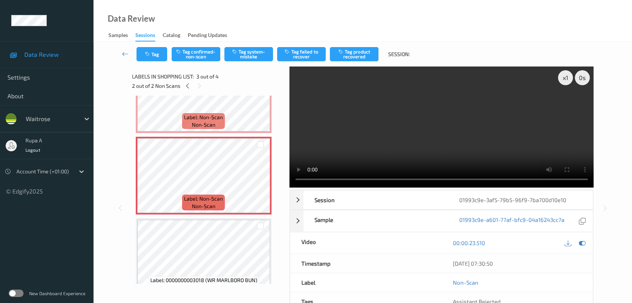
scroll to position [84, 0]
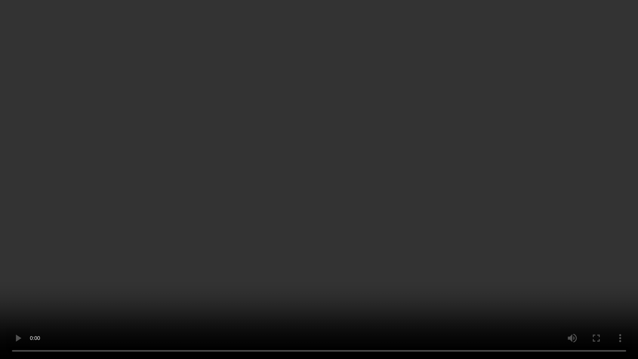
click at [564, 151] on video at bounding box center [319, 179] width 638 height 359
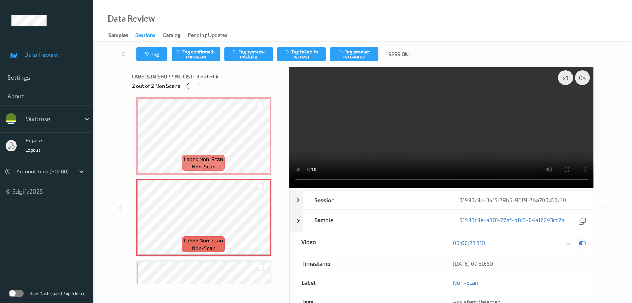
click at [582, 243] on icon at bounding box center [582, 243] width 7 height 7
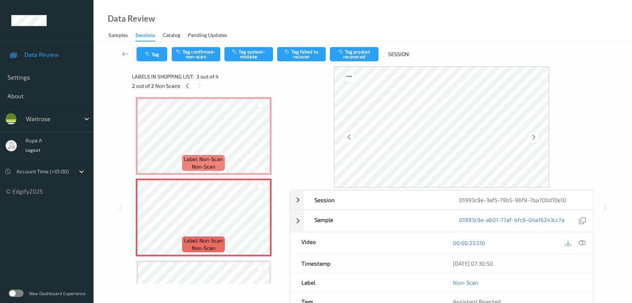
click at [257, 65] on div "Tag Tag confirmed-non-scan Tag system-mistake Tag failed to recover Tag product…" at bounding box center [363, 54] width 508 height 25
click at [257, 62] on div "Tag Tag confirmed-non-scan Tag system-mistake Tag failed to recover Tag product…" at bounding box center [363, 54] width 508 height 25
click at [245, 47] on button "Tag system-mistake" at bounding box center [248, 54] width 49 height 14
click at [150, 54] on icon "button" at bounding box center [148, 54] width 6 height 5
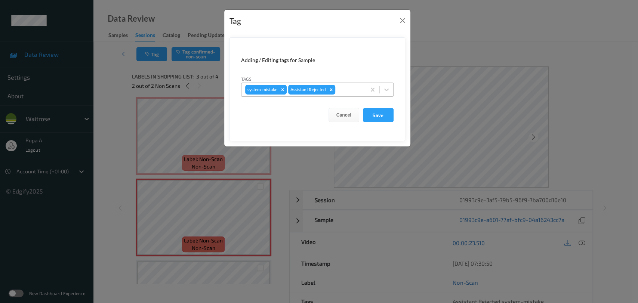
click at [347, 88] on div at bounding box center [349, 89] width 25 height 9
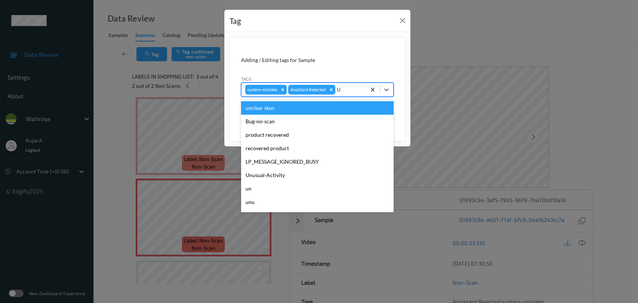
type input "UN"
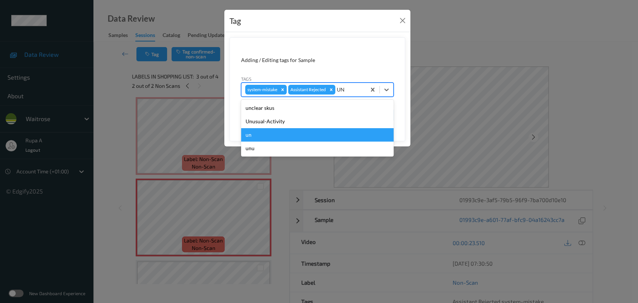
click at [309, 125] on div "Unusual-Activity" at bounding box center [317, 121] width 153 height 13
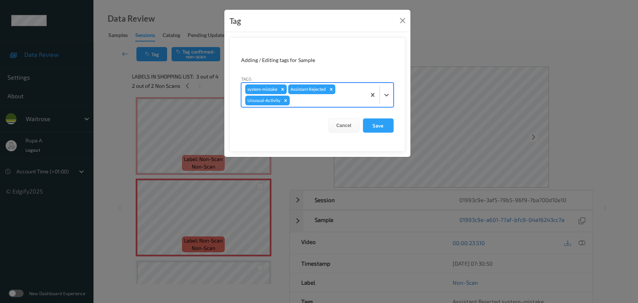
click at [337, 105] on div at bounding box center [326, 100] width 71 height 9
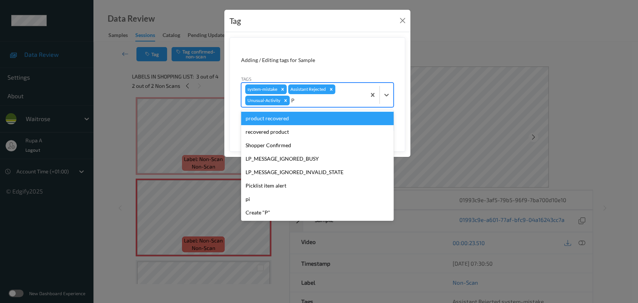
type input "PI"
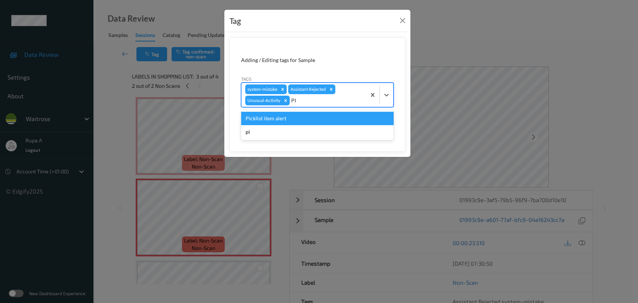
click at [326, 120] on div "Picklist item alert" at bounding box center [317, 118] width 153 height 13
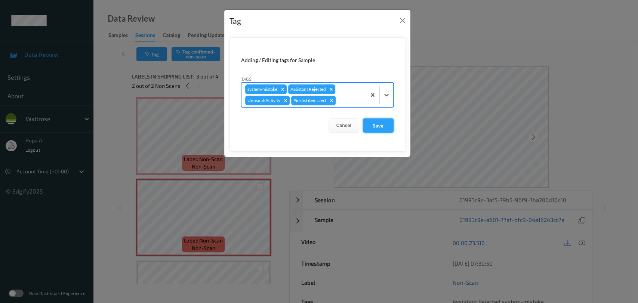
click at [371, 120] on button "Save" at bounding box center [378, 126] width 31 height 14
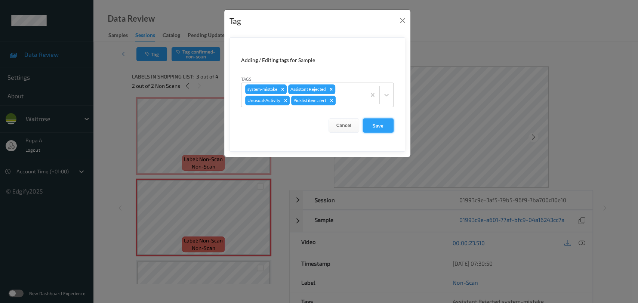
click at [377, 123] on button "Save" at bounding box center [378, 126] width 31 height 14
click at [383, 126] on button "Save" at bounding box center [378, 126] width 31 height 14
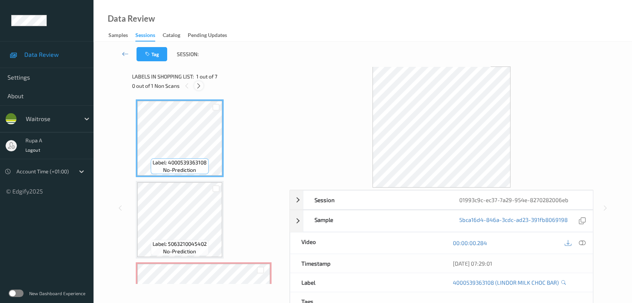
click at [198, 88] on icon at bounding box center [199, 86] width 6 height 7
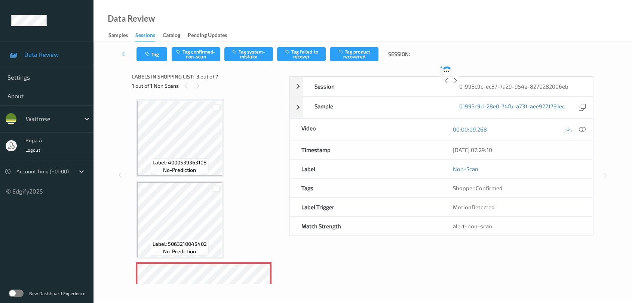
scroll to position [85, 0]
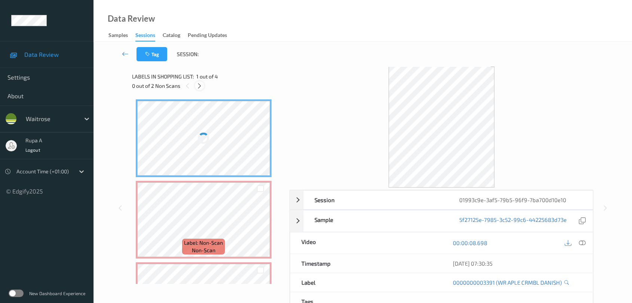
click at [201, 91] on div at bounding box center [199, 85] width 9 height 9
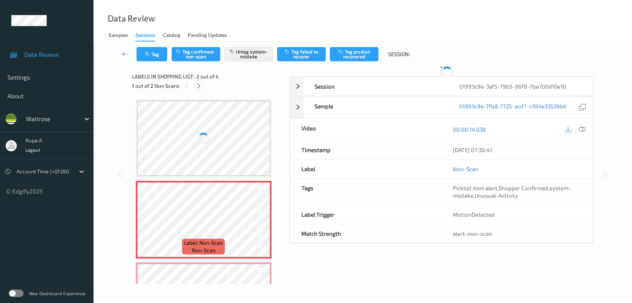
scroll to position [3, 0]
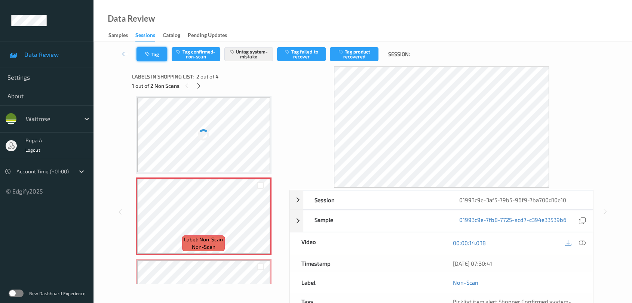
click at [163, 56] on button "Tag" at bounding box center [152, 54] width 31 height 14
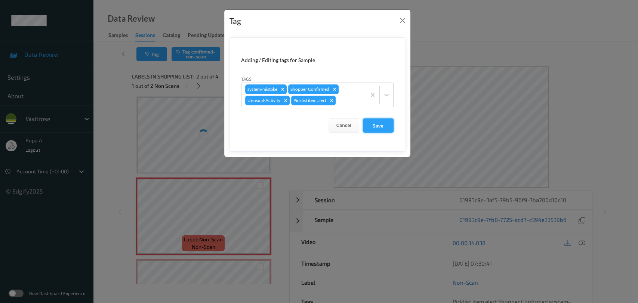
click at [373, 123] on button "Save" at bounding box center [378, 126] width 31 height 14
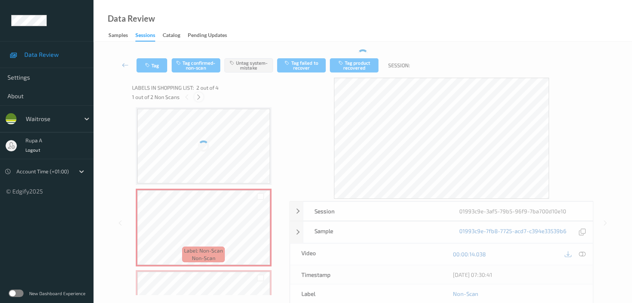
click at [200, 95] on icon at bounding box center [199, 97] width 6 height 7
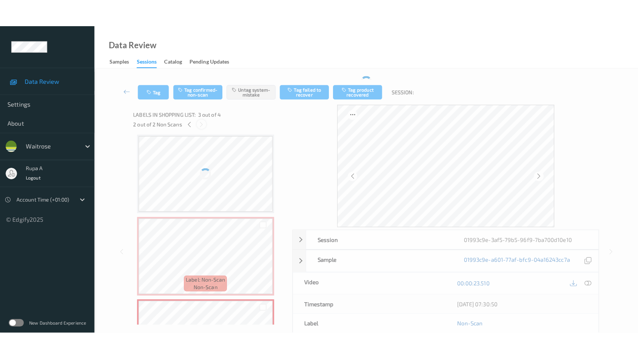
scroll to position [85, 0]
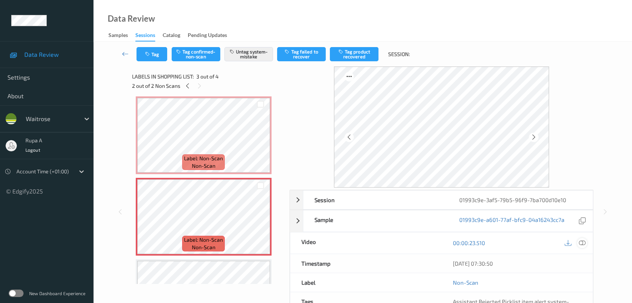
click at [583, 243] on icon at bounding box center [582, 243] width 7 height 7
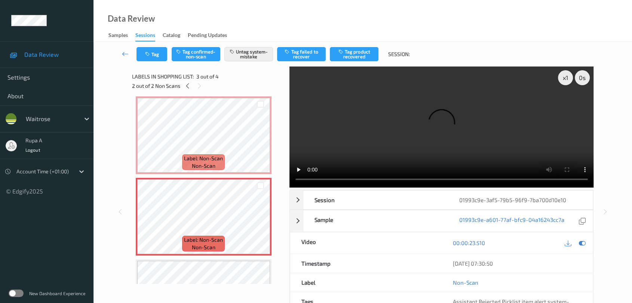
scroll to position [84, 0]
click at [583, 242] on icon at bounding box center [582, 243] width 7 height 7
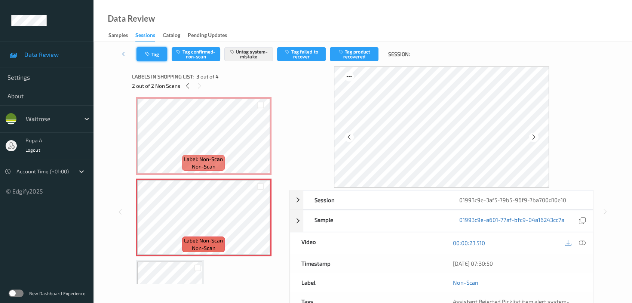
click at [153, 57] on button "Tag" at bounding box center [152, 54] width 31 height 14
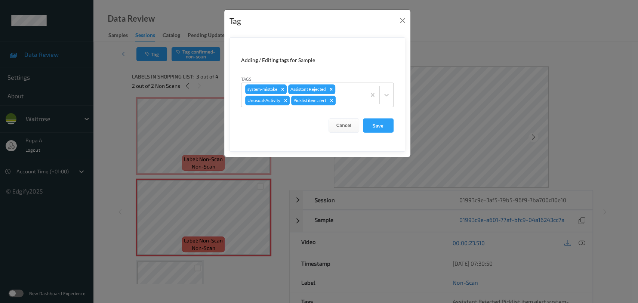
click at [186, 85] on div "Tag Adding / Editing tags for Sample Tags system-mistake Assistant Rejected Unu…" at bounding box center [319, 151] width 638 height 303
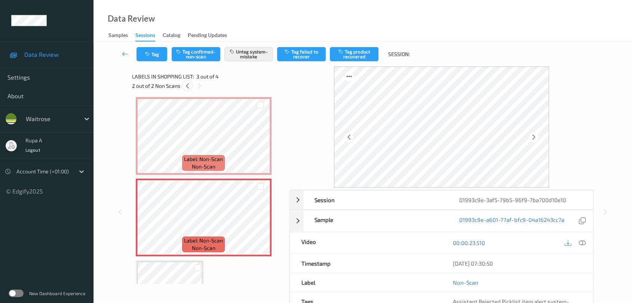
click at [187, 86] on icon at bounding box center [187, 86] width 6 height 7
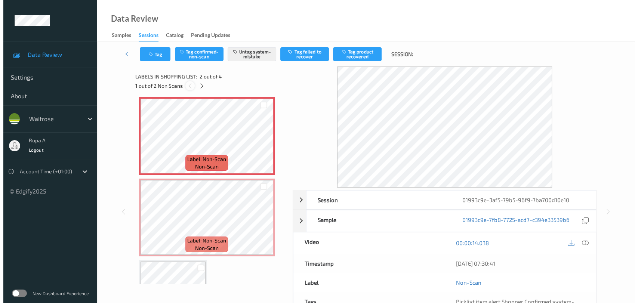
scroll to position [3, 0]
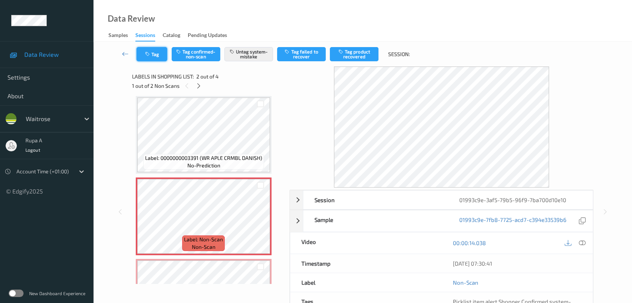
click at [153, 52] on button "Tag" at bounding box center [152, 54] width 31 height 14
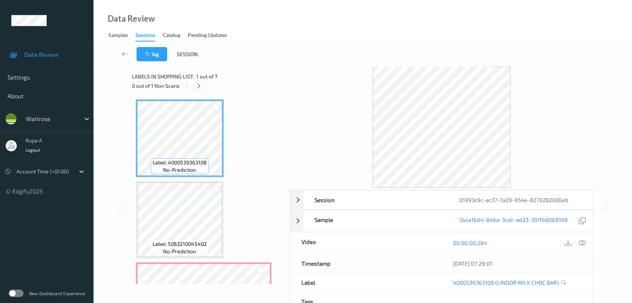
click at [199, 87] on icon at bounding box center [199, 86] width 6 height 7
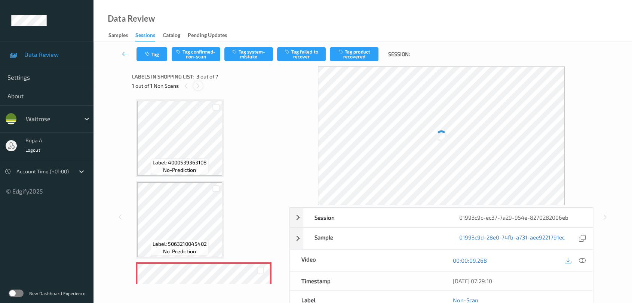
scroll to position [85, 0]
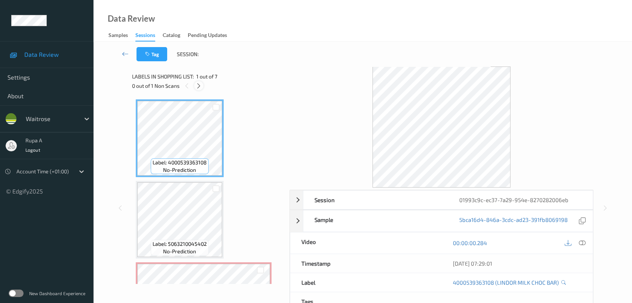
click at [197, 85] on icon at bounding box center [199, 86] width 6 height 7
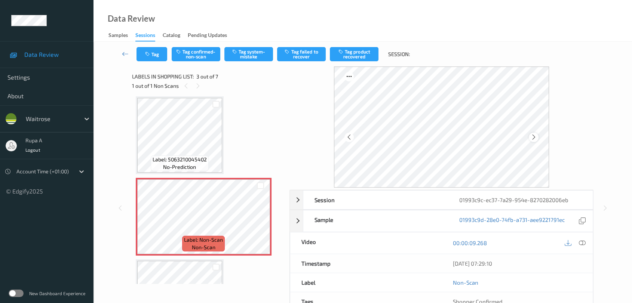
click at [533, 140] on icon at bounding box center [534, 137] width 6 height 7
click at [533, 139] on icon at bounding box center [534, 137] width 6 height 7
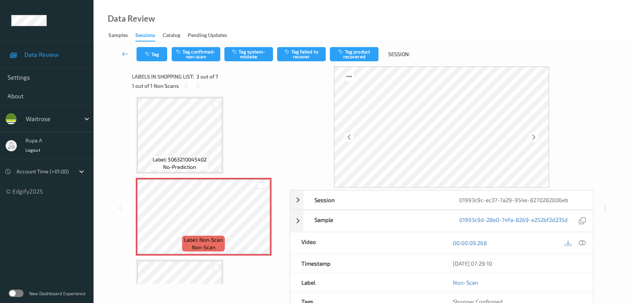
click at [533, 139] on icon at bounding box center [534, 137] width 6 height 7
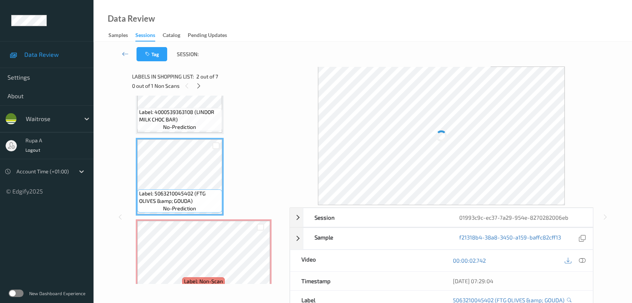
scroll to position [36, 0]
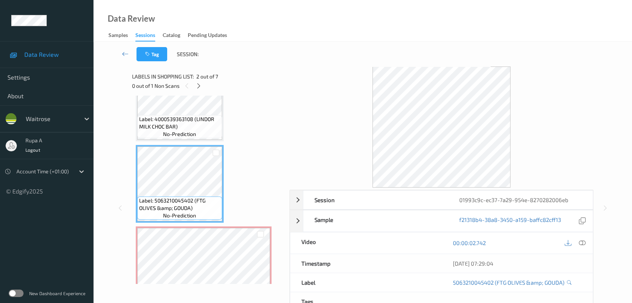
click at [194, 85] on div "0 out of 1 Non Scans" at bounding box center [208, 85] width 152 height 9
click at [202, 85] on div at bounding box center [198, 85] width 9 height 9
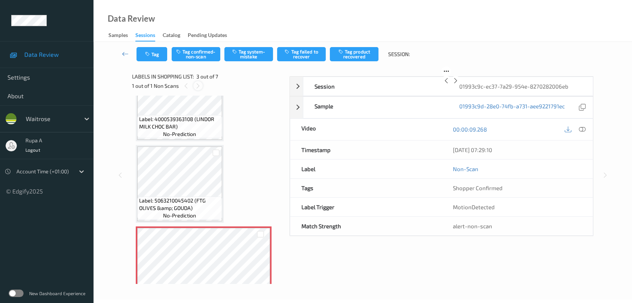
scroll to position [85, 0]
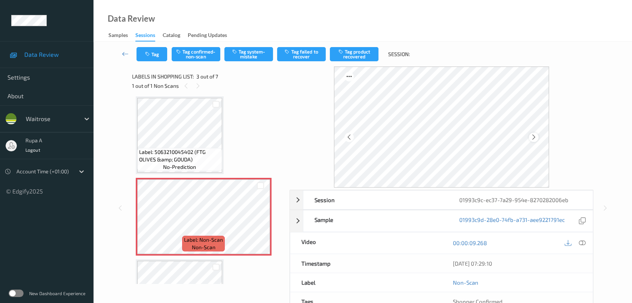
click at [536, 138] on icon at bounding box center [534, 137] width 6 height 7
click at [534, 138] on icon at bounding box center [534, 137] width 6 height 7
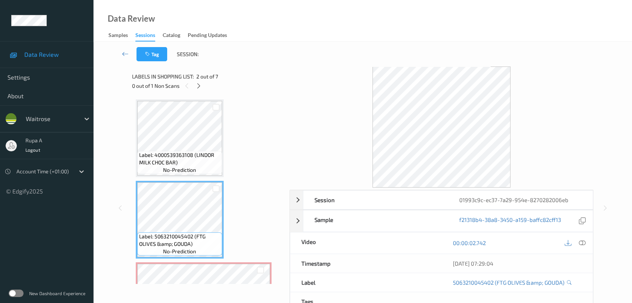
scroll to position [0, 0]
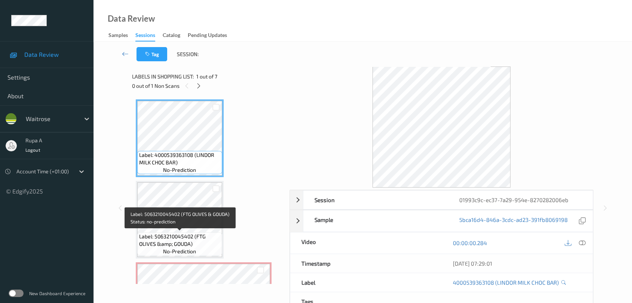
click at [183, 234] on span "Label: 5063210045402 (FTG OLIVES &amp; GOUDA)" at bounding box center [179, 240] width 81 height 15
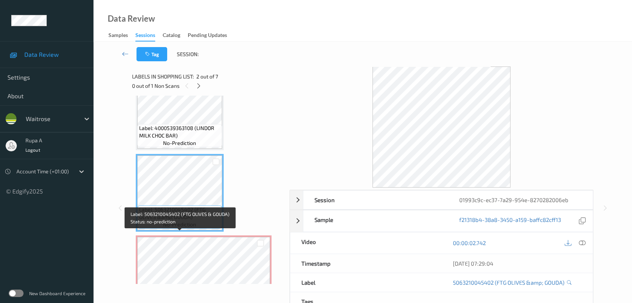
scroll to position [42, 0]
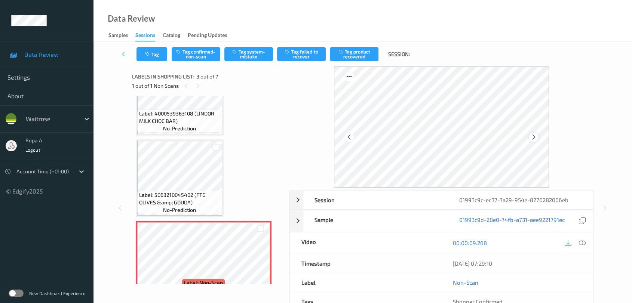
click at [531, 139] on icon at bounding box center [534, 137] width 6 height 7
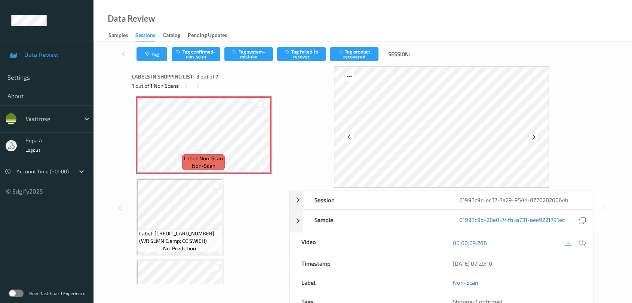
click at [534, 138] on icon at bounding box center [534, 137] width 6 height 7
click at [582, 244] on icon at bounding box center [582, 243] width 7 height 7
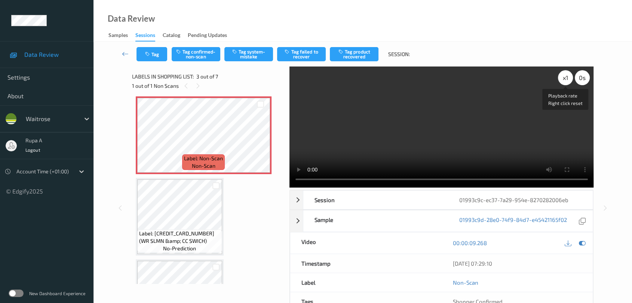
click at [564, 81] on div "x 1" at bounding box center [565, 77] width 15 height 15
click at [565, 82] on div "x 2" at bounding box center [565, 77] width 15 height 15
click at [582, 244] on icon at bounding box center [582, 243] width 7 height 7
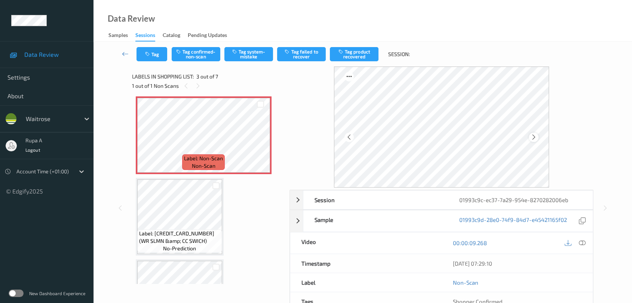
click at [537, 139] on div at bounding box center [533, 137] width 9 height 9
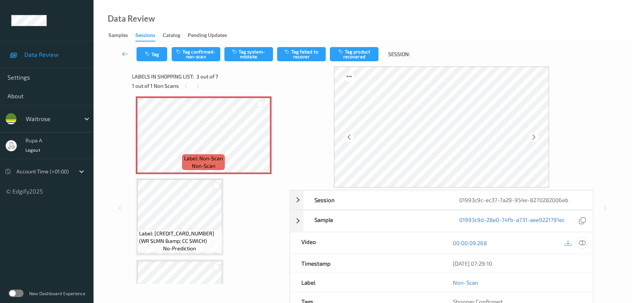
click at [581, 244] on icon at bounding box center [582, 243] width 7 height 7
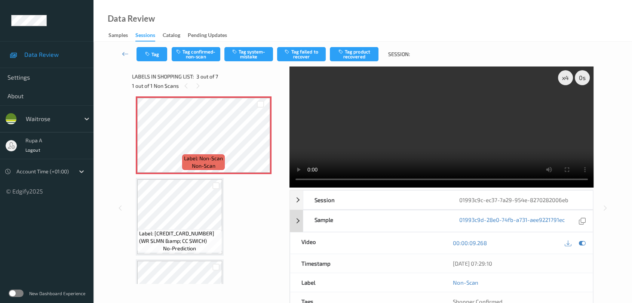
click at [585, 245] on icon at bounding box center [582, 243] width 7 height 7
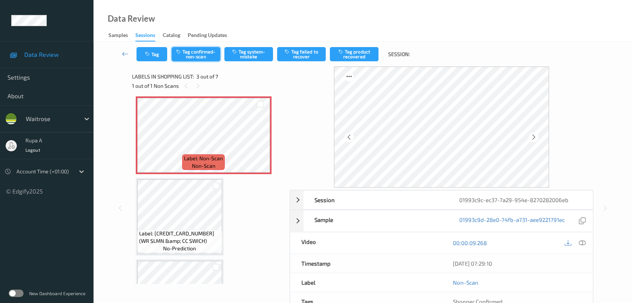
click at [196, 52] on button "Tag confirmed-non-scan" at bounding box center [196, 54] width 49 height 14
click at [310, 58] on button "Tag failed to recover" at bounding box center [301, 54] width 49 height 14
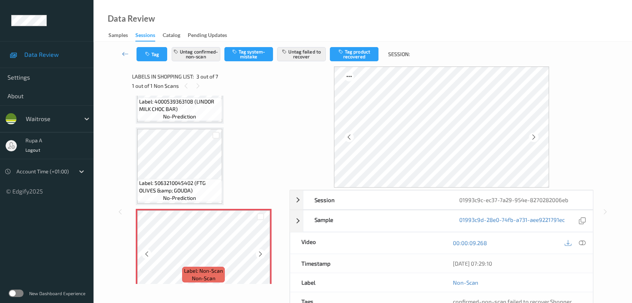
scroll to position [0, 0]
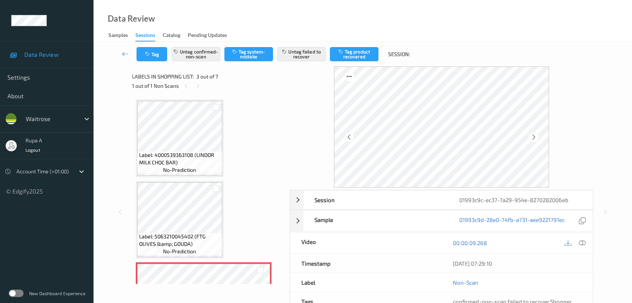
click at [150, 240] on span "Label: 5063210045402 (FTG OLIVES &amp; GOUDA)" at bounding box center [179, 240] width 81 height 15
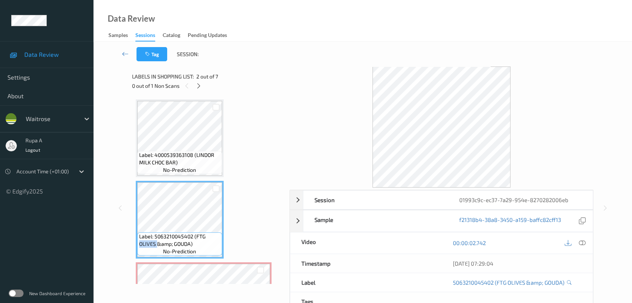
click at [150, 240] on span "Label: 5063210045402 (FTG OLIVES &amp; GOUDA)" at bounding box center [179, 240] width 81 height 15
copy span "Label: 5063210045402 (FTG OLIVES &amp; GOUDA)"
click at [201, 88] on icon at bounding box center [199, 86] width 6 height 7
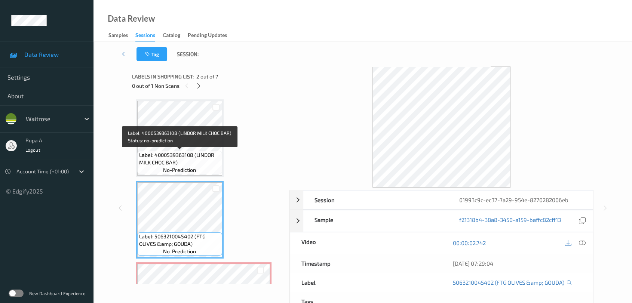
click at [191, 153] on span "Label: 4000539363108 (LINDOR MILK CHOC BAR)" at bounding box center [179, 158] width 81 height 15
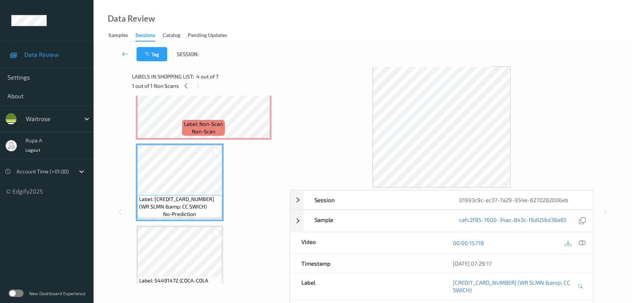
scroll to position [249, 0]
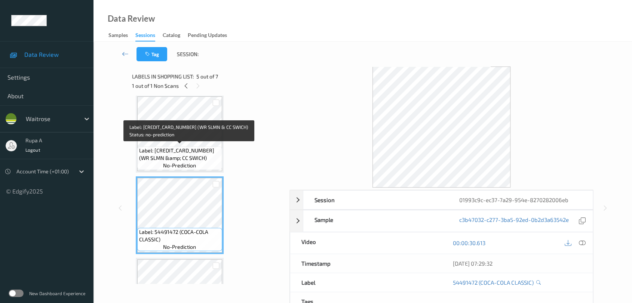
click at [168, 151] on span "Label: 5000169662694 (WR SLMN &amp; CC SWICH)" at bounding box center [179, 154] width 81 height 15
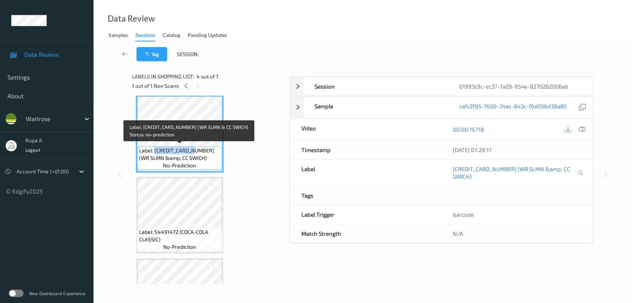
click at [168, 151] on span "Label: 5000169662694 (WR SLMN &amp; CC SWICH)" at bounding box center [179, 154] width 81 height 15
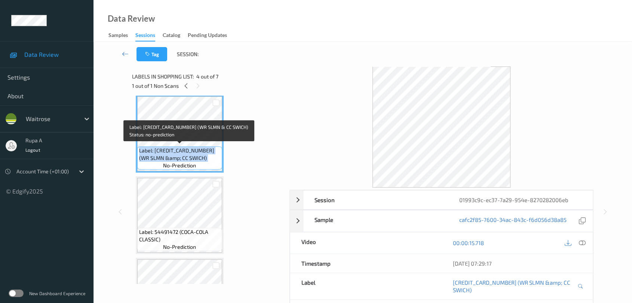
click at [168, 151] on span "Label: 5000169662694 (WR SLMN &amp; CC SWICH)" at bounding box center [179, 154] width 81 height 15
copy span "Label: 5000169662694 (WR SLMN &amp; CC SWICH)"
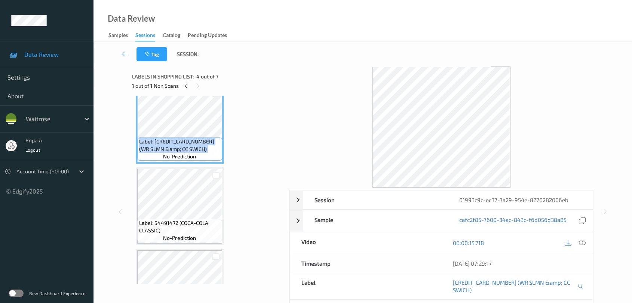
scroll to position [259, 0]
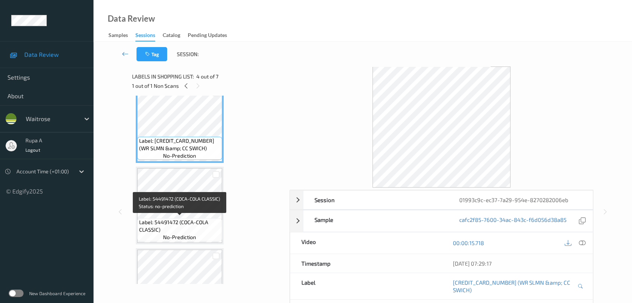
click at [184, 222] on span "Label: 54491472 (COCA-COLA CLASSIC)" at bounding box center [179, 226] width 81 height 15
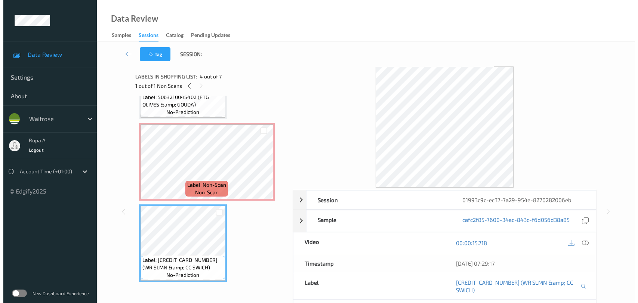
scroll to position [93, 0]
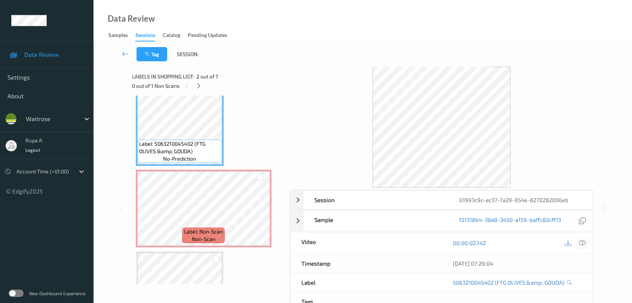
click at [582, 243] on icon at bounding box center [582, 243] width 7 height 7
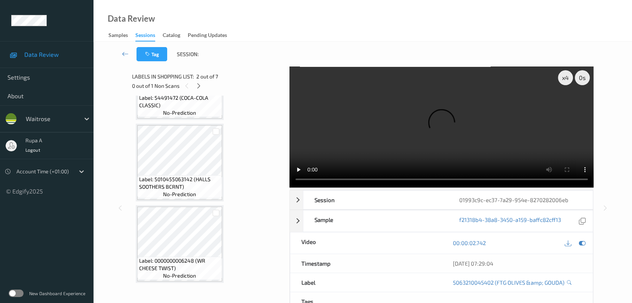
scroll to position [328, 0]
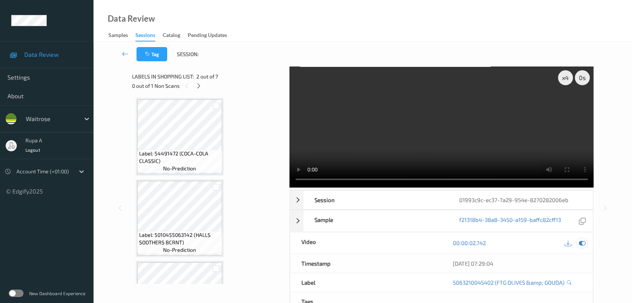
click at [585, 244] on icon at bounding box center [582, 243] width 7 height 7
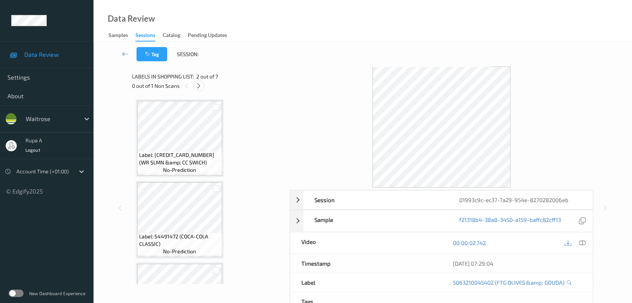
click at [200, 87] on icon at bounding box center [199, 86] width 6 height 7
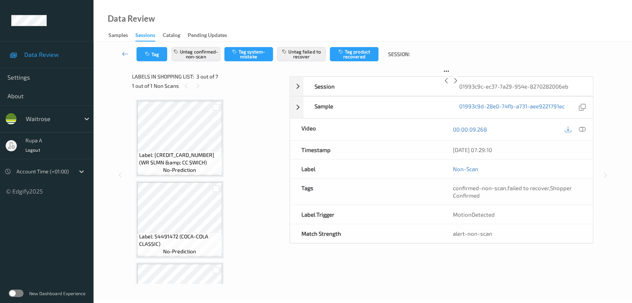
scroll to position [85, 0]
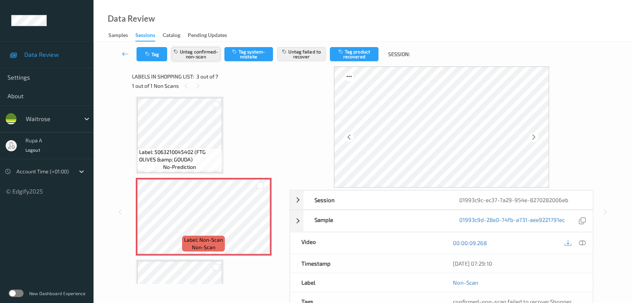
click at [198, 55] on button "Untag confirmed-non-scan" at bounding box center [196, 54] width 49 height 14
click at [300, 54] on button "Untag failed to recover" at bounding box center [301, 54] width 49 height 14
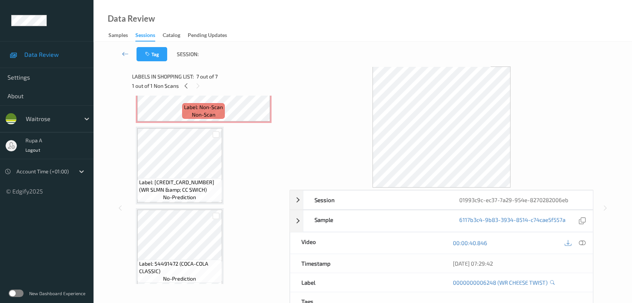
scroll to position [93, 0]
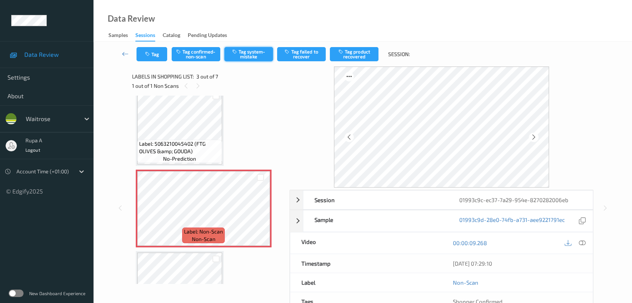
click at [252, 54] on button "Tag system-mistake" at bounding box center [248, 54] width 49 height 14
click at [150, 49] on button "Tag" at bounding box center [152, 54] width 31 height 14
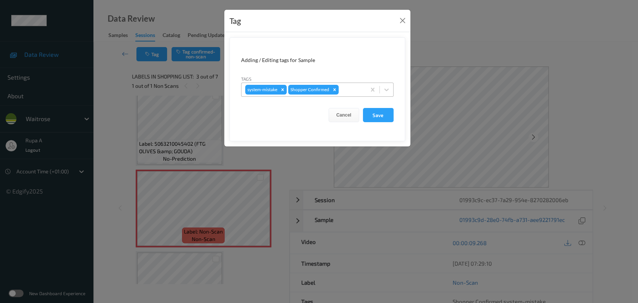
click at [350, 85] on div at bounding box center [351, 89] width 22 height 9
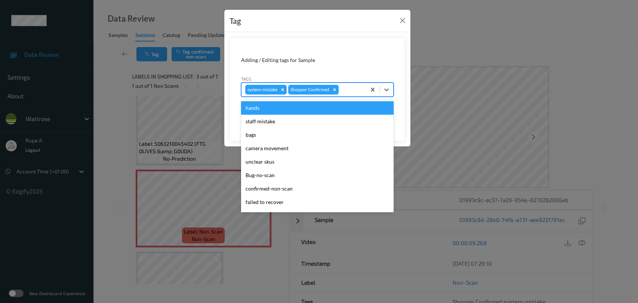
type input "I"
type input "UN"
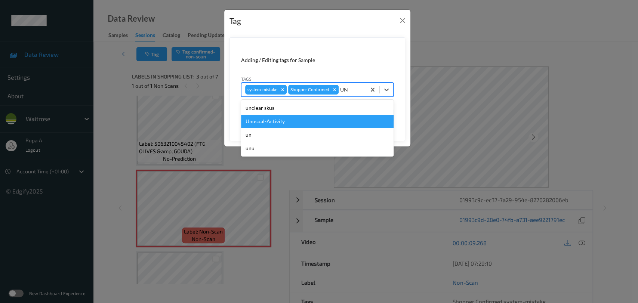
click at [305, 128] on div "un" at bounding box center [317, 134] width 153 height 13
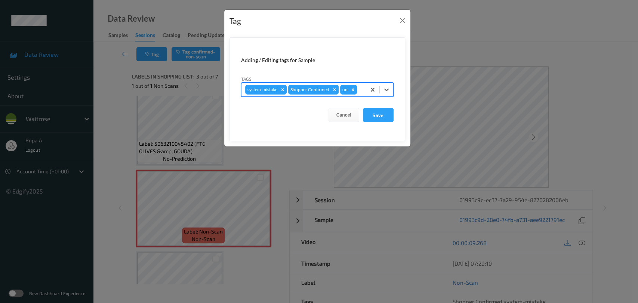
click at [353, 91] on icon "Remove un" at bounding box center [353, 89] width 3 height 3
click at [353, 91] on div at bounding box center [351, 89] width 22 height 9
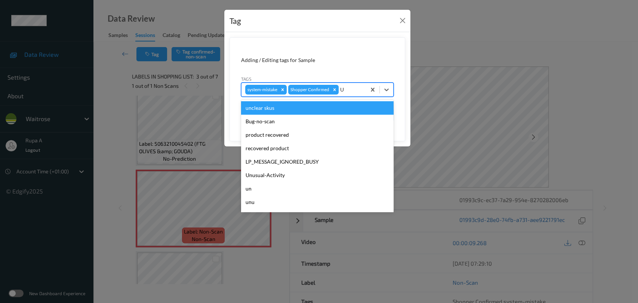
type input "UN"
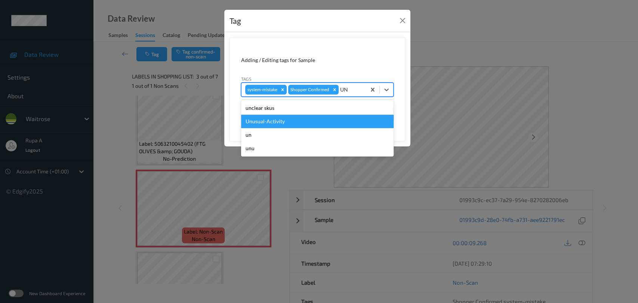
click at [308, 122] on div "Unusual-Activity" at bounding box center [317, 121] width 153 height 13
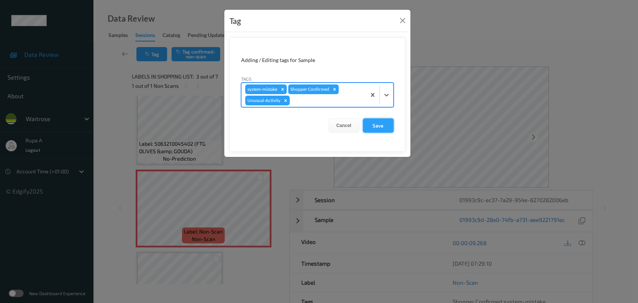
click at [376, 121] on button "Save" at bounding box center [378, 126] width 31 height 14
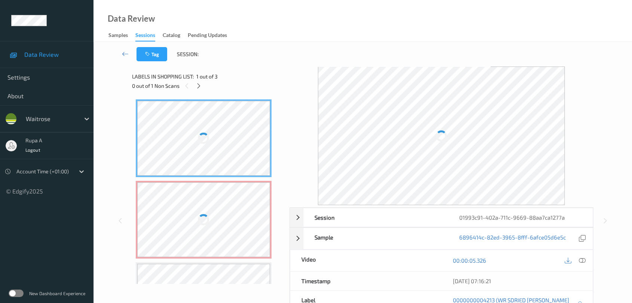
click at [232, 65] on div "Tag Session:" at bounding box center [363, 54] width 508 height 25
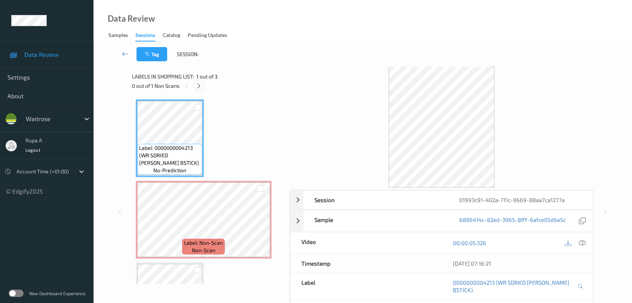
click at [201, 85] on icon at bounding box center [199, 86] width 6 height 7
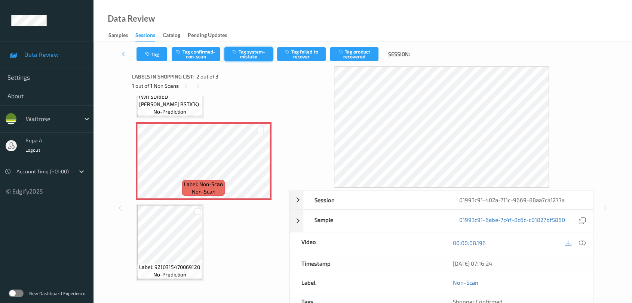
scroll to position [61, 0]
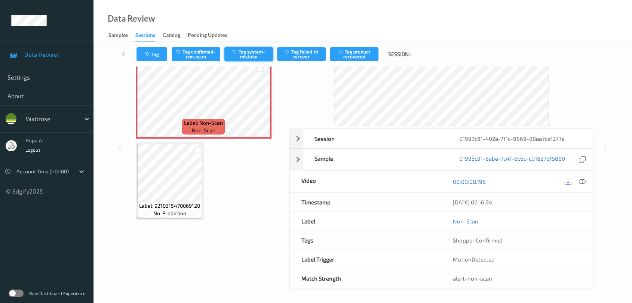
click at [241, 54] on button "Tag system-mistake" at bounding box center [248, 54] width 49 height 14
click at [153, 53] on button "Tag" at bounding box center [152, 54] width 31 height 14
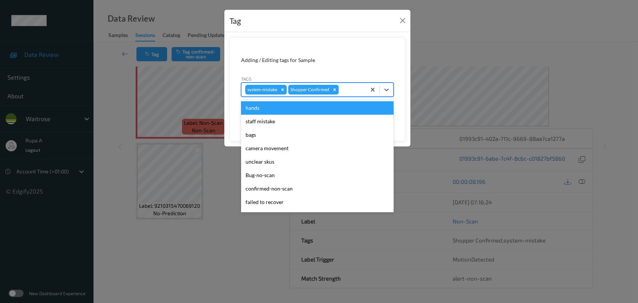
click at [347, 88] on div at bounding box center [351, 89] width 22 height 9
type input "UN"
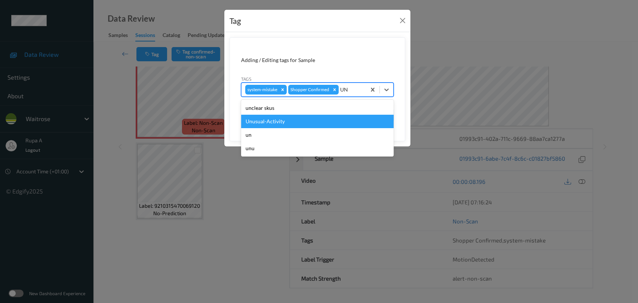
click at [297, 124] on div "Unusual-Activity" at bounding box center [317, 121] width 153 height 13
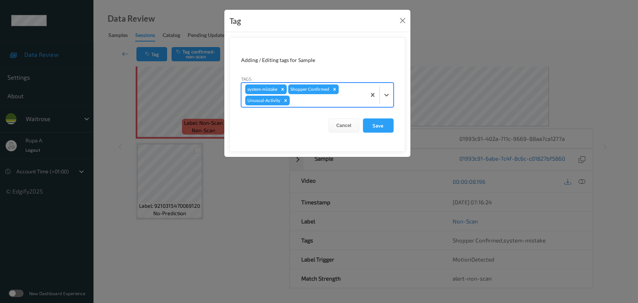
click at [318, 99] on div at bounding box center [326, 100] width 71 height 9
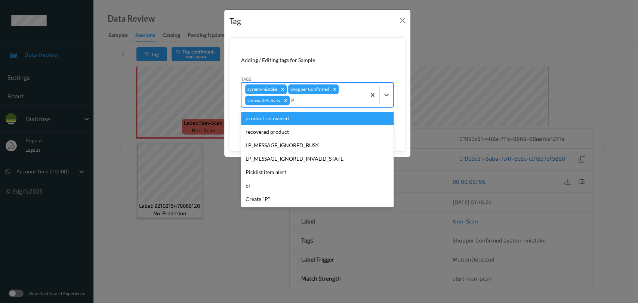
type input "PI"
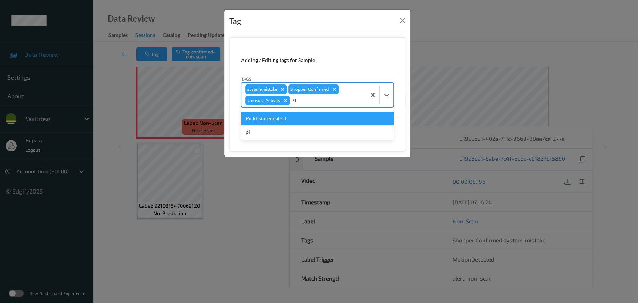
click at [295, 124] on div "Picklist item alert" at bounding box center [317, 118] width 153 height 13
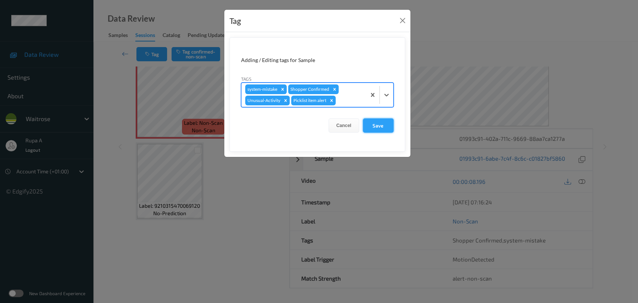
click at [371, 126] on button "Save" at bounding box center [378, 126] width 31 height 14
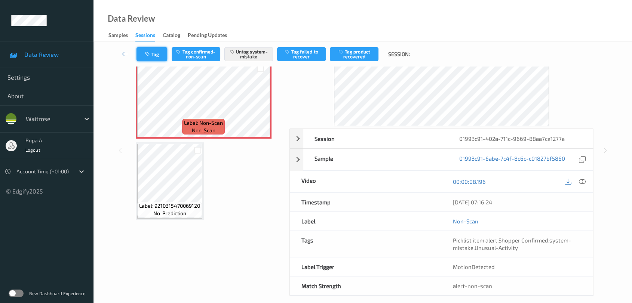
click at [156, 55] on button "Tag" at bounding box center [152, 54] width 31 height 14
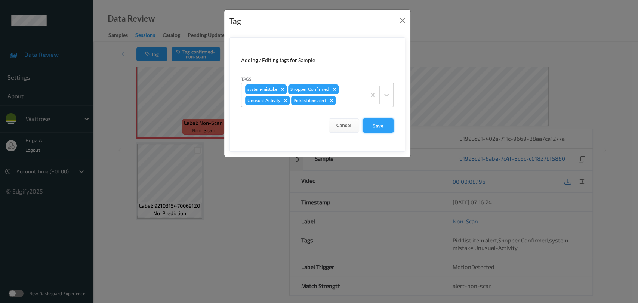
click at [393, 126] on button "Save" at bounding box center [378, 126] width 31 height 14
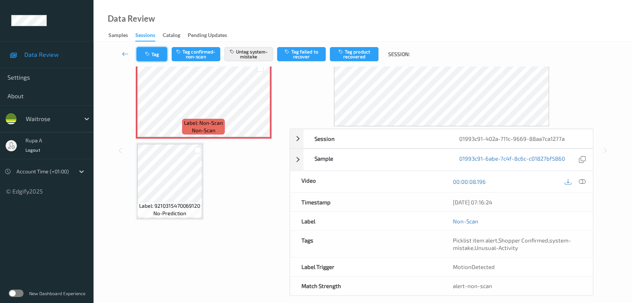
click at [155, 54] on button "Tag" at bounding box center [152, 54] width 31 height 14
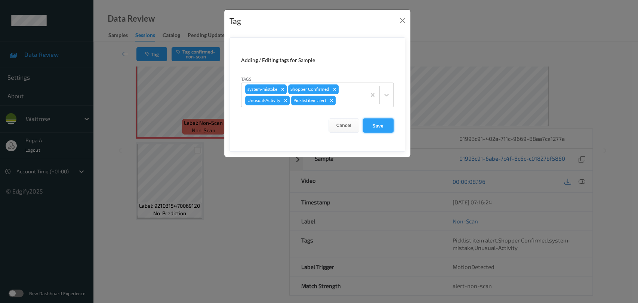
click at [383, 126] on button "Save" at bounding box center [378, 126] width 31 height 14
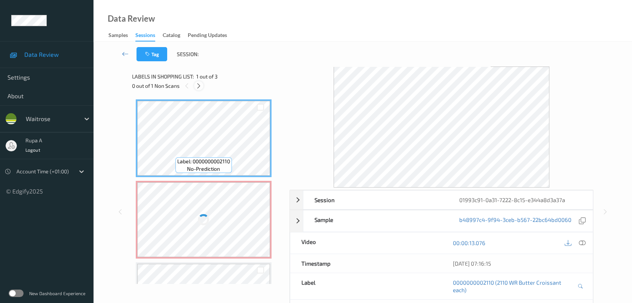
click at [197, 85] on icon at bounding box center [199, 86] width 6 height 7
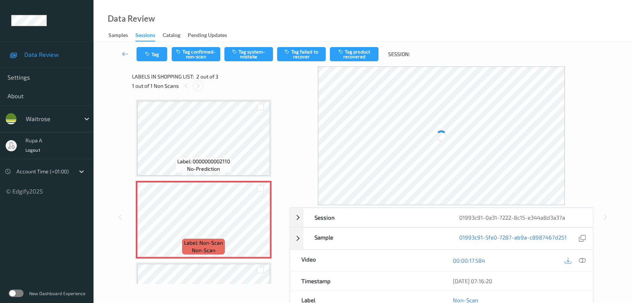
scroll to position [3, 0]
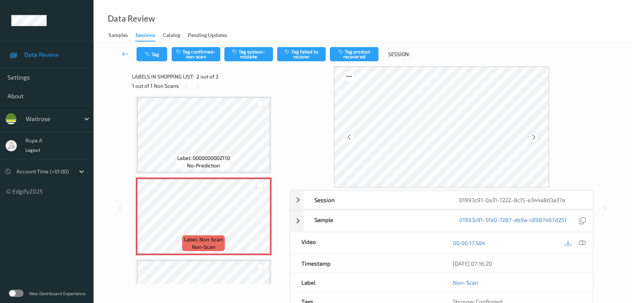
click at [531, 139] on icon at bounding box center [534, 137] width 6 height 7
click at [529, 140] on div at bounding box center [533, 137] width 9 height 9
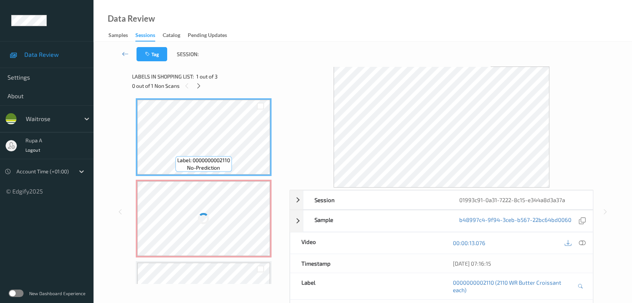
scroll to position [0, 0]
click at [226, 212] on div at bounding box center [203, 220] width 133 height 75
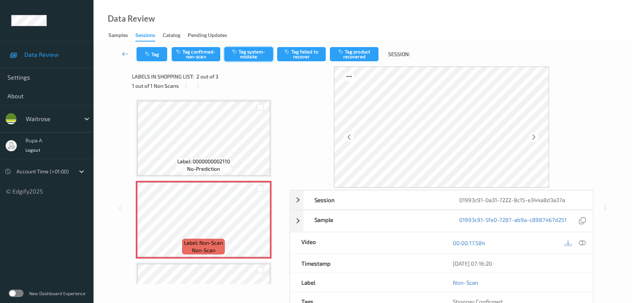
click at [253, 53] on button "Tag system-mistake" at bounding box center [248, 54] width 49 height 14
click at [155, 53] on button "Tag" at bounding box center [152, 54] width 31 height 14
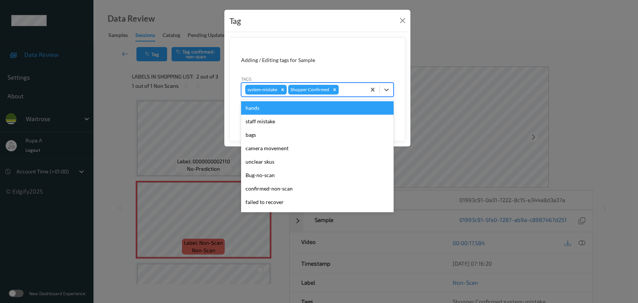
click at [349, 89] on div at bounding box center [351, 89] width 22 height 9
type input "UN"
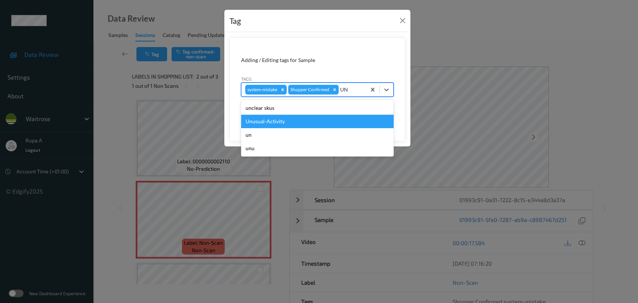
click at [306, 119] on div "Unusual-Activity" at bounding box center [317, 121] width 153 height 13
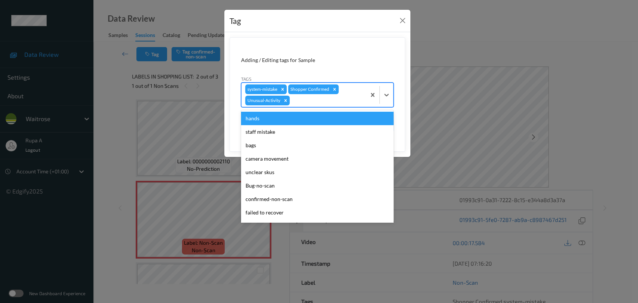
click at [314, 105] on div "system-mistake Shopper Confirmed Unusual-Activity" at bounding box center [304, 95] width 125 height 24
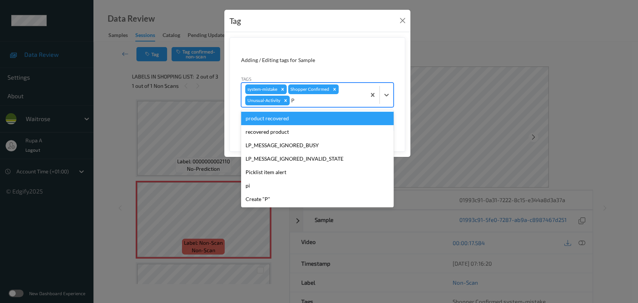
type input "PI"
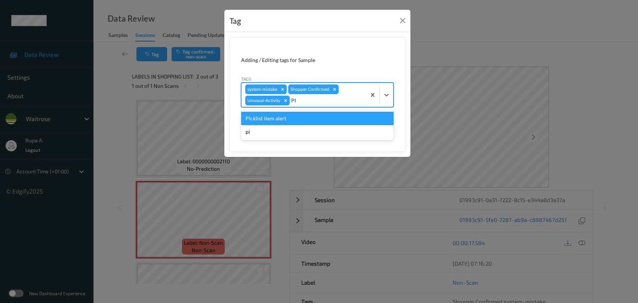
click at [297, 115] on div "Picklist item alert" at bounding box center [317, 118] width 153 height 13
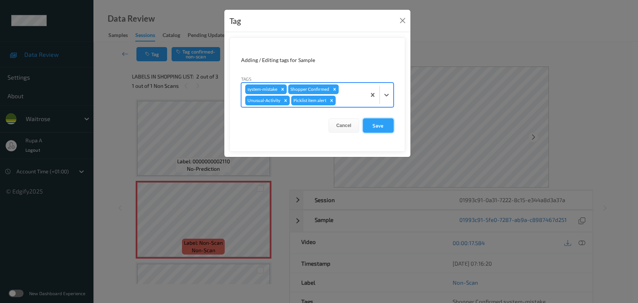
click at [379, 126] on button "Save" at bounding box center [378, 126] width 31 height 14
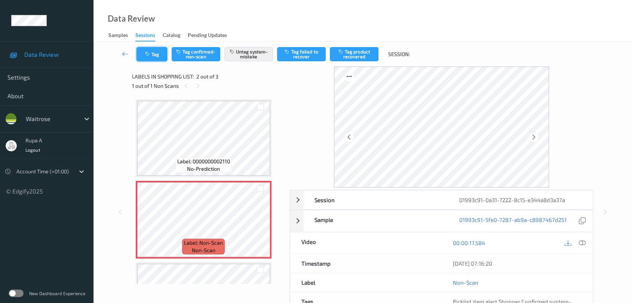
click at [148, 56] on icon "button" at bounding box center [148, 54] width 6 height 5
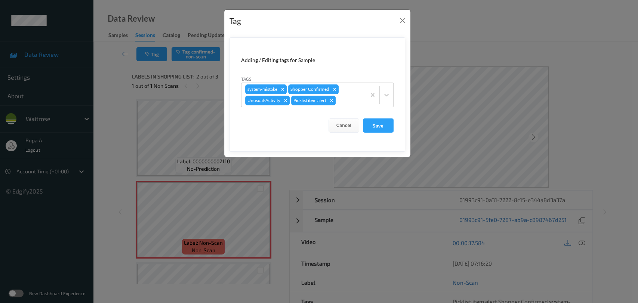
click at [378, 124] on button "Save" at bounding box center [378, 126] width 31 height 14
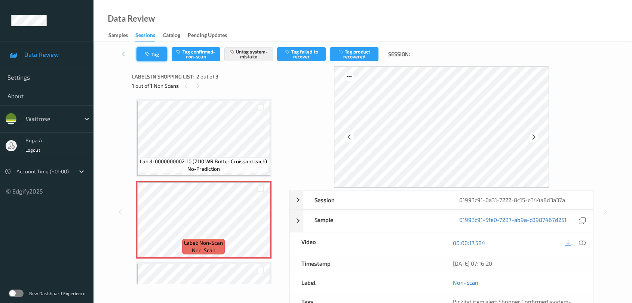
click at [162, 49] on button "Tag" at bounding box center [152, 54] width 31 height 14
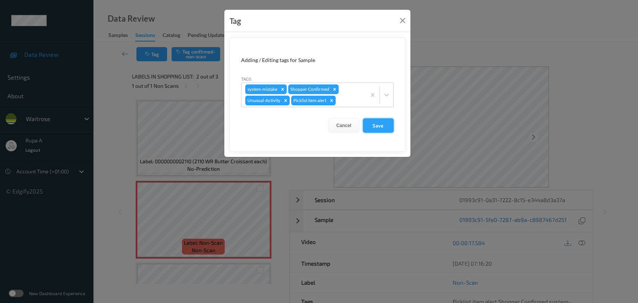
click at [379, 123] on button "Save" at bounding box center [378, 126] width 31 height 14
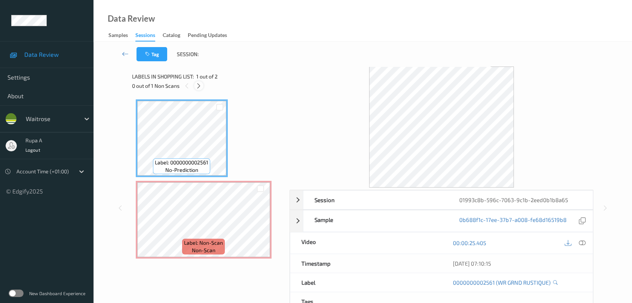
click at [200, 86] on icon at bounding box center [199, 86] width 6 height 7
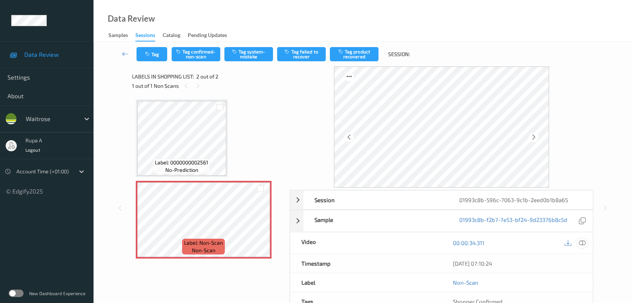
click at [583, 245] on icon at bounding box center [582, 243] width 7 height 7
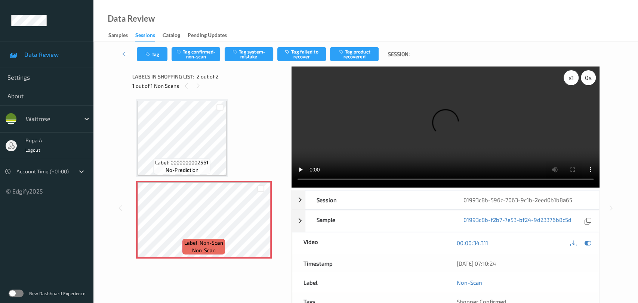
click at [571, 84] on div "x 1" at bounding box center [571, 77] width 15 height 15
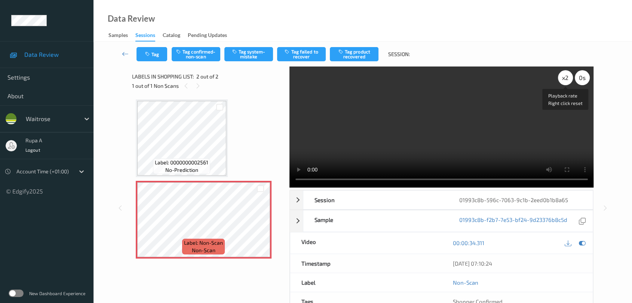
click at [561, 81] on div "x 2" at bounding box center [565, 77] width 15 height 15
click at [583, 243] on icon at bounding box center [582, 243] width 7 height 7
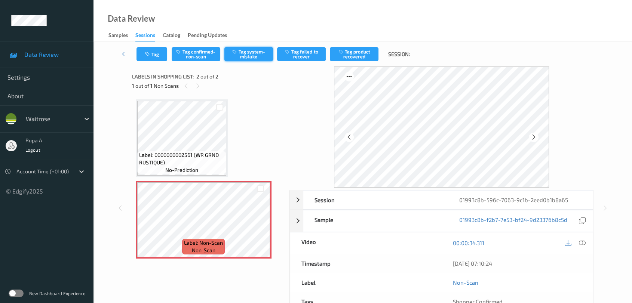
click at [249, 59] on button "Tag system-mistake" at bounding box center [248, 54] width 49 height 14
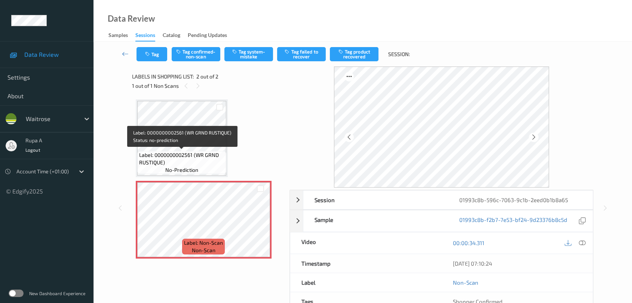
click at [152, 164] on span "Label: 0000000002561 (WR GRND RUSTIQUE)" at bounding box center [181, 158] width 85 height 15
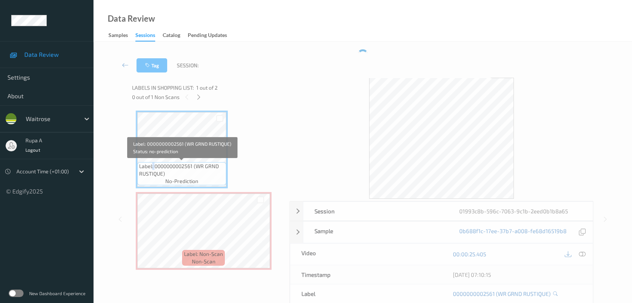
click at [152, 164] on span "Label: 0000000002561 (WR GRND RUSTIQUE)" at bounding box center [181, 170] width 85 height 15
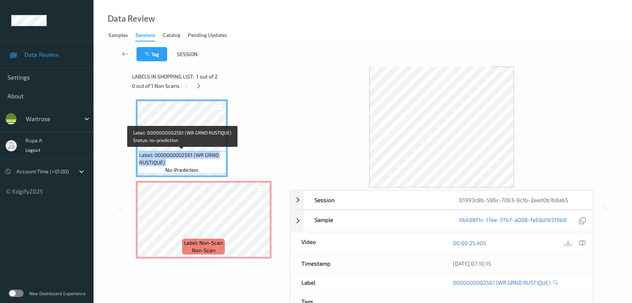
click at [152, 164] on span "Label: 0000000002561 (WR GRND RUSTIQUE)" at bounding box center [181, 158] width 85 height 15
copy span "Label: 0000000002561 (WR GRND RUSTIQUE)"
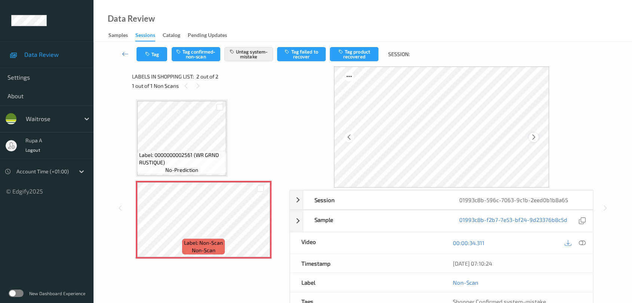
click at [536, 138] on icon at bounding box center [534, 137] width 6 height 7
click at [155, 48] on button "Tag" at bounding box center [152, 54] width 31 height 14
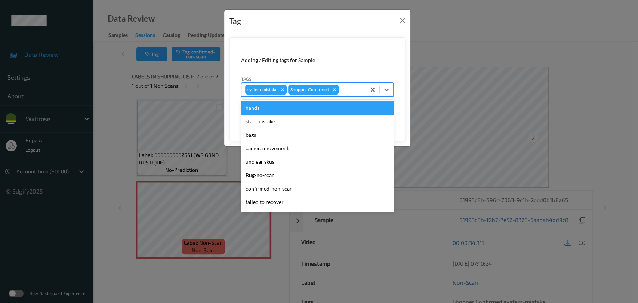
click at [347, 89] on div at bounding box center [351, 89] width 22 height 9
type input "UN"
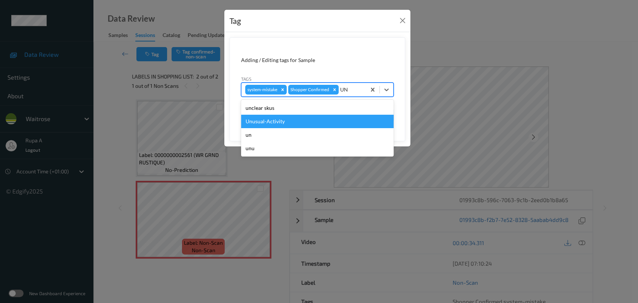
click at [312, 116] on div "Unusual-Activity" at bounding box center [317, 121] width 153 height 13
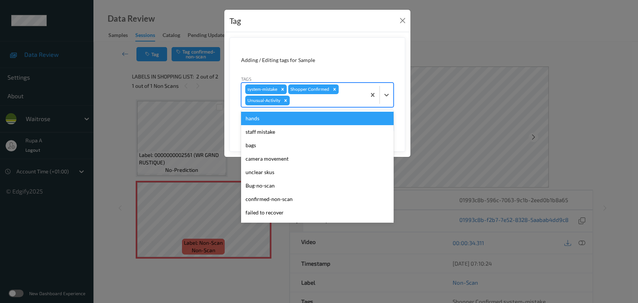
click at [341, 99] on div at bounding box center [326, 100] width 71 height 9
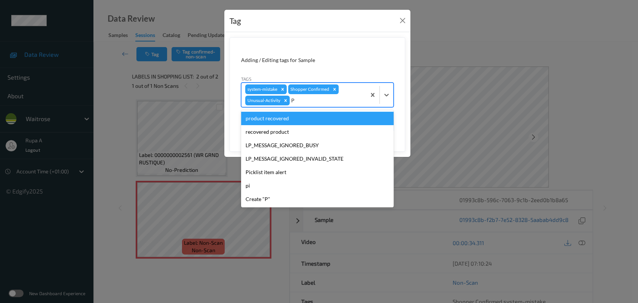
type input "PI"
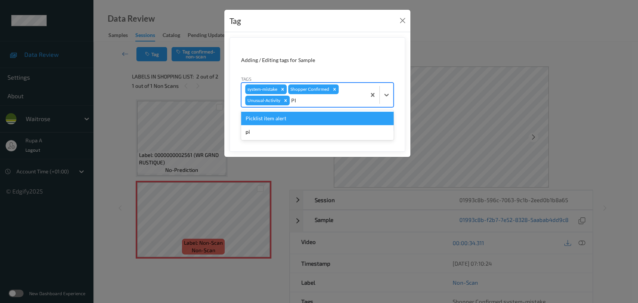
click at [324, 120] on div "Picklist item alert" at bounding box center [317, 118] width 153 height 13
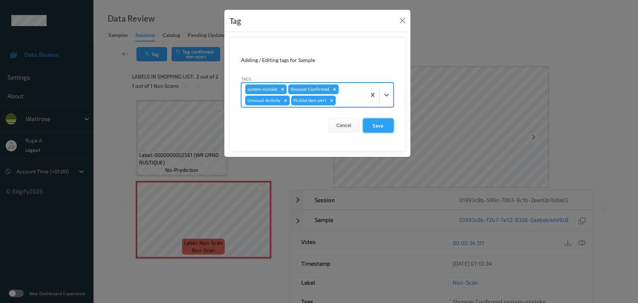
click at [383, 126] on button "Save" at bounding box center [378, 126] width 31 height 14
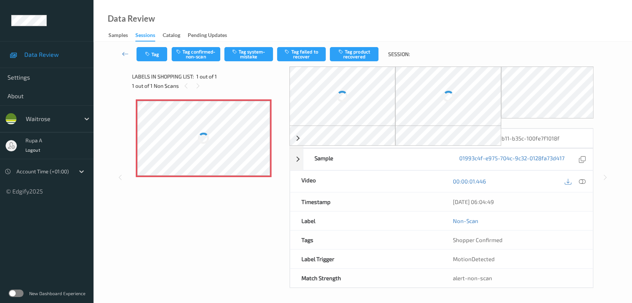
click at [235, 178] on div "Label: Non-Scan non-scan Label: Non-Scan non-scan Label: Non-Scan non-scan" at bounding box center [208, 172] width 152 height 152
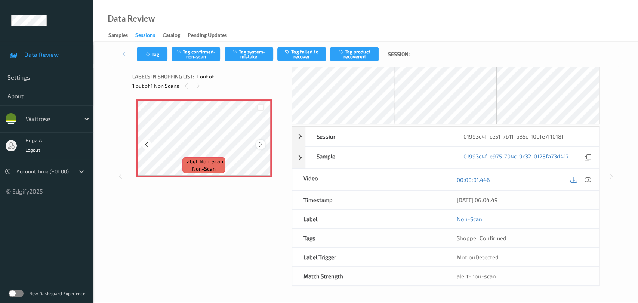
click at [258, 146] on icon at bounding box center [261, 144] width 6 height 7
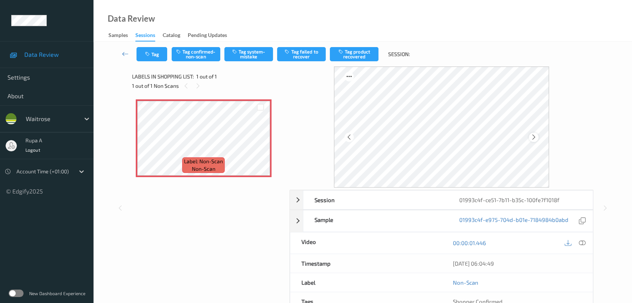
click at [531, 138] on icon at bounding box center [534, 137] width 6 height 7
click at [532, 138] on icon at bounding box center [534, 137] width 6 height 7
click at [533, 138] on icon at bounding box center [534, 137] width 6 height 7
click at [586, 242] on div at bounding box center [582, 243] width 10 height 10
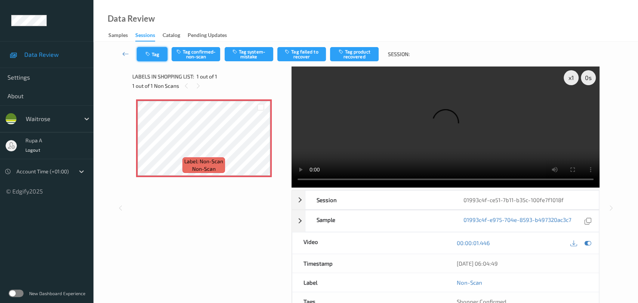
click at [156, 58] on button "Tag" at bounding box center [152, 54] width 31 height 14
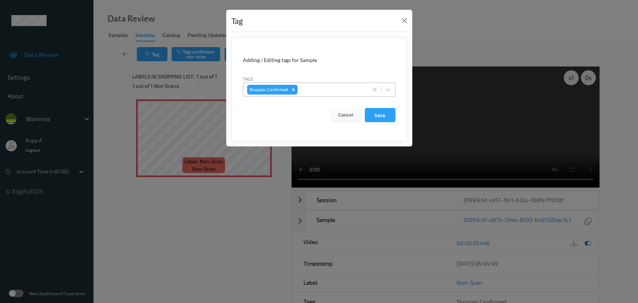
click at [339, 94] on div at bounding box center [331, 89] width 65 height 9
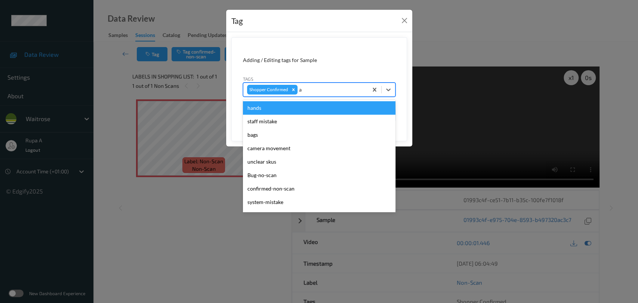
type input "aS"
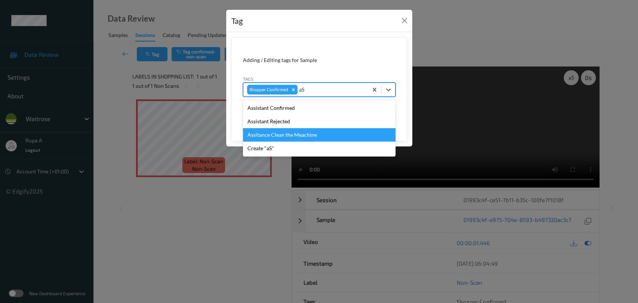
click at [317, 135] on div "Assitance Clean the Meachine" at bounding box center [319, 134] width 153 height 13
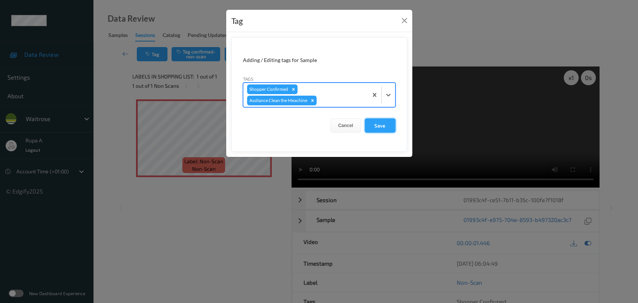
click at [387, 126] on button "Save" at bounding box center [380, 126] width 31 height 14
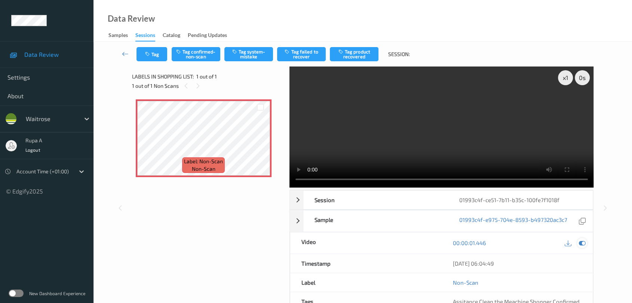
click at [580, 242] on icon at bounding box center [582, 243] width 7 height 7
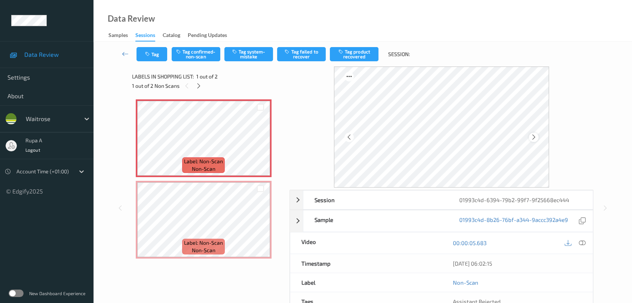
click at [532, 139] on icon at bounding box center [534, 137] width 6 height 7
click at [533, 139] on icon at bounding box center [534, 137] width 6 height 7
click at [241, 55] on button "Tag system-mistake" at bounding box center [248, 54] width 49 height 14
click at [254, 57] on button "Untag system-mistake" at bounding box center [248, 54] width 49 height 14
click at [153, 57] on button "Tag" at bounding box center [152, 54] width 31 height 14
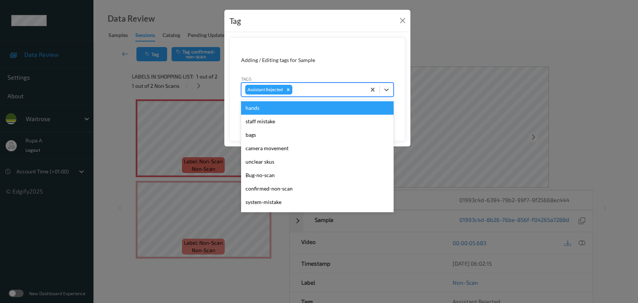
click at [331, 88] on div at bounding box center [328, 89] width 68 height 9
type input "aS"
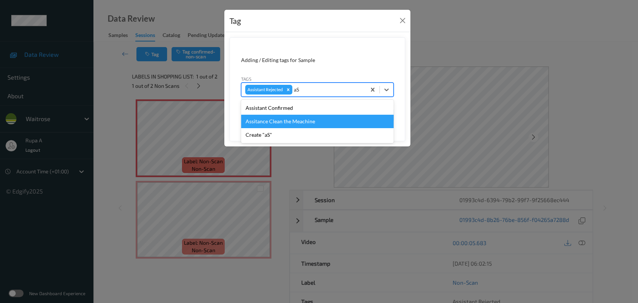
click at [325, 121] on div "Assitance Clean the Meachine" at bounding box center [317, 121] width 153 height 13
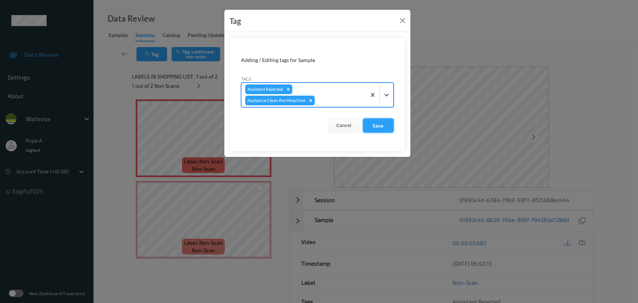
click at [381, 120] on button "Save" at bounding box center [378, 126] width 31 height 14
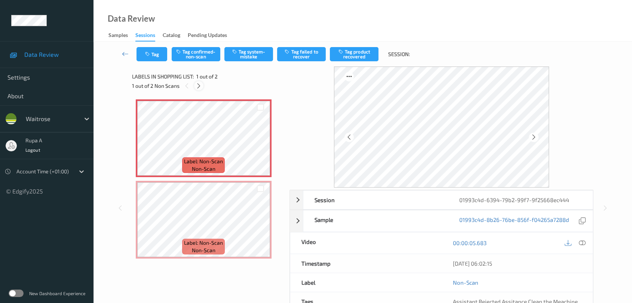
click at [202, 85] on div at bounding box center [198, 85] width 9 height 9
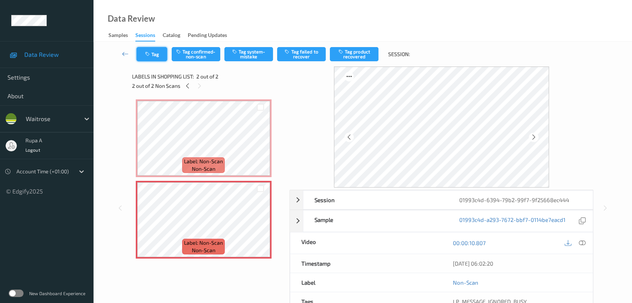
click at [149, 55] on icon "button" at bounding box center [148, 54] width 6 height 5
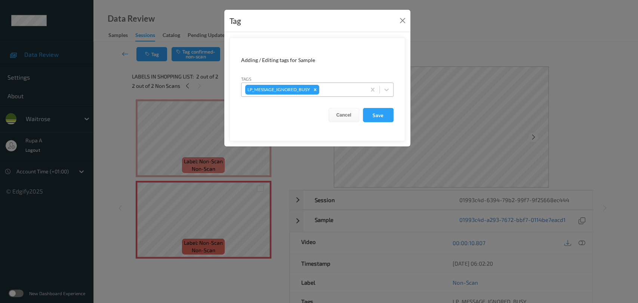
click at [333, 89] on div at bounding box center [342, 89] width 42 height 9
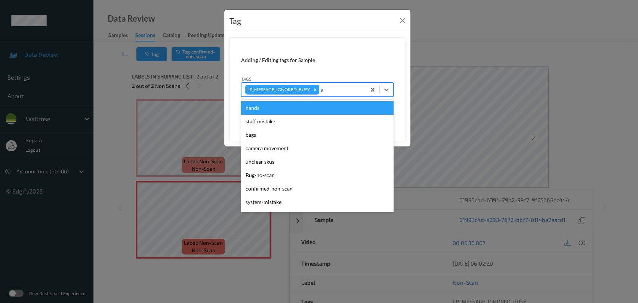
type input "aS"
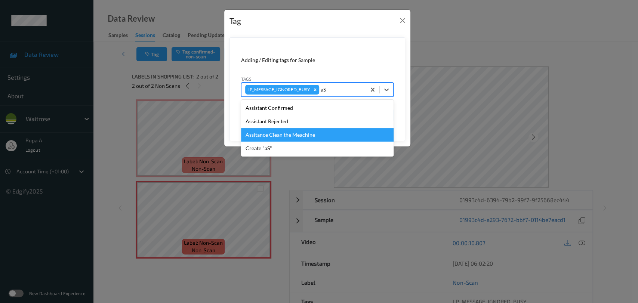
click at [309, 134] on div "Assitance Clean the Meachine" at bounding box center [317, 134] width 153 height 13
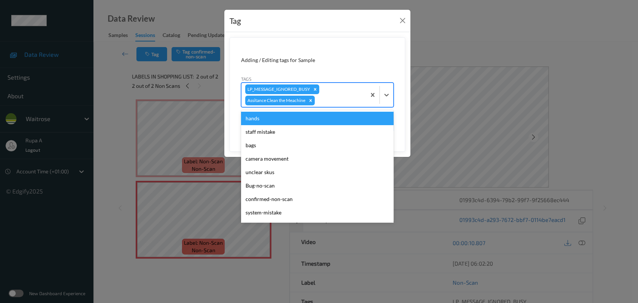
drag, startPoint x: 304, startPoint y: 100, endPoint x: 249, endPoint y: 99, distance: 55.0
click at [249, 99] on div "Assitance Clean the Meachine" at bounding box center [275, 101] width 61 height 10
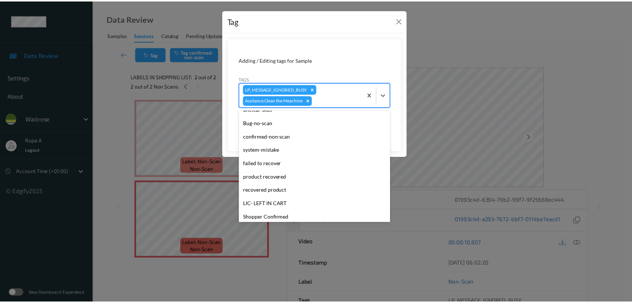
scroll to position [125, 0]
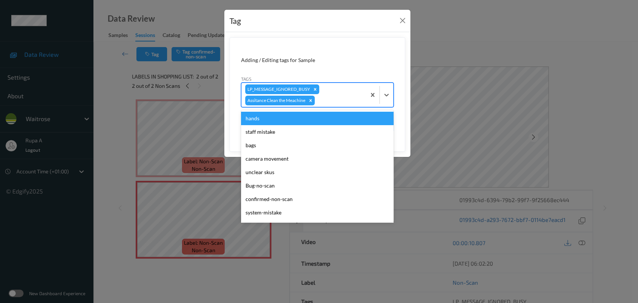
drag, startPoint x: 302, startPoint y: 197, endPoint x: 272, endPoint y: 101, distance: 101.0
click at [272, 101] on div "Assitance Clean the Meachine" at bounding box center [275, 101] width 61 height 10
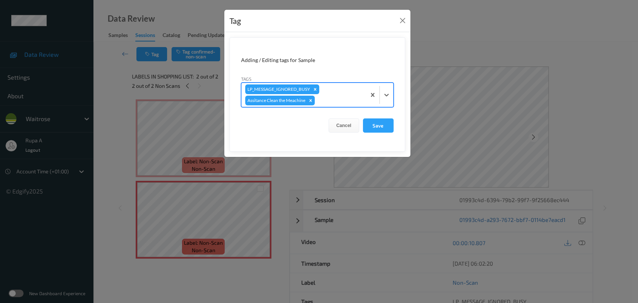
click at [272, 101] on div "Assitance Clean the Meachine" at bounding box center [275, 101] width 61 height 10
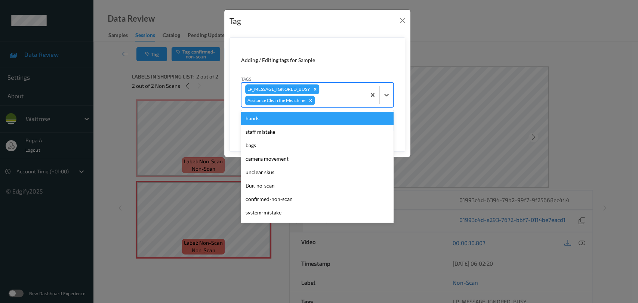
click at [272, 101] on div "Assitance Clean the Meachine" at bounding box center [275, 101] width 61 height 10
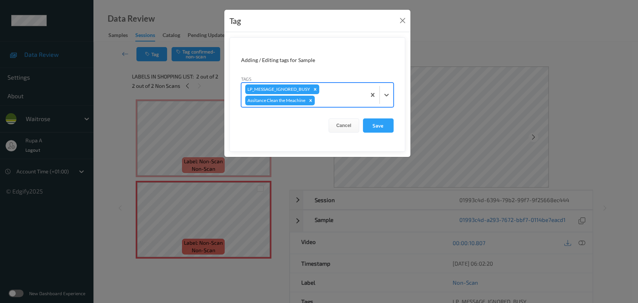
drag, startPoint x: 311, startPoint y: 100, endPoint x: 245, endPoint y: 105, distance: 66.4
click at [245, 105] on div "LP_MESSAGE_IGNORED_BUSY Assitance Clean the Meachine" at bounding box center [304, 95] width 125 height 24
click at [374, 128] on button "Save" at bounding box center [378, 126] width 31 height 14
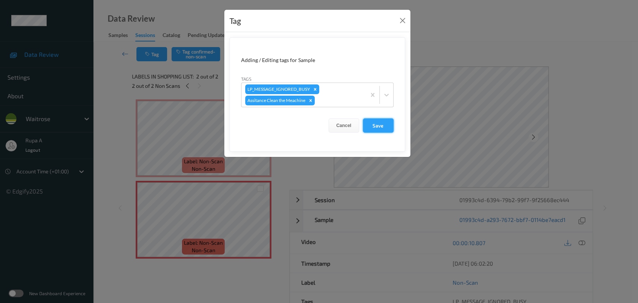
click at [389, 126] on button "Save" at bounding box center [378, 126] width 31 height 14
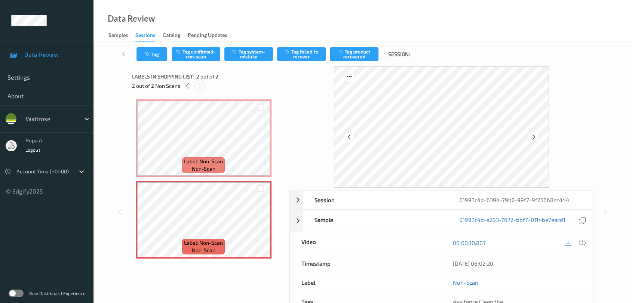
click at [196, 88] on icon at bounding box center [199, 86] width 6 height 7
click at [189, 90] on div at bounding box center [187, 85] width 9 height 9
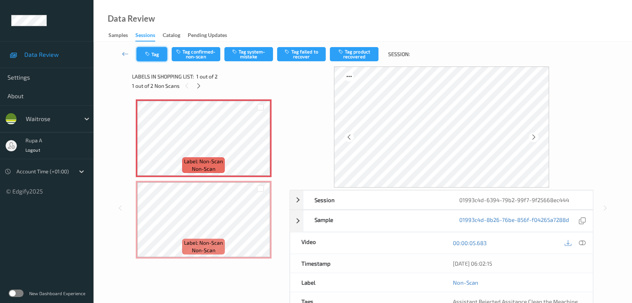
click at [151, 56] on icon "button" at bounding box center [148, 54] width 6 height 5
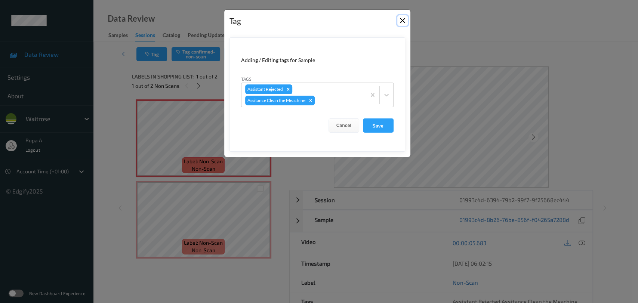
click at [407, 21] on button "Close" at bounding box center [403, 20] width 10 height 10
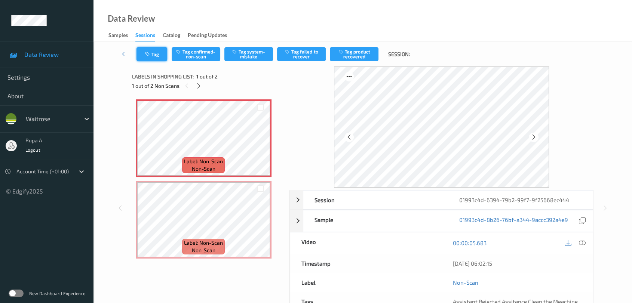
click at [157, 53] on button "Tag" at bounding box center [152, 54] width 31 height 14
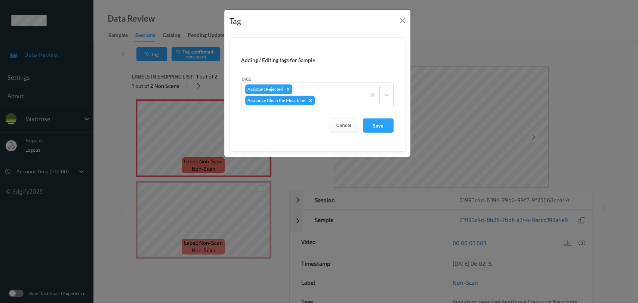
click at [134, 191] on div "Tag Adding / Editing tags for Sample Tags Assistant Rejected Assitance Clean th…" at bounding box center [319, 151] width 638 height 303
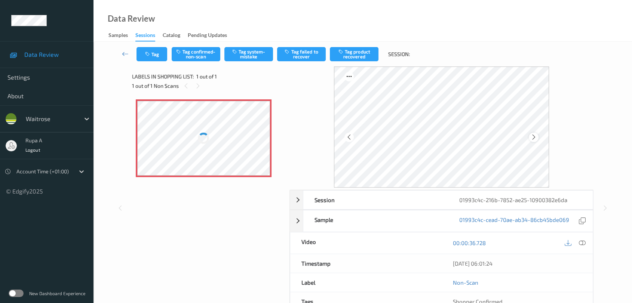
click at [534, 139] on icon at bounding box center [534, 137] width 6 height 7
click at [533, 139] on icon at bounding box center [534, 137] width 6 height 7
click at [151, 53] on icon "button" at bounding box center [148, 54] width 6 height 5
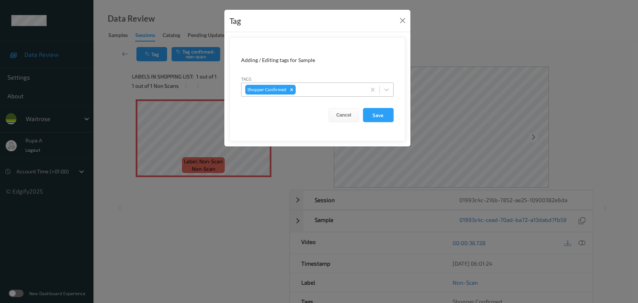
click at [319, 90] on div at bounding box center [329, 89] width 65 height 9
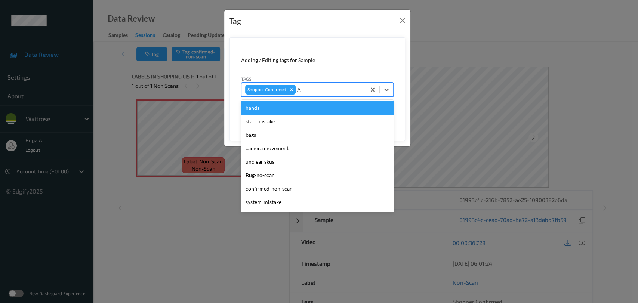
type input "As"
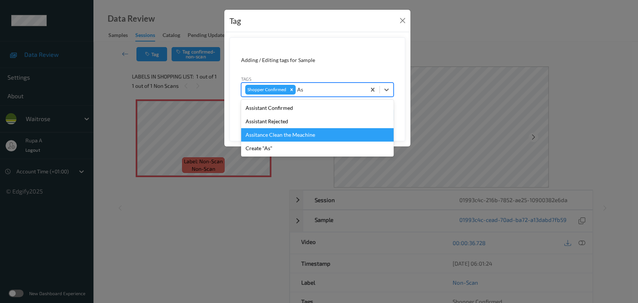
click at [292, 134] on div "Assitance Clean the Meachine" at bounding box center [317, 134] width 153 height 13
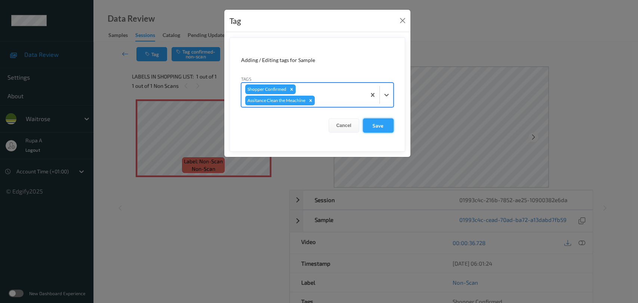
click at [382, 129] on button "Save" at bounding box center [378, 126] width 31 height 14
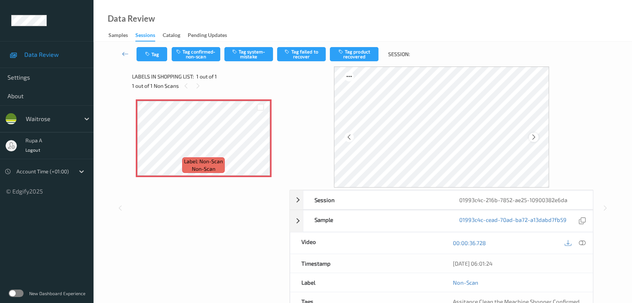
click at [534, 138] on icon at bounding box center [534, 137] width 6 height 7
click at [535, 138] on icon at bounding box center [534, 137] width 6 height 7
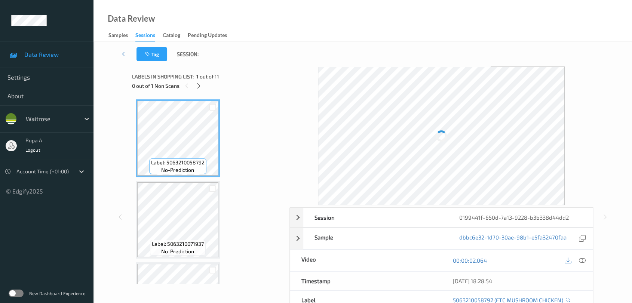
click at [202, 84] on div at bounding box center [198, 85] width 9 height 9
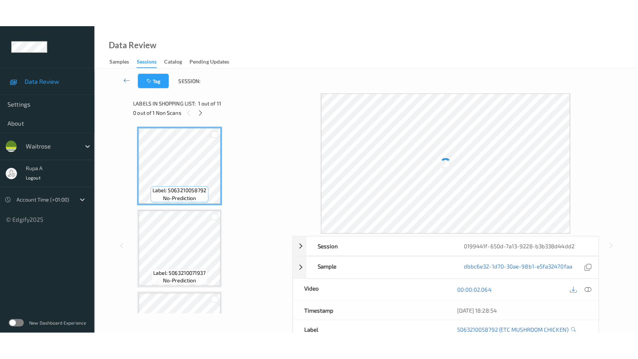
scroll to position [653, 0]
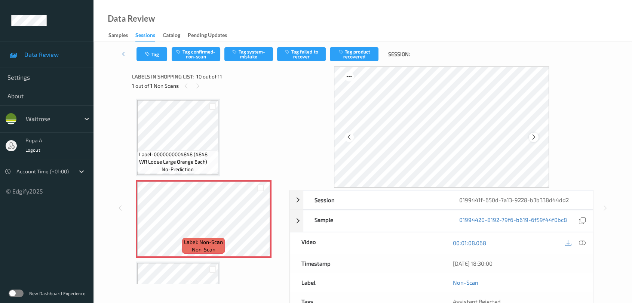
click at [533, 135] on icon at bounding box center [534, 137] width 6 height 7
click at [260, 55] on button "Tag system-mistake" at bounding box center [248, 54] width 49 height 14
click at [146, 57] on button "Tag" at bounding box center [152, 54] width 31 height 14
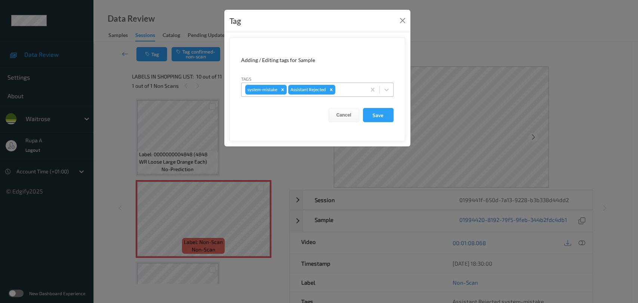
click at [355, 91] on div at bounding box center [349, 89] width 25 height 9
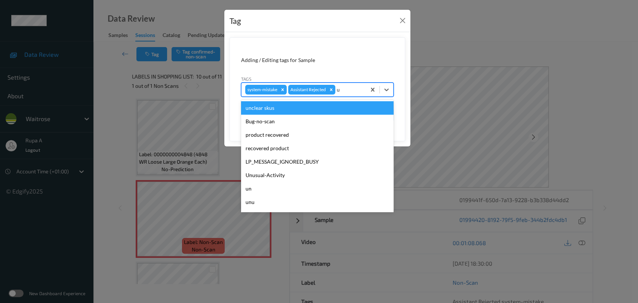
type input "un"
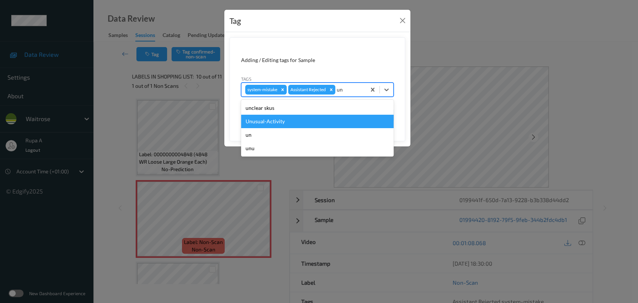
click at [306, 120] on div "Unusual-Activity" at bounding box center [317, 121] width 153 height 13
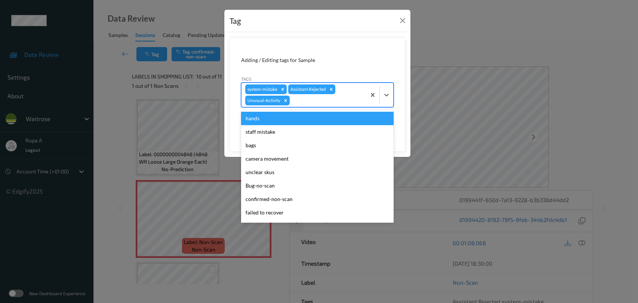
click at [324, 104] on div at bounding box center [326, 100] width 71 height 9
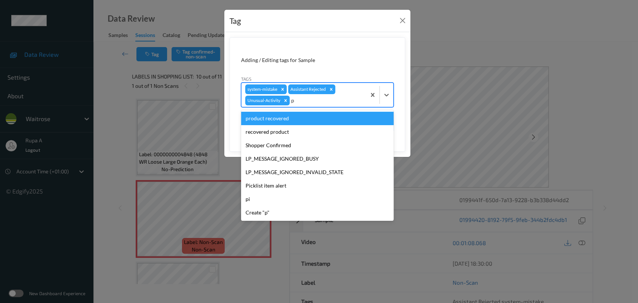
type input "pi"
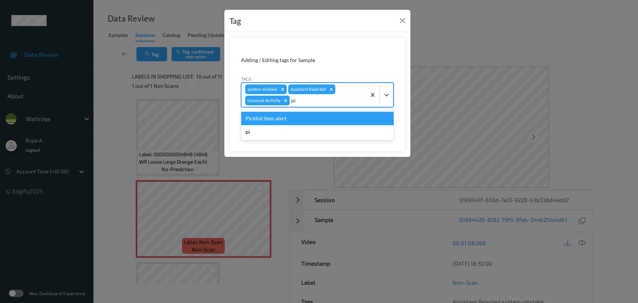
click at [312, 119] on div "Picklist item alert" at bounding box center [317, 118] width 153 height 13
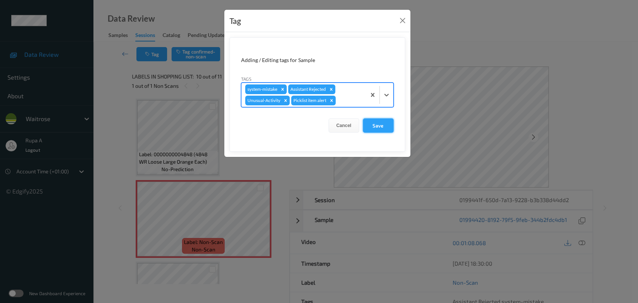
click at [386, 120] on button "Save" at bounding box center [378, 126] width 31 height 14
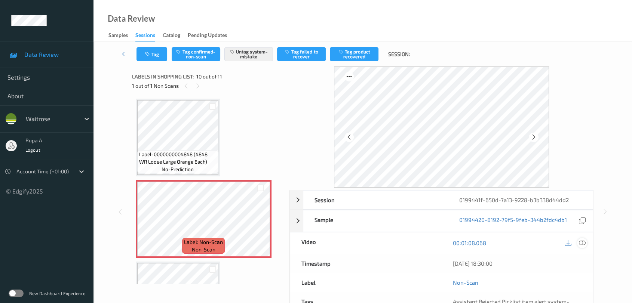
click at [580, 246] on icon at bounding box center [582, 243] width 7 height 7
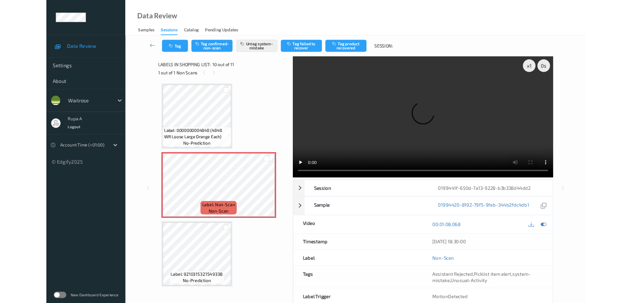
scroll to position [652, 0]
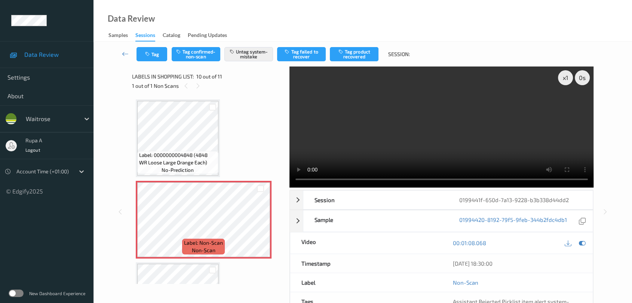
click at [375, 189] on div "x 1 0 s Session 0199441f-650d-7a13-9228-b3b338d44dd2 Session ID 0199441f-650d-7…" at bounding box center [441, 212] width 304 height 291
click at [151, 58] on button "Tag" at bounding box center [152, 54] width 31 height 14
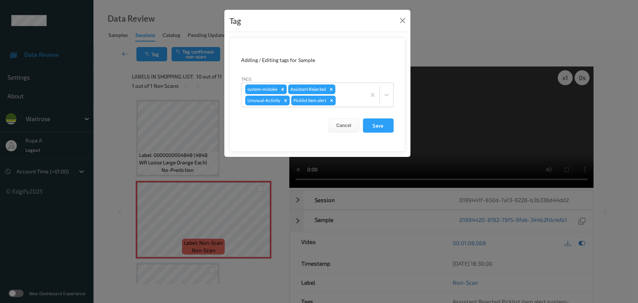
click at [361, 47] on form "Adding / Editing tags for Sample Tags system-mistake Assistant Rejected Unusual…" at bounding box center [318, 94] width 176 height 114
click at [377, 123] on button "Save" at bounding box center [378, 126] width 31 height 14
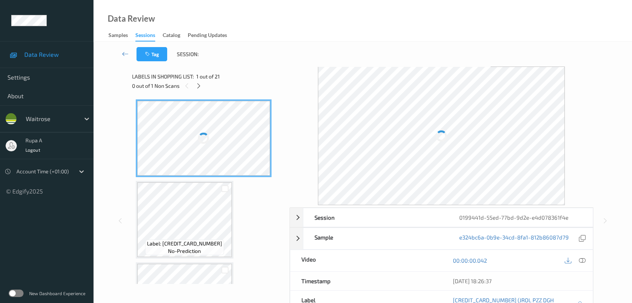
click at [350, 59] on div "Tag Session:" at bounding box center [363, 54] width 508 height 25
click at [242, 48] on div "Tag Session:" at bounding box center [363, 54] width 508 height 25
click at [198, 89] on div at bounding box center [198, 85] width 9 height 9
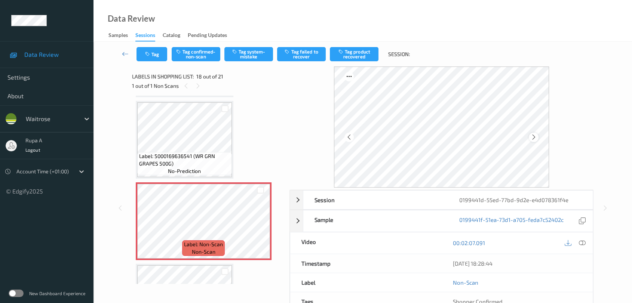
click at [531, 134] on icon at bounding box center [534, 137] width 6 height 7
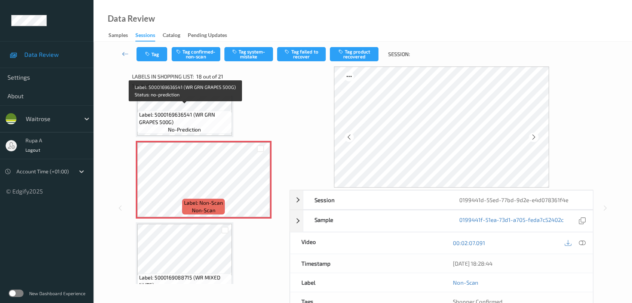
click at [207, 122] on div "Label: 5000169636541 (WR GRN GRAPES 500G) no-prediction" at bounding box center [184, 122] width 95 height 23
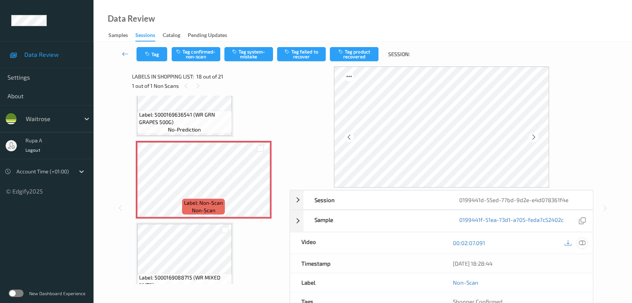
click at [582, 245] on icon at bounding box center [582, 243] width 7 height 7
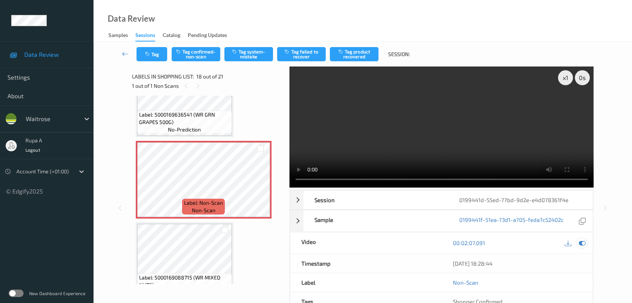
click at [581, 243] on icon at bounding box center [582, 243] width 7 height 7
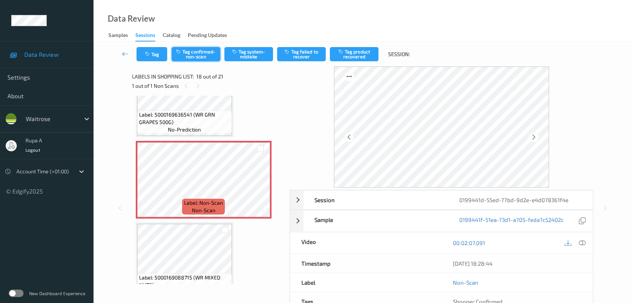
click at [204, 56] on button "Tag confirmed-non-scan" at bounding box center [196, 54] width 49 height 14
click at [344, 57] on button "Tag product recovered" at bounding box center [354, 54] width 49 height 14
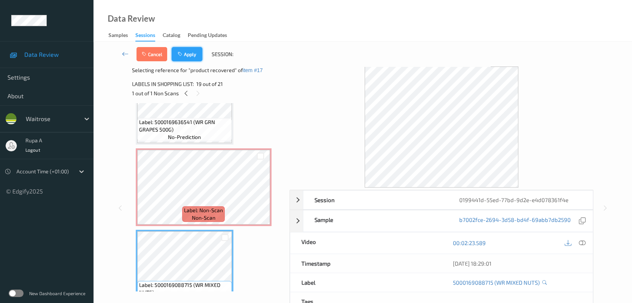
click at [194, 55] on button "Apply" at bounding box center [187, 54] width 31 height 14
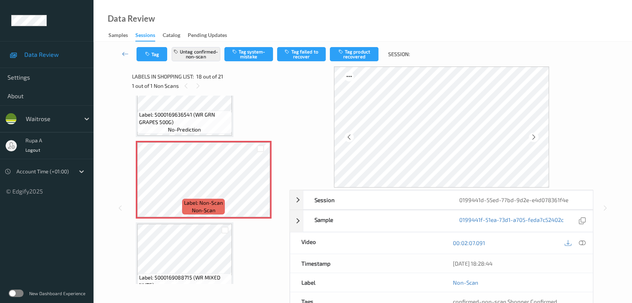
scroll to position [1303, 0]
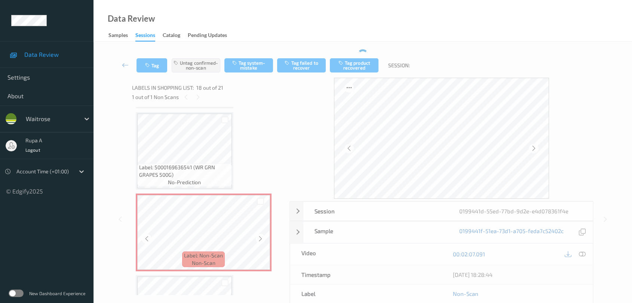
click at [200, 194] on div "Label: Non-Scan non-scan" at bounding box center [204, 233] width 136 height 78
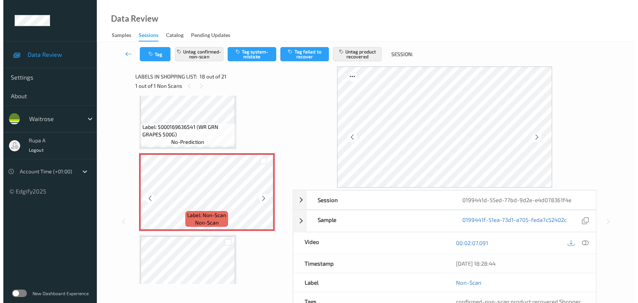
scroll to position [1345, 0]
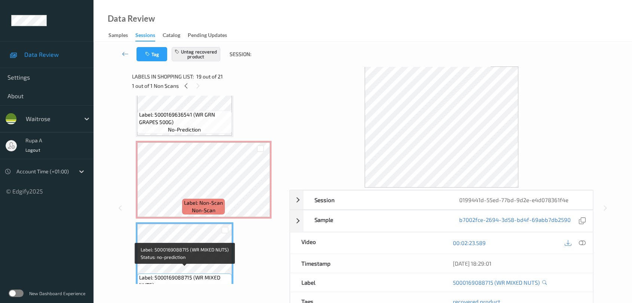
click at [179, 274] on span "Label: 5000169088715 (WR MIXED NUTS)" at bounding box center [184, 281] width 91 height 15
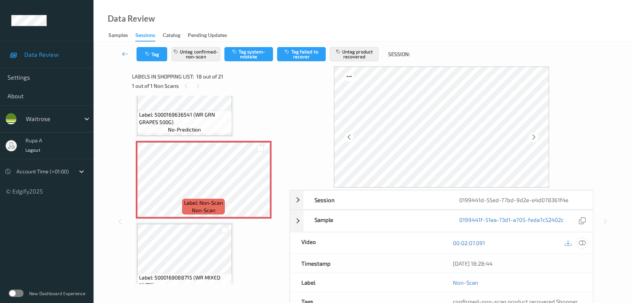
click at [583, 246] on icon at bounding box center [582, 243] width 7 height 7
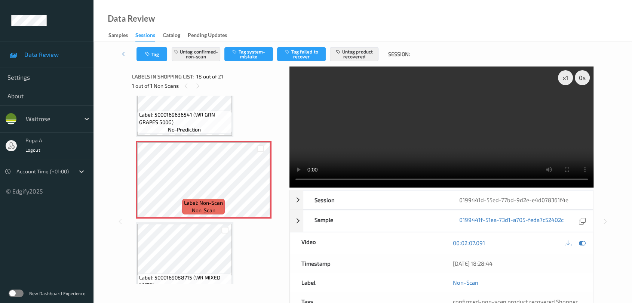
click at [563, 85] on div "x 1 0 s" at bounding box center [441, 127] width 304 height 121
drag, startPoint x: 583, startPoint y: 244, endPoint x: 564, endPoint y: 218, distance: 32.8
click at [583, 244] on icon at bounding box center [582, 243] width 7 height 7
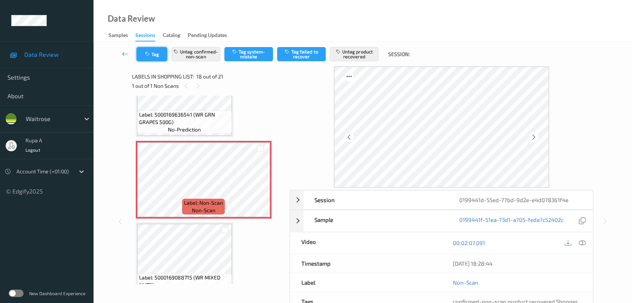
click at [150, 57] on button "Tag" at bounding box center [152, 54] width 31 height 14
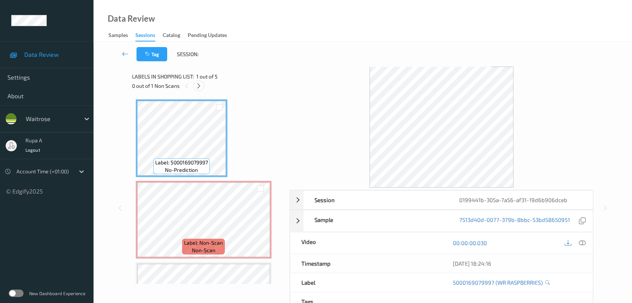
click at [199, 86] on icon at bounding box center [199, 86] width 6 height 7
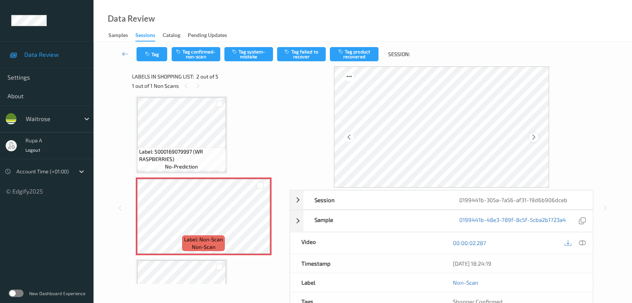
click at [537, 137] on div at bounding box center [533, 137] width 9 height 9
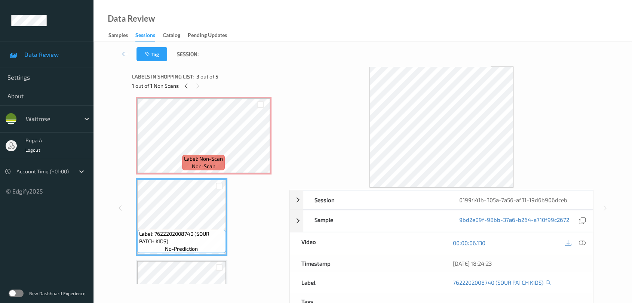
scroll to position [45, 0]
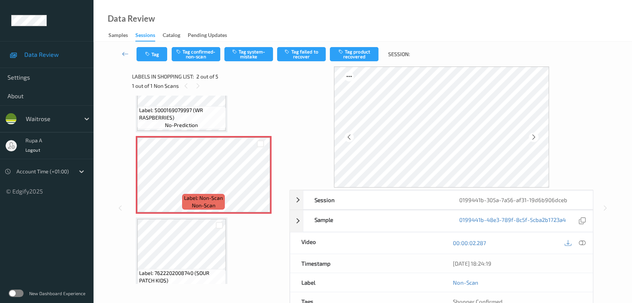
drag, startPoint x: 584, startPoint y: 243, endPoint x: 504, endPoint y: 183, distance: 100.2
click at [584, 243] on icon at bounding box center [582, 243] width 7 height 7
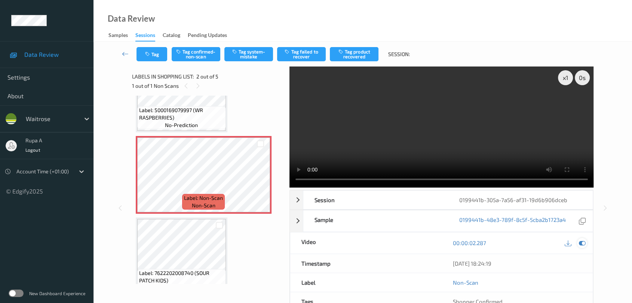
click at [583, 240] on icon at bounding box center [582, 243] width 7 height 7
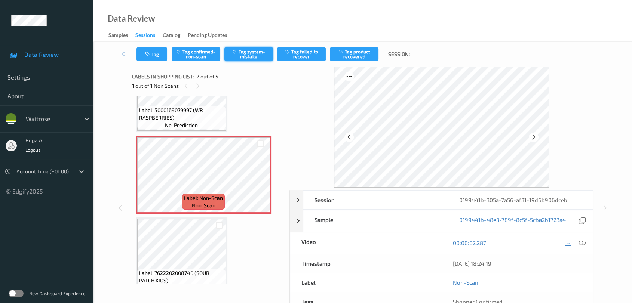
click at [252, 52] on button "Tag system-mistake" at bounding box center [248, 54] width 49 height 14
drag, startPoint x: 168, startPoint y: 52, endPoint x: 160, endPoint y: 52, distance: 7.9
click at [166, 53] on div "Tag Tag confirmed-non-scan Untag system-mistake Tag failed to recover Tag produ…" at bounding box center [276, 54] width 278 height 14
click at [159, 52] on button "Tag" at bounding box center [152, 54] width 31 height 14
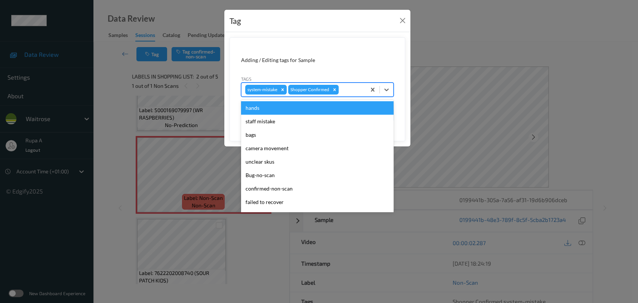
click at [349, 91] on div at bounding box center [351, 89] width 22 height 9
type input "un"
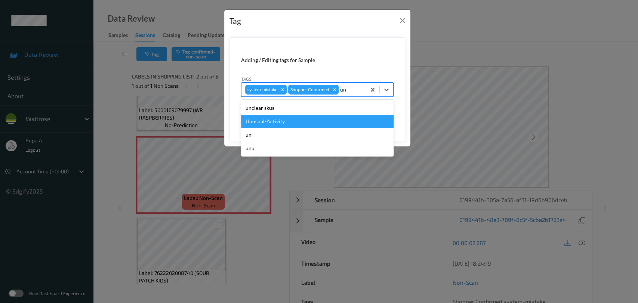
click at [294, 119] on div "Unusual-Activity" at bounding box center [317, 121] width 153 height 13
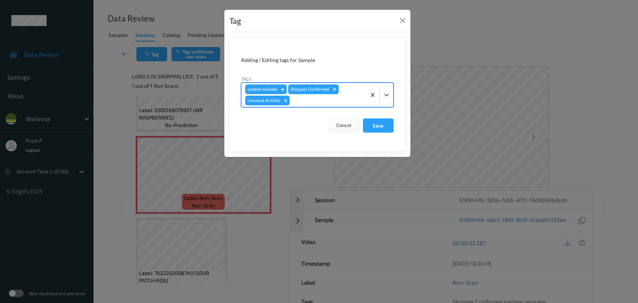
drag, startPoint x: 379, startPoint y: 125, endPoint x: 259, endPoint y: 62, distance: 135.0
click at [380, 125] on button "Save" at bounding box center [378, 126] width 31 height 14
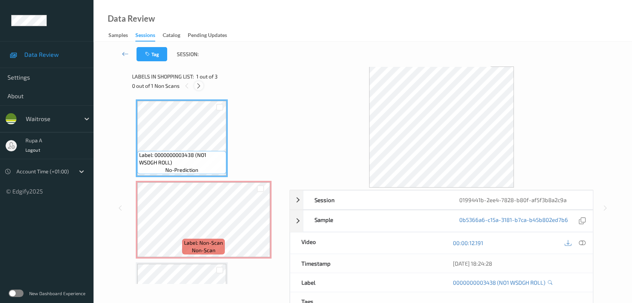
click at [197, 85] on icon at bounding box center [199, 86] width 6 height 7
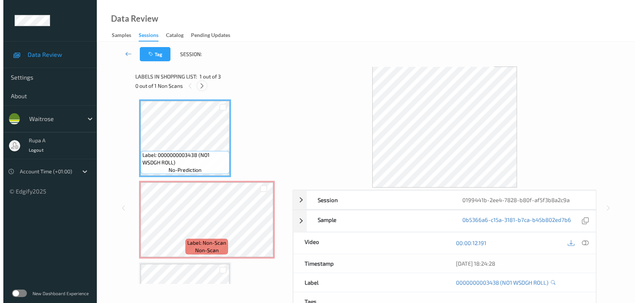
scroll to position [3, 0]
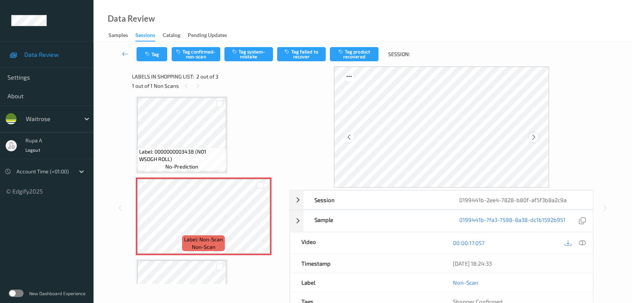
click at [531, 137] on icon at bounding box center [534, 137] width 6 height 7
click at [532, 136] on icon at bounding box center [534, 137] width 6 height 7
click at [239, 56] on button "Tag system-mistake" at bounding box center [248, 54] width 49 height 14
click at [153, 61] on button "Tag" at bounding box center [152, 54] width 31 height 14
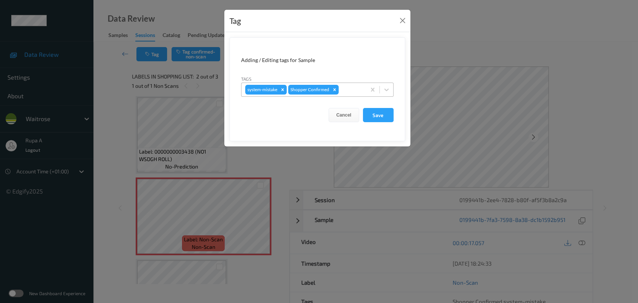
click at [340, 93] on input "text" at bounding box center [340, 89] width 1 height 7
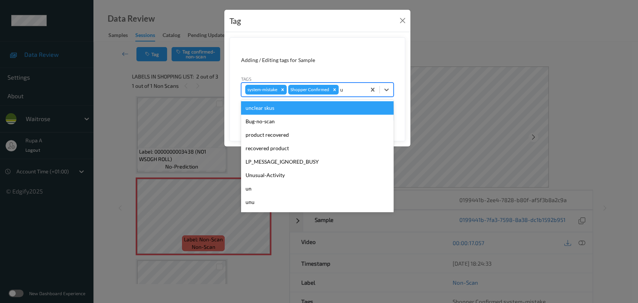
type input "un"
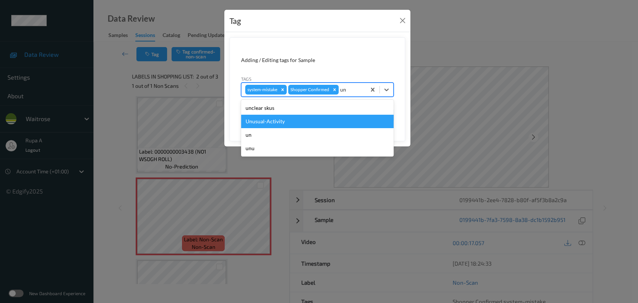
click at [304, 122] on div "Unusual-Activity" at bounding box center [317, 121] width 153 height 13
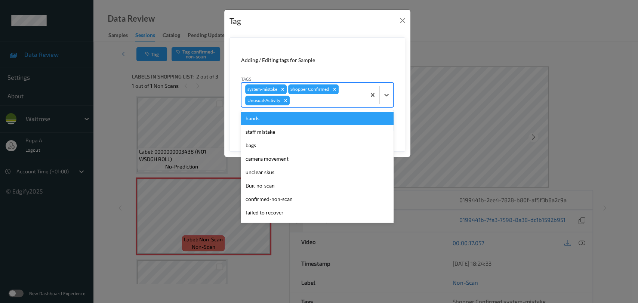
click at [322, 102] on div at bounding box center [326, 100] width 71 height 9
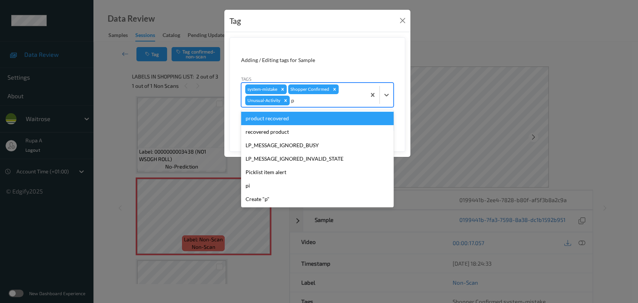
type input "pi"
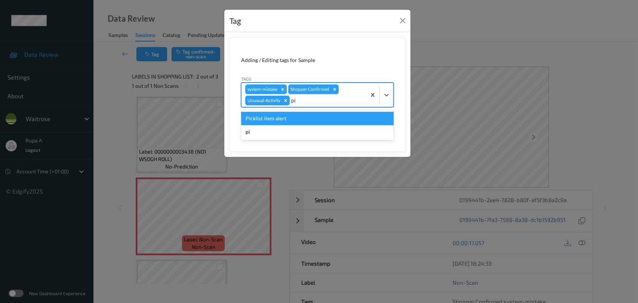
click at [306, 123] on div "Picklist item alert" at bounding box center [317, 118] width 153 height 13
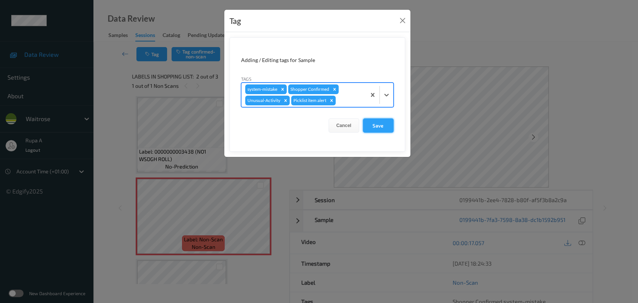
click at [384, 126] on button "Save" at bounding box center [378, 126] width 31 height 14
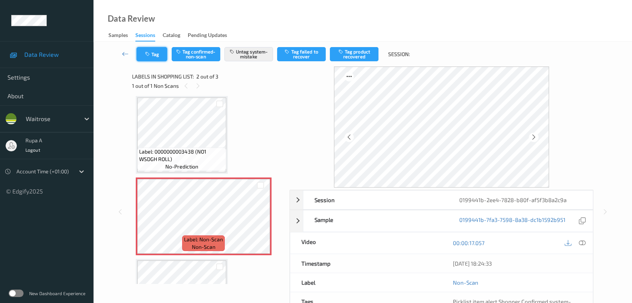
click at [155, 49] on button "Tag" at bounding box center [152, 54] width 31 height 14
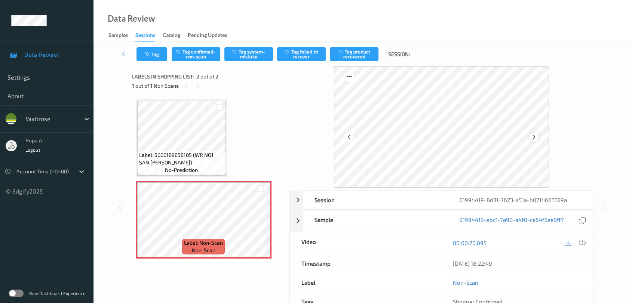
click at [532, 140] on icon at bounding box center [534, 137] width 6 height 7
click at [532, 138] on icon at bounding box center [534, 137] width 6 height 7
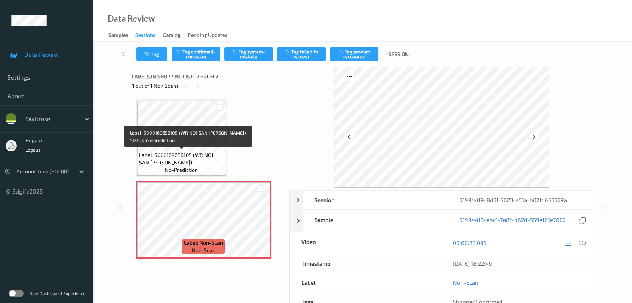
click at [180, 153] on span "Label: 5000169656105 (WR NO1 SAN [PERSON_NAME])" at bounding box center [181, 158] width 85 height 15
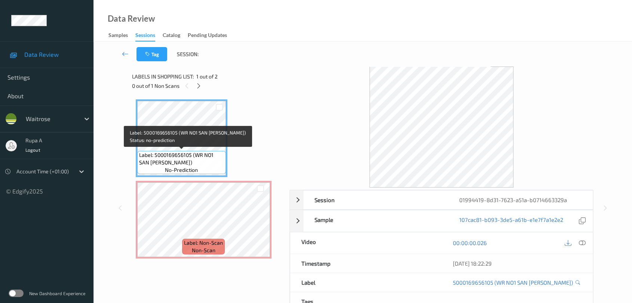
click at [166, 163] on span "Label: 5000169656105 (WR NO1 SAN [PERSON_NAME])" at bounding box center [181, 158] width 85 height 15
copy span "Label: 5000169656105 (WR NO1 SAN [PERSON_NAME])"
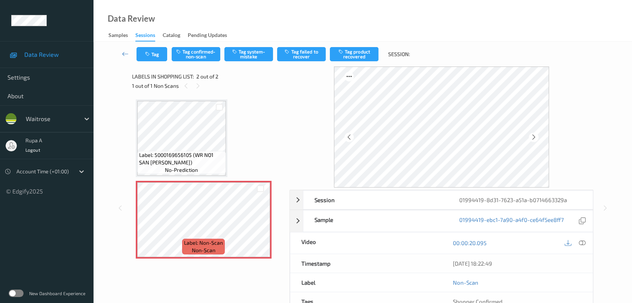
click at [582, 243] on icon at bounding box center [582, 243] width 7 height 7
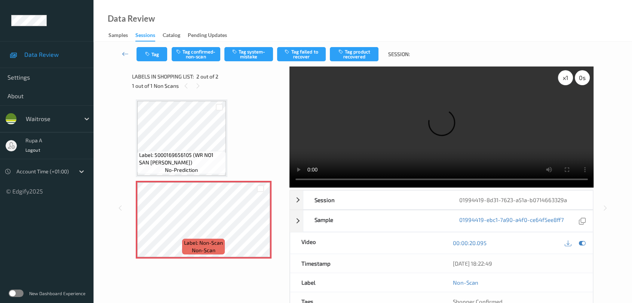
click at [562, 81] on div "x 1" at bounding box center [565, 77] width 15 height 15
click at [580, 242] on icon at bounding box center [582, 243] width 7 height 7
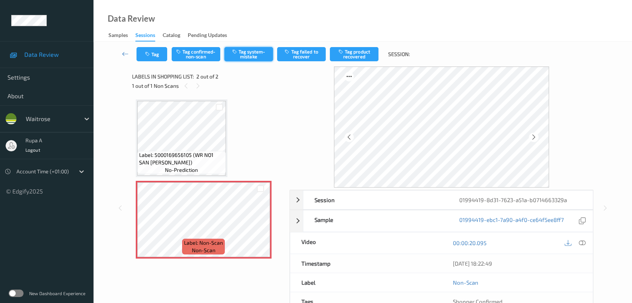
click at [245, 60] on button "Tag system-mistake" at bounding box center [248, 54] width 49 height 14
click at [150, 58] on button "Tag" at bounding box center [152, 54] width 31 height 14
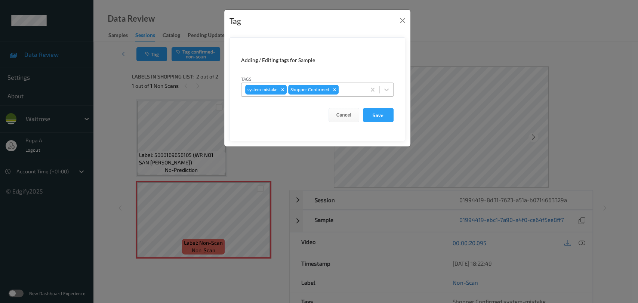
click at [350, 95] on div "system-mistake Shopper Confirmed" at bounding box center [304, 89] width 125 height 13
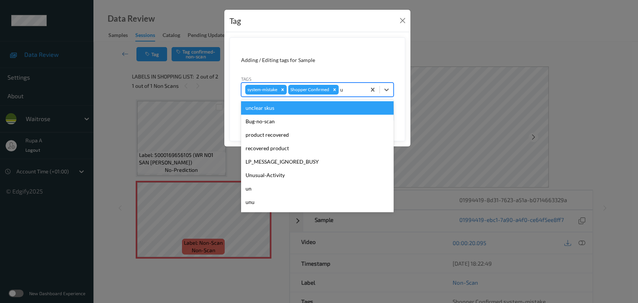
type input "un"
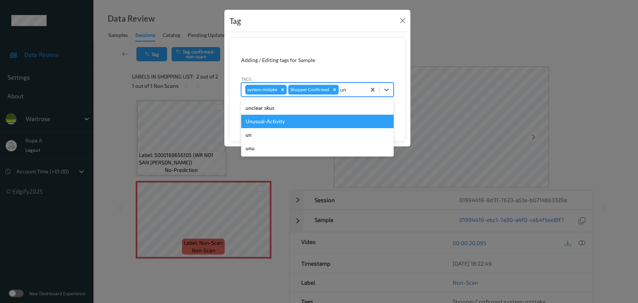
click at [262, 119] on div "Unusual-Activity" at bounding box center [317, 121] width 153 height 13
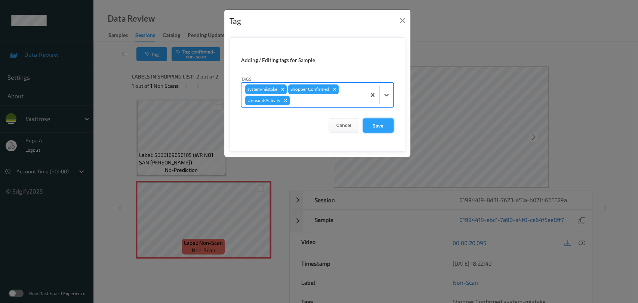
click at [376, 122] on button "Save" at bounding box center [378, 126] width 31 height 14
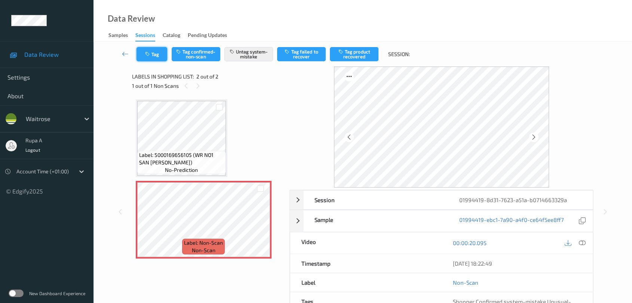
click at [150, 56] on icon "button" at bounding box center [148, 54] width 6 height 5
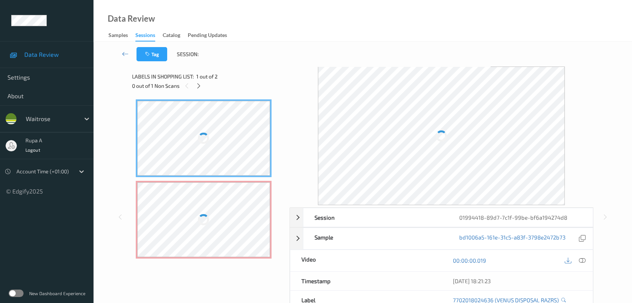
drag, startPoint x: 266, startPoint y: 76, endPoint x: 258, endPoint y: 77, distance: 7.5
click at [266, 76] on div "Labels in shopping list: 1 out of 2" at bounding box center [208, 76] width 152 height 9
click at [198, 88] on icon at bounding box center [199, 86] width 6 height 7
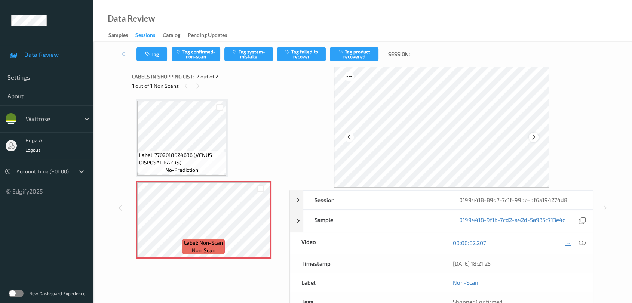
click at [536, 139] on icon at bounding box center [534, 137] width 6 height 7
click at [579, 240] on icon at bounding box center [582, 243] width 7 height 7
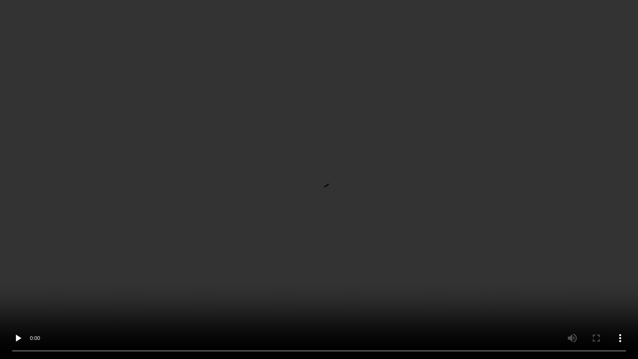
drag, startPoint x: 31, startPoint y: 210, endPoint x: 37, endPoint y: 211, distance: 6.0
click at [34, 209] on video at bounding box center [319, 179] width 638 height 359
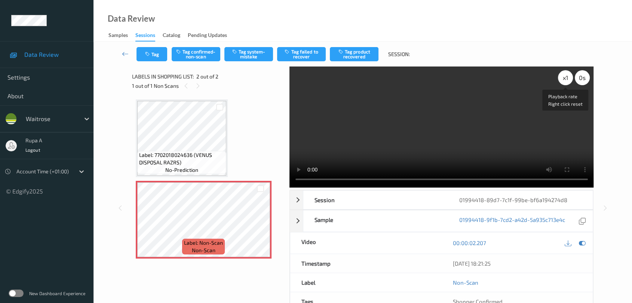
click at [567, 84] on div "x 1" at bounding box center [565, 77] width 15 height 15
click at [583, 247] on div at bounding box center [582, 243] width 10 height 10
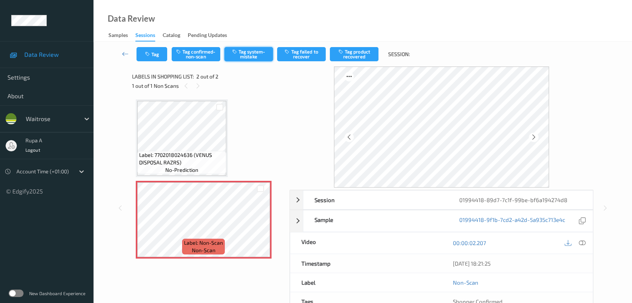
click at [264, 58] on button "Tag system-mistake" at bounding box center [248, 54] width 49 height 14
click at [151, 57] on button "Tag" at bounding box center [152, 54] width 31 height 14
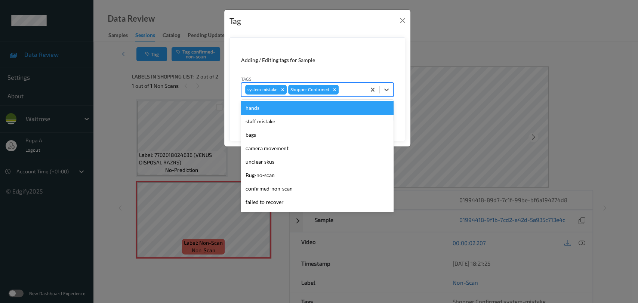
click at [346, 88] on div at bounding box center [351, 89] width 22 height 9
type input "un"
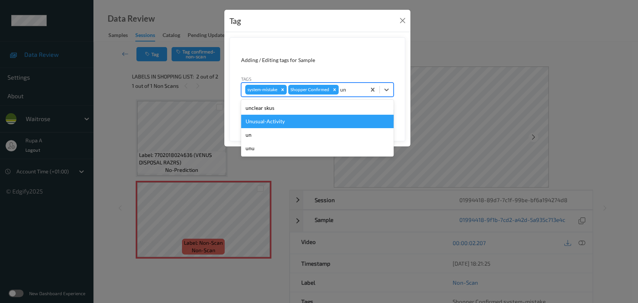
click at [309, 120] on div "Unusual-Activity" at bounding box center [317, 121] width 153 height 13
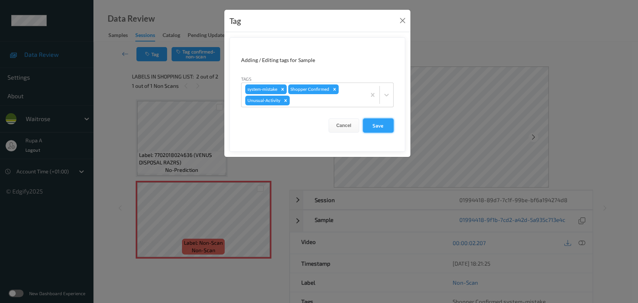
click at [388, 123] on button "Save" at bounding box center [378, 126] width 31 height 14
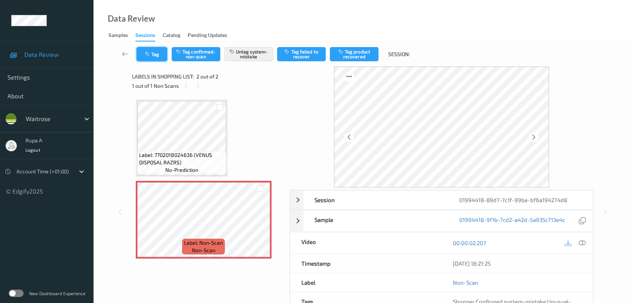
click at [150, 56] on icon "button" at bounding box center [148, 54] width 6 height 5
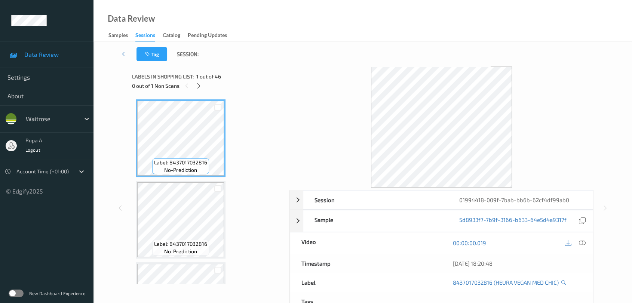
click at [201, 91] on div "0 out of 1 Non Scans" at bounding box center [208, 85] width 152 height 9
click at [200, 85] on icon at bounding box center [199, 86] width 6 height 7
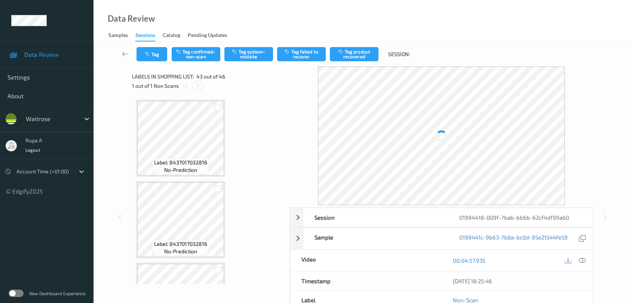
scroll to position [3333, 0]
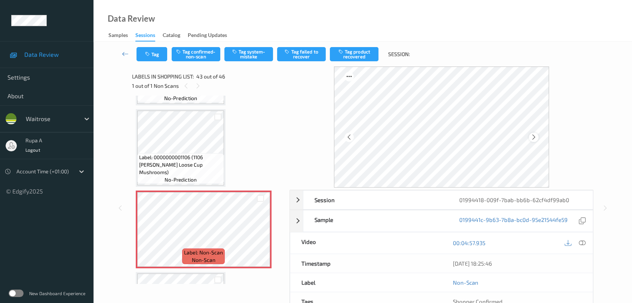
click at [533, 136] on icon at bounding box center [534, 137] width 6 height 7
click at [244, 57] on button "Tag system-mistake" at bounding box center [248, 54] width 49 height 14
click at [154, 59] on button "Tag" at bounding box center [152, 54] width 31 height 14
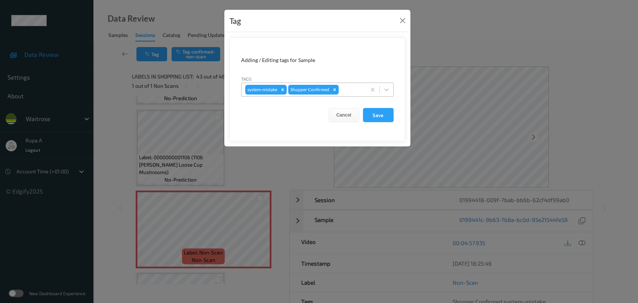
click at [349, 89] on div at bounding box center [351, 89] width 22 height 9
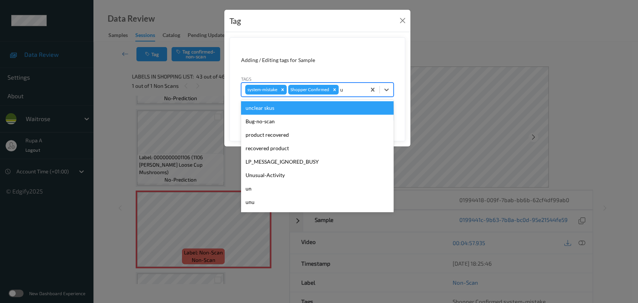
type input "un"
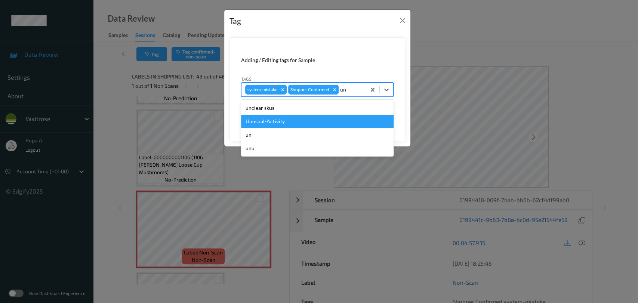
click at [292, 125] on div "Unusual-Activity" at bounding box center [317, 121] width 153 height 13
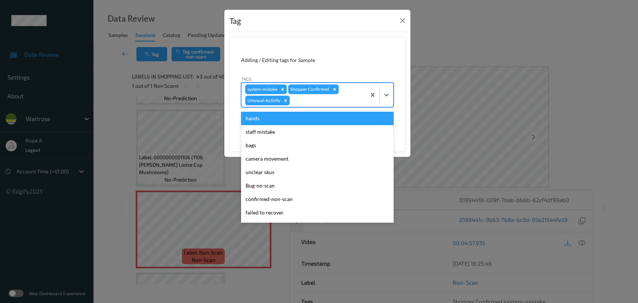
click at [327, 99] on div at bounding box center [326, 100] width 71 height 9
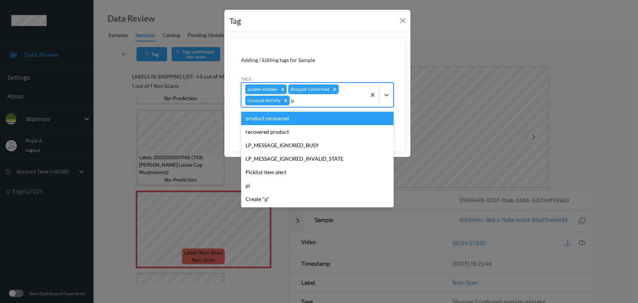
type input "pi"
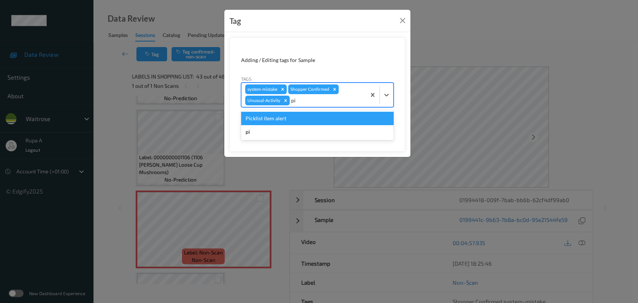
click at [302, 121] on div "Picklist item alert" at bounding box center [317, 118] width 153 height 13
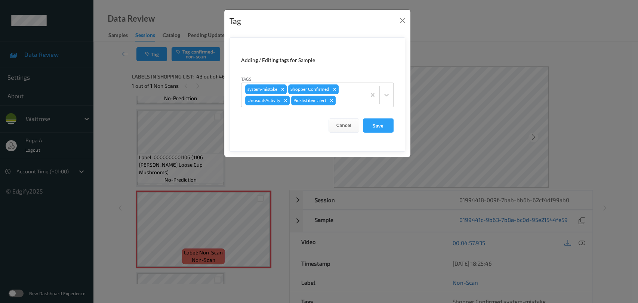
click at [374, 140] on form "Adding / Editing tags for Sample Tags system-mistake Shopper Confirmed Unusual-…" at bounding box center [318, 94] width 176 height 114
click at [380, 126] on button "Save" at bounding box center [378, 126] width 31 height 14
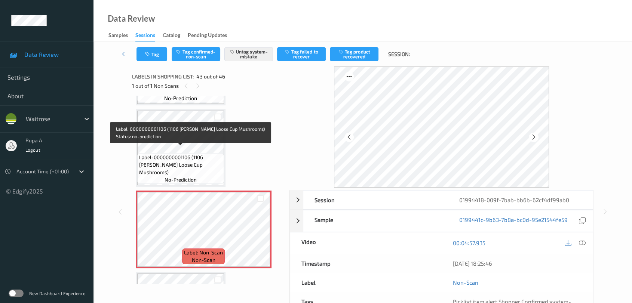
click at [160, 162] on div "Label: 0000000001106 (1106 WR Ess Loose Cup Mushrooms) no-prediction" at bounding box center [180, 168] width 87 height 31
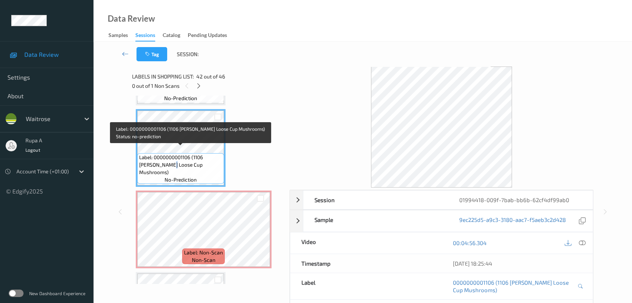
click at [160, 162] on div "Label: 0000000001106 (1106 WR Ess Loose Cup Mushrooms) no-prediction" at bounding box center [180, 168] width 87 height 31
copy span "Label: 0000000001106 (1106 WR Ess Loose Cup Mushrooms)"
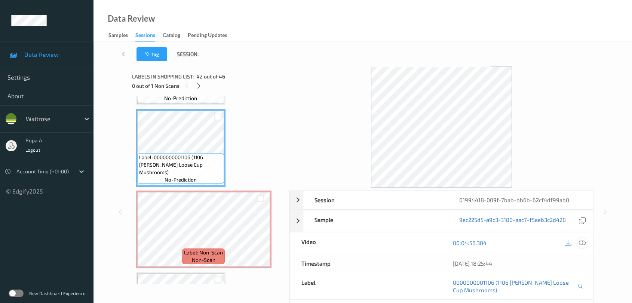
click at [585, 243] on icon at bounding box center [582, 243] width 7 height 7
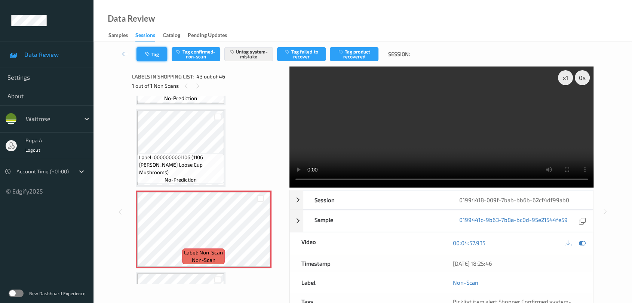
click at [147, 48] on button "Tag" at bounding box center [152, 54] width 31 height 14
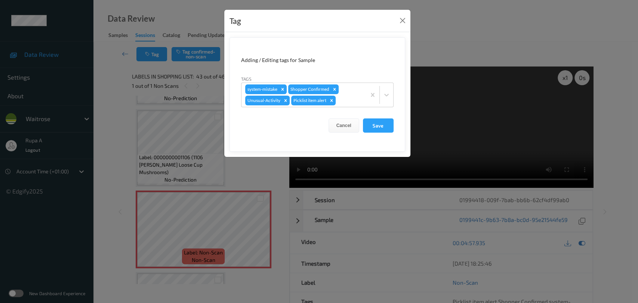
click at [447, 30] on div "Tag Adding / Editing tags for Sample Tags system-mistake Shopper Confirmed Unus…" at bounding box center [319, 151] width 638 height 303
click at [405, 19] on button "Close" at bounding box center [403, 20] width 10 height 10
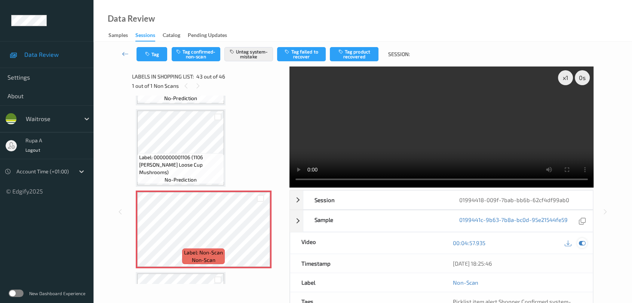
click at [582, 240] on icon at bounding box center [582, 243] width 7 height 7
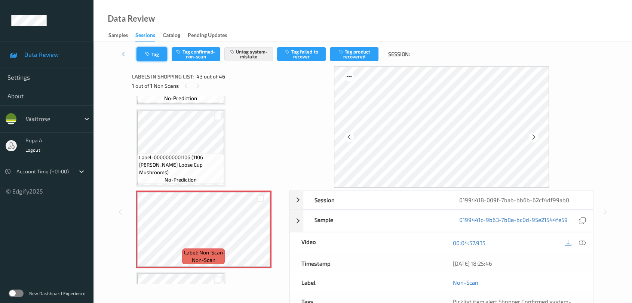
click at [156, 50] on button "Tag" at bounding box center [152, 54] width 31 height 14
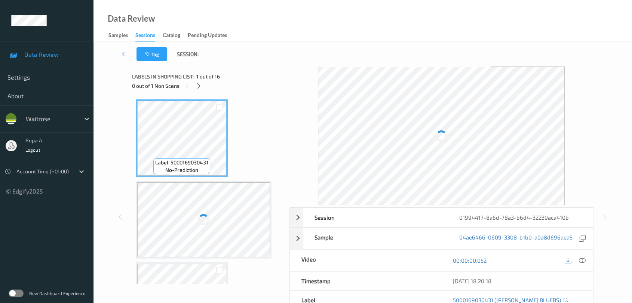
click at [272, 83] on div "0 out of 1 Non Scans" at bounding box center [208, 85] width 152 height 9
click at [197, 85] on icon at bounding box center [199, 86] width 6 height 7
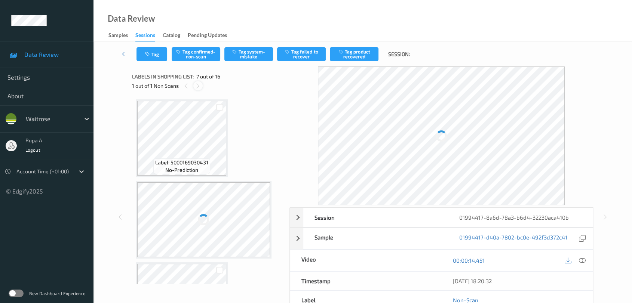
scroll to position [410, 0]
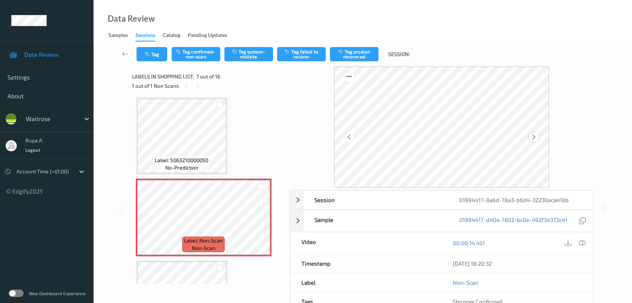
click at [537, 137] on div at bounding box center [533, 137] width 9 height 9
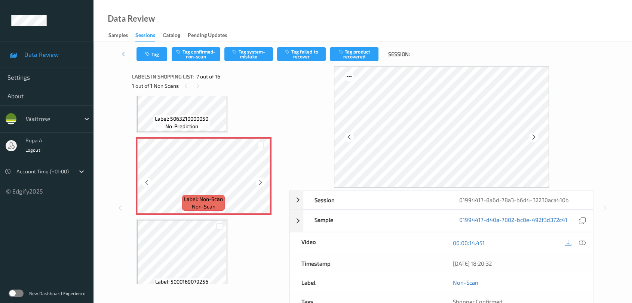
scroll to position [368, 0]
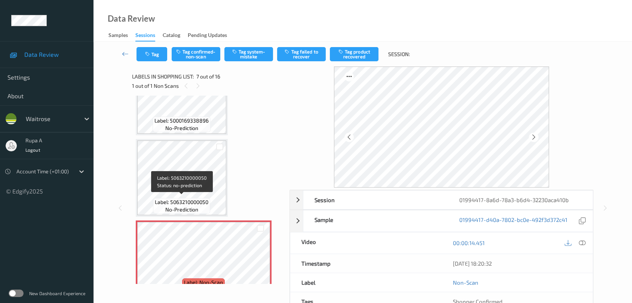
click at [200, 203] on span "Label: 5063210000050" at bounding box center [181, 202] width 53 height 7
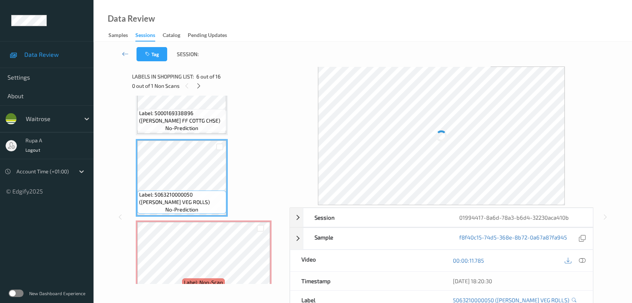
scroll to position [361, 0]
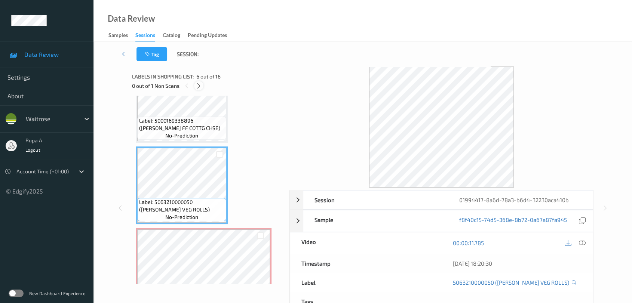
click at [200, 83] on icon at bounding box center [199, 86] width 6 height 7
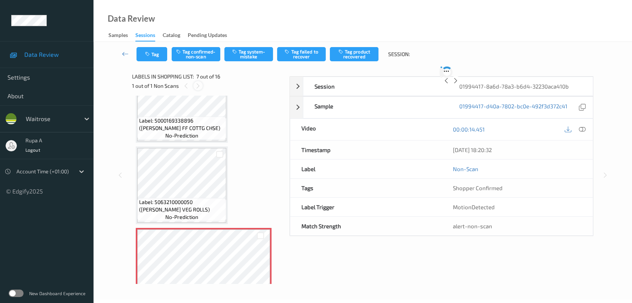
scroll to position [410, 0]
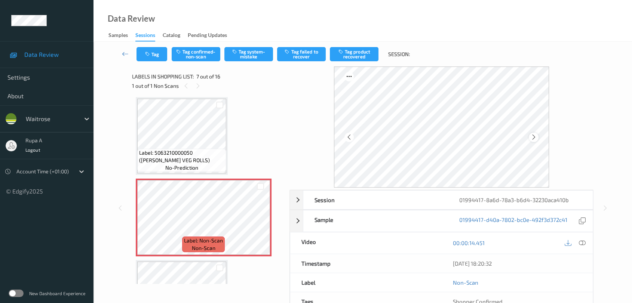
click at [531, 138] on icon at bounding box center [534, 137] width 6 height 7
click at [583, 243] on icon at bounding box center [582, 243] width 7 height 7
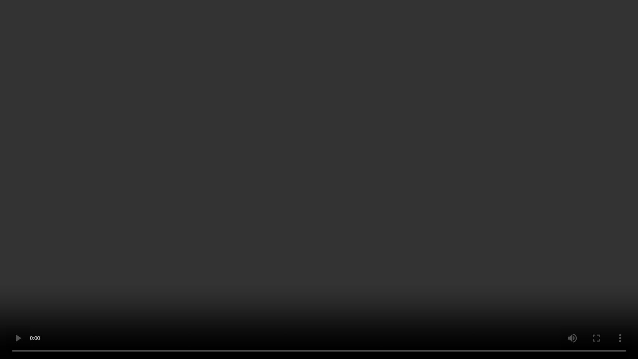
click at [129, 303] on video at bounding box center [319, 179] width 638 height 359
click at [137, 303] on video at bounding box center [319, 179] width 638 height 359
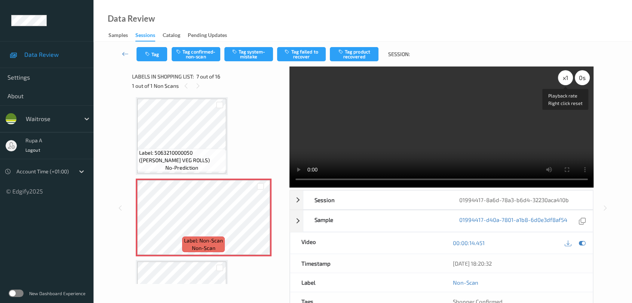
click at [563, 78] on div "x 1" at bounding box center [565, 77] width 15 height 15
click at [583, 245] on icon at bounding box center [582, 243] width 7 height 7
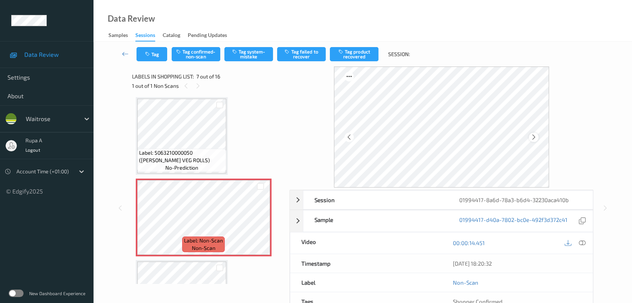
click at [533, 139] on icon at bounding box center [534, 137] width 6 height 7
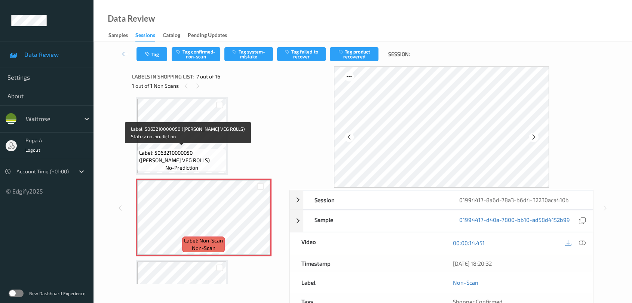
click at [180, 156] on span "Label: 5063210000050 (WR MENYU VEG ROLLS)" at bounding box center [181, 156] width 85 height 15
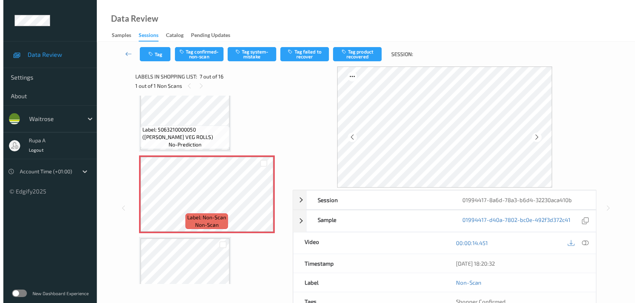
scroll to position [451, 0]
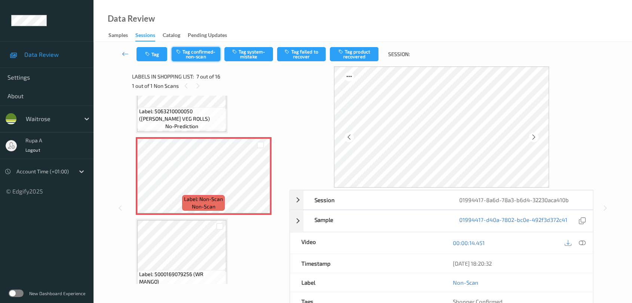
click at [193, 56] on button "Tag confirmed-non-scan" at bounding box center [196, 54] width 49 height 14
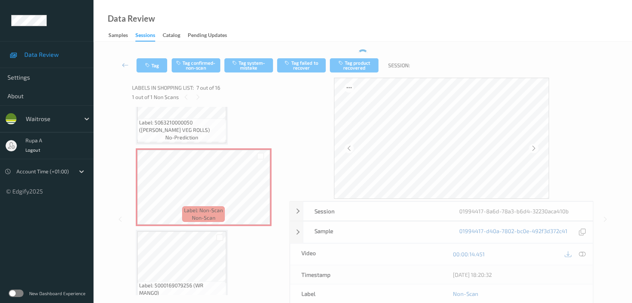
click at [200, 55] on div "Tag Tag confirmed-non-scan Tag system-mistake Tag failed to recover Tag product…" at bounding box center [363, 65] width 508 height 25
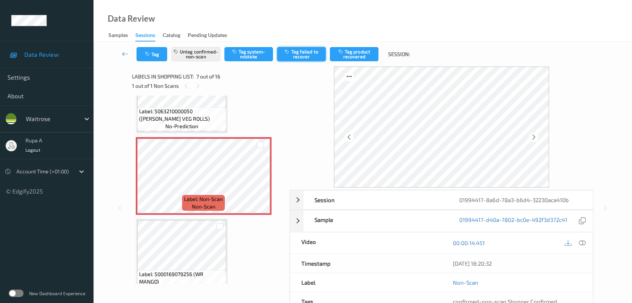
click at [305, 58] on button "Tag failed to recover" at bounding box center [301, 54] width 49 height 14
click at [154, 57] on button "Tag" at bounding box center [152, 54] width 31 height 14
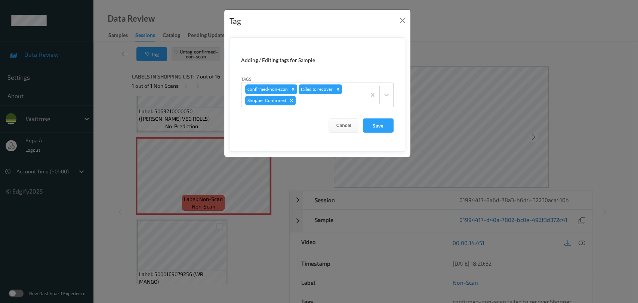
click at [225, 157] on div "Tag Adding / Editing tags for Sample Tags confirmed-non-scan failed to recover …" at bounding box center [317, 83] width 187 height 148
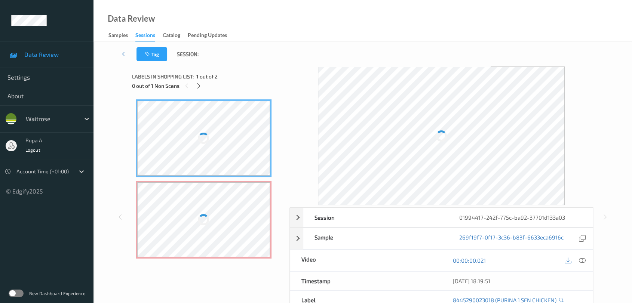
click at [238, 69] on div "Labels in shopping list: 1 out of 2 0 out of 1 Non Scans" at bounding box center [208, 81] width 152 height 29
click at [314, 46] on div "Tag Session:" at bounding box center [363, 54] width 508 height 25
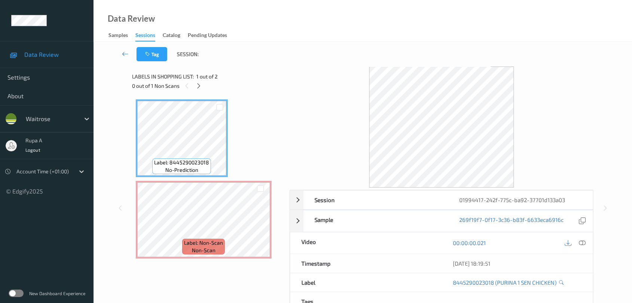
click at [203, 87] on div "0 out of 1 Non Scans" at bounding box center [208, 85] width 152 height 9
click at [200, 86] on icon at bounding box center [199, 86] width 6 height 7
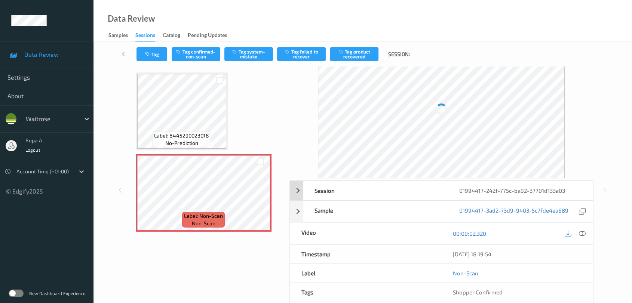
scroll to position [42, 0]
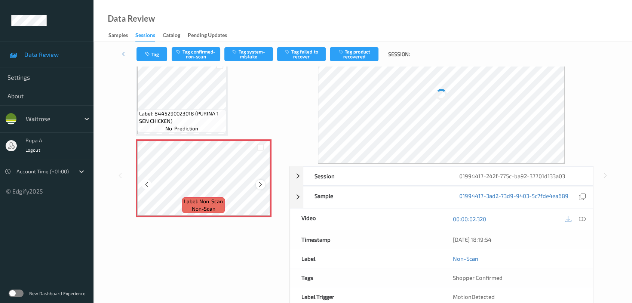
click at [260, 183] on icon at bounding box center [260, 184] width 6 height 7
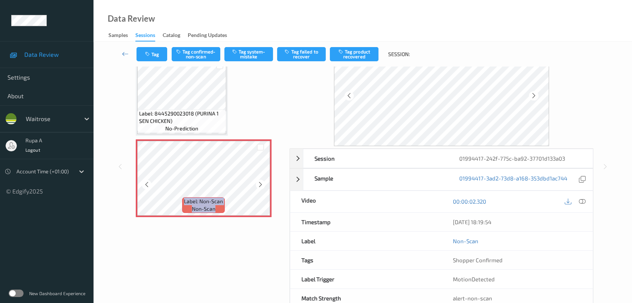
click at [260, 183] on icon at bounding box center [260, 184] width 6 height 7
click at [536, 96] on icon at bounding box center [534, 95] width 6 height 7
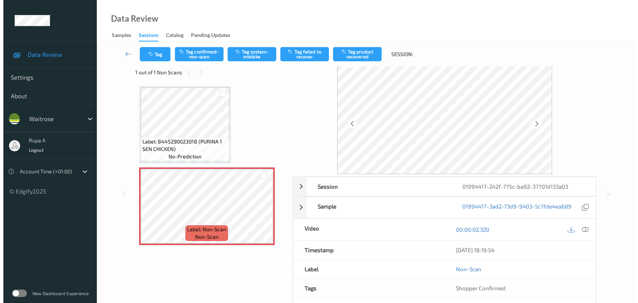
scroll to position [0, 0]
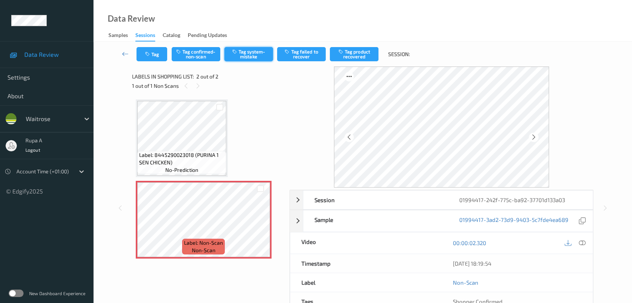
click at [257, 58] on button "Tag system-mistake" at bounding box center [248, 54] width 49 height 14
click at [155, 56] on button "Tag" at bounding box center [152, 54] width 31 height 14
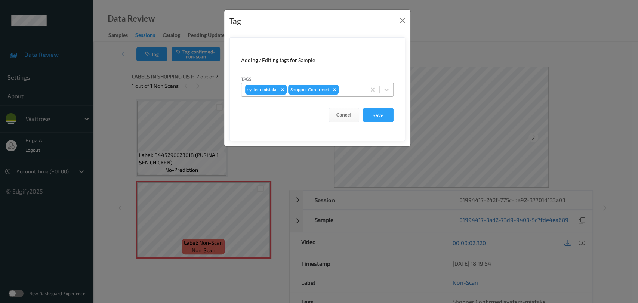
click at [342, 83] on div "system-mistake Shopper Confirmed" at bounding box center [304, 89] width 125 height 13
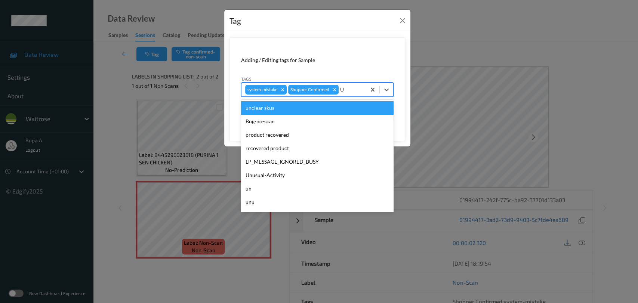
type input "UN"
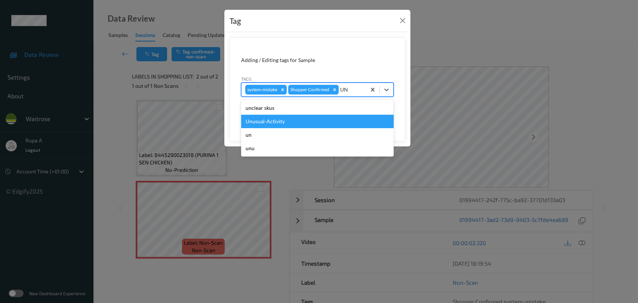
click at [309, 124] on div "Unusual-Activity" at bounding box center [317, 121] width 153 height 13
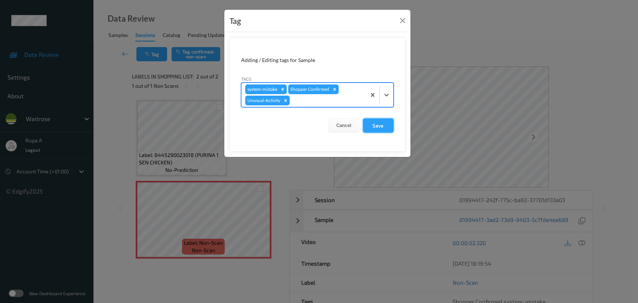
click at [376, 126] on button "Save" at bounding box center [378, 126] width 31 height 14
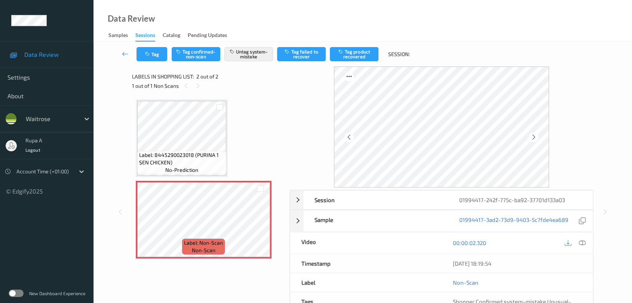
click at [616, 13] on div "Data Review Samples Sessions Catalog Pending Updates" at bounding box center [363, 21] width 539 height 42
click at [150, 53] on icon "button" at bounding box center [148, 54] width 6 height 5
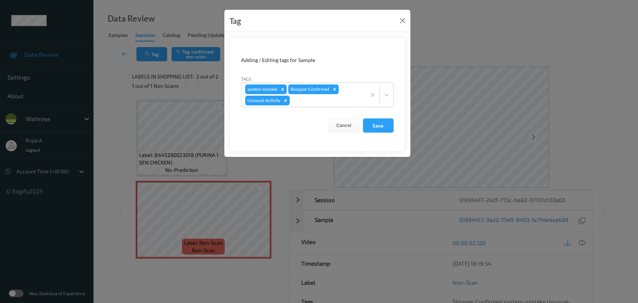
click at [384, 129] on button "Save" at bounding box center [378, 126] width 31 height 14
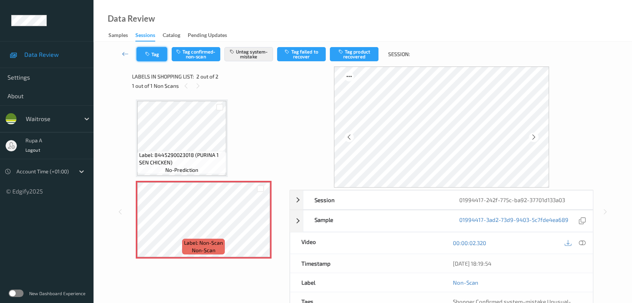
click at [156, 52] on button "Tag" at bounding box center [152, 54] width 31 height 14
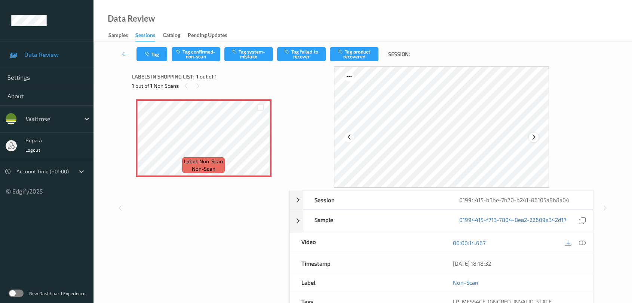
click at [538, 136] on div at bounding box center [533, 137] width 9 height 9
click at [536, 135] on icon at bounding box center [534, 137] width 6 height 7
click at [584, 241] on icon at bounding box center [582, 243] width 7 height 7
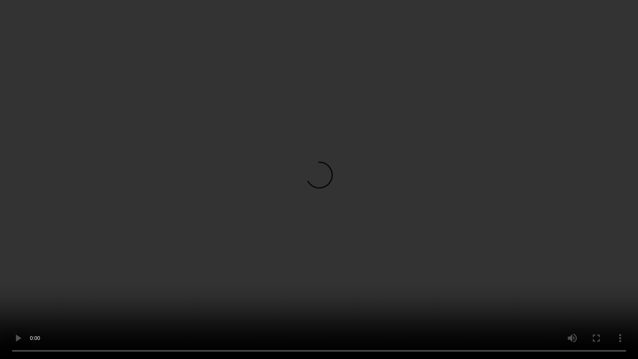
click at [465, 292] on video at bounding box center [319, 179] width 638 height 359
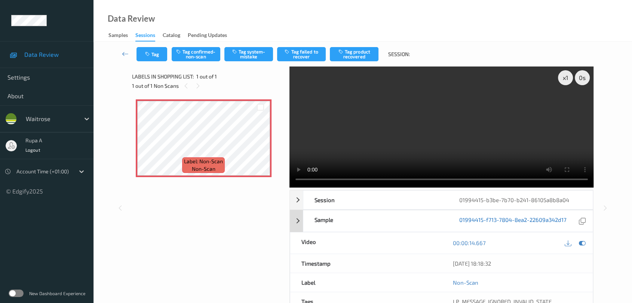
drag, startPoint x: 580, startPoint y: 244, endPoint x: 528, endPoint y: 217, distance: 58.7
click at [580, 244] on icon at bounding box center [582, 243] width 7 height 7
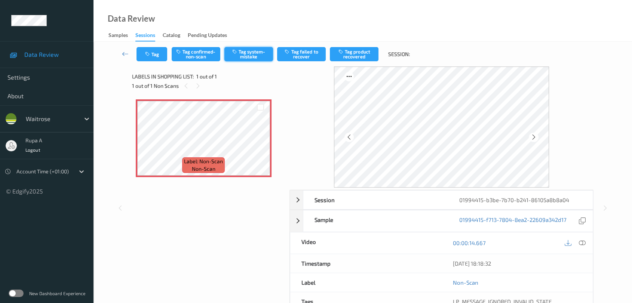
click at [245, 53] on button "Tag system-mistake" at bounding box center [248, 54] width 49 height 14
click at [151, 56] on button "Tag" at bounding box center [152, 54] width 31 height 14
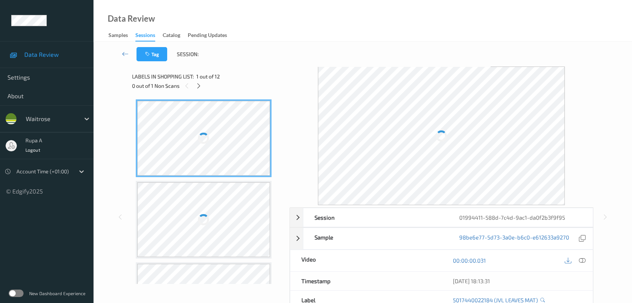
click at [249, 71] on div "Labels in shopping list: 1 out of 12 0 out of 1 Non Scans" at bounding box center [208, 81] width 152 height 29
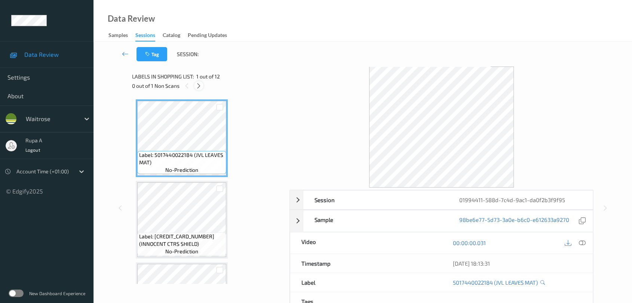
click at [200, 86] on icon at bounding box center [199, 86] width 6 height 7
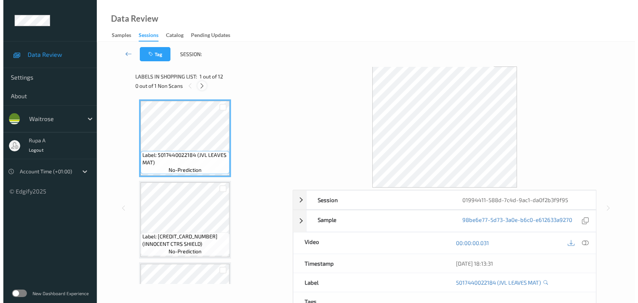
scroll to position [735, 0]
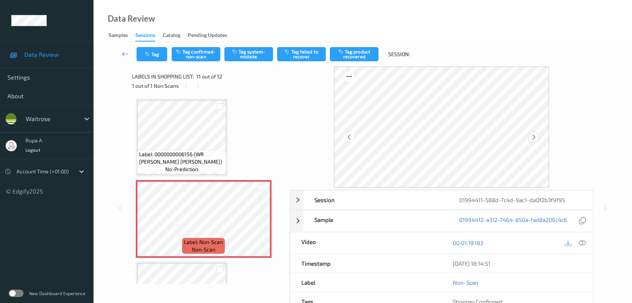
click at [533, 135] on icon at bounding box center [534, 137] width 6 height 7
click at [246, 61] on div "Tag Tag confirmed-non-scan Tag system-mistake Tag failed to recover Tag product…" at bounding box center [363, 54] width 508 height 25
click at [247, 58] on button "Tag system-mistake" at bounding box center [248, 54] width 49 height 14
click at [155, 58] on button "Tag" at bounding box center [152, 54] width 31 height 14
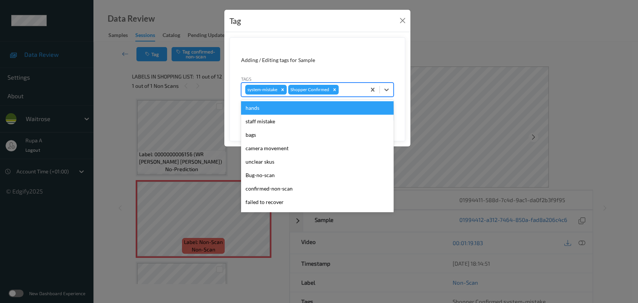
click at [348, 92] on div at bounding box center [351, 89] width 22 height 9
type input "UN"
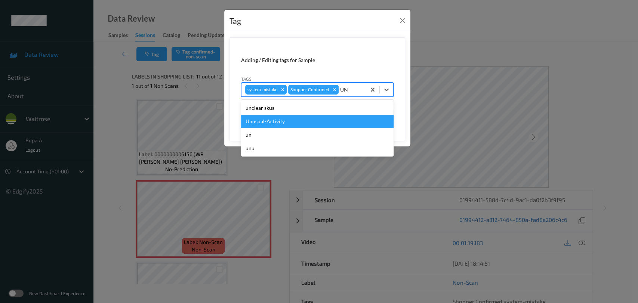
click at [297, 121] on div "Unusual-Activity" at bounding box center [317, 121] width 153 height 13
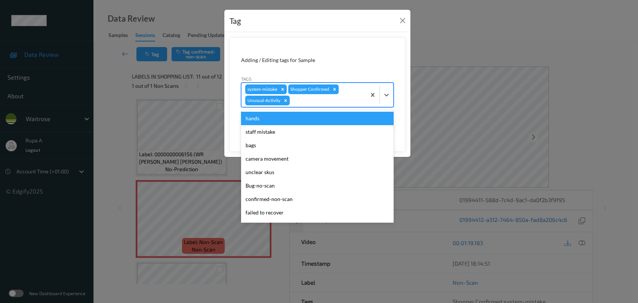
click at [324, 104] on div at bounding box center [326, 100] width 71 height 9
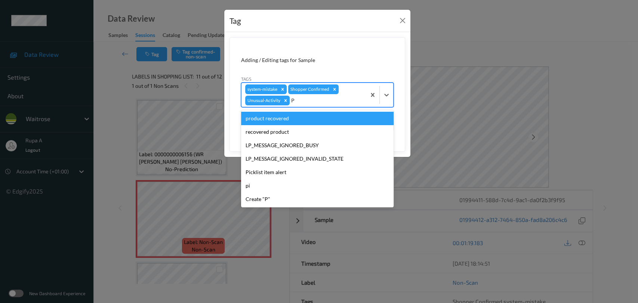
type input "PI"
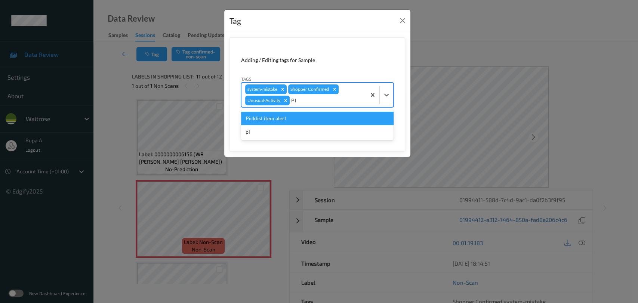
click at [308, 113] on div "Picklist item alert" at bounding box center [317, 118] width 153 height 13
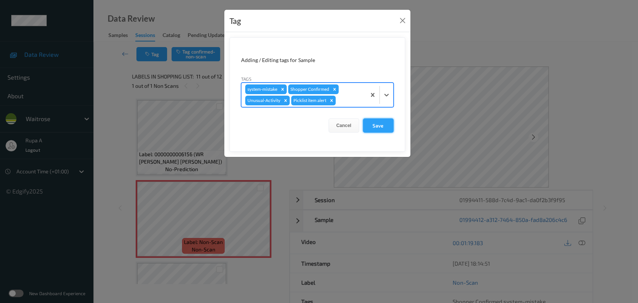
click at [381, 126] on button "Save" at bounding box center [378, 126] width 31 height 14
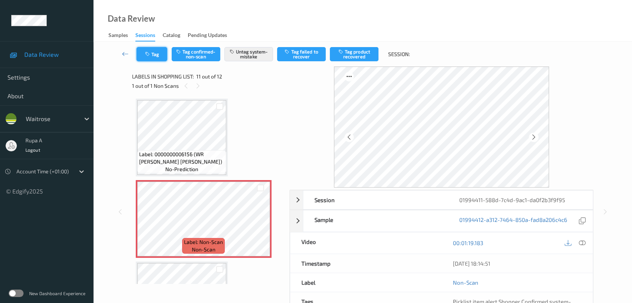
click at [143, 51] on button "Tag" at bounding box center [152, 54] width 31 height 14
